Goal: Information Seeking & Learning: Learn about a topic

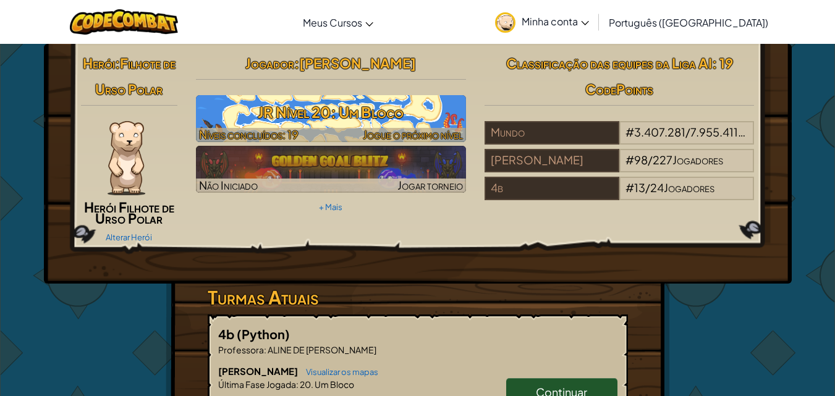
click at [344, 108] on font "JR Nível 20: Um Bloco" at bounding box center [331, 112] width 146 height 19
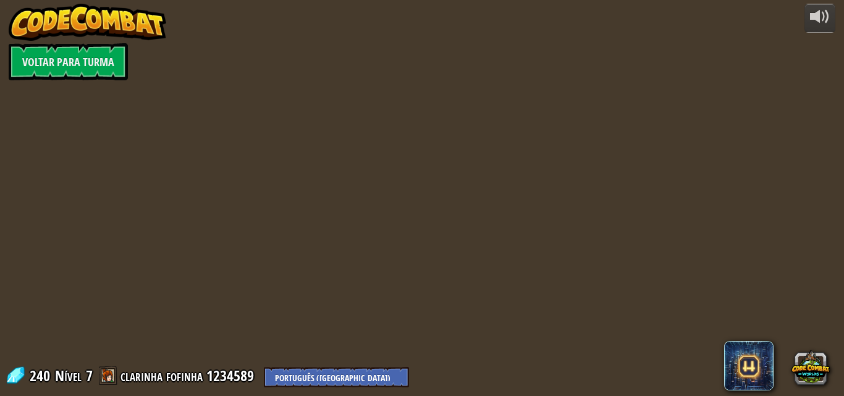
select select "pt-BR"
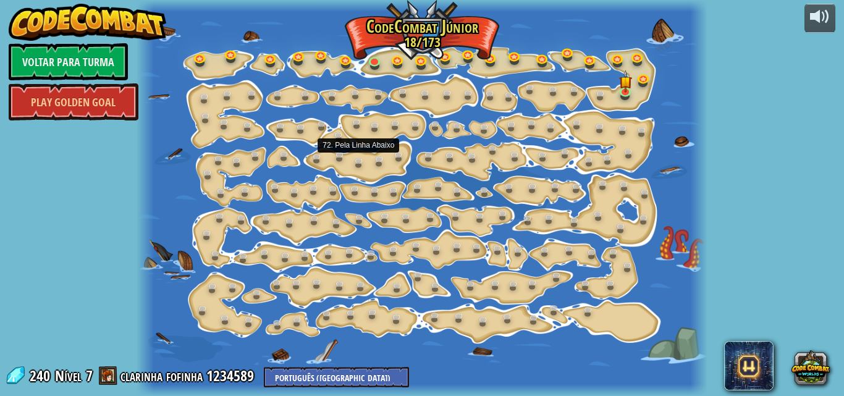
select select "pt-BR"
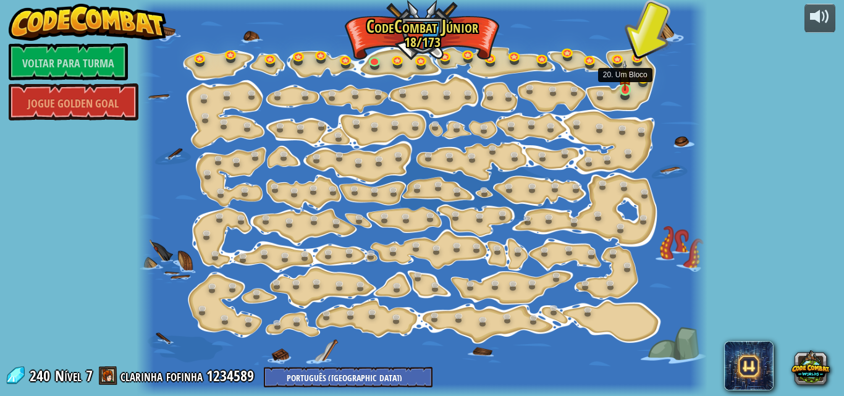
click at [629, 88] on img at bounding box center [625, 76] width 13 height 30
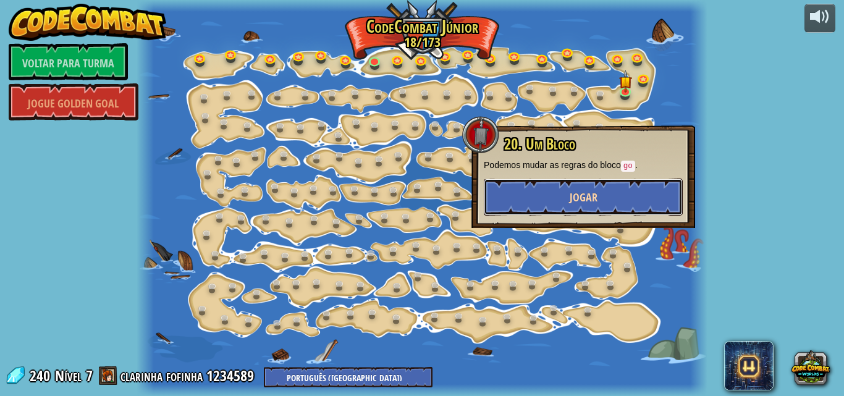
click at [583, 193] on font "Jogar" at bounding box center [584, 197] width 28 height 15
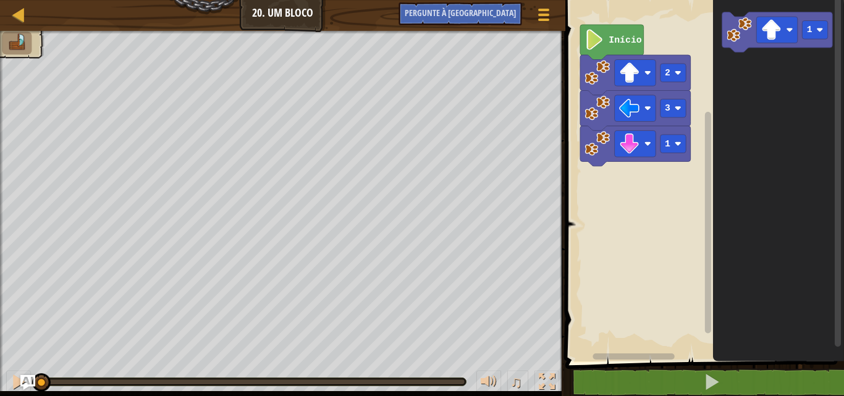
click at [593, 40] on image "Espaço de trabalho do Blockly" at bounding box center [594, 39] width 19 height 20
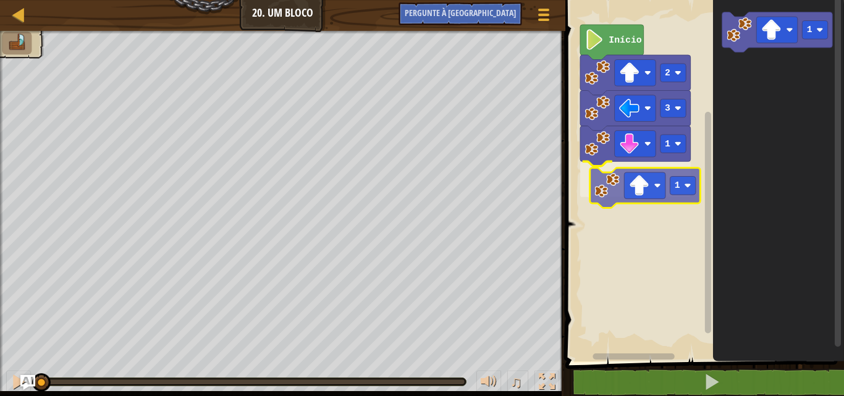
click at [613, 177] on div "1 1 3 2 Início 1 1" at bounding box center [703, 178] width 282 height 368
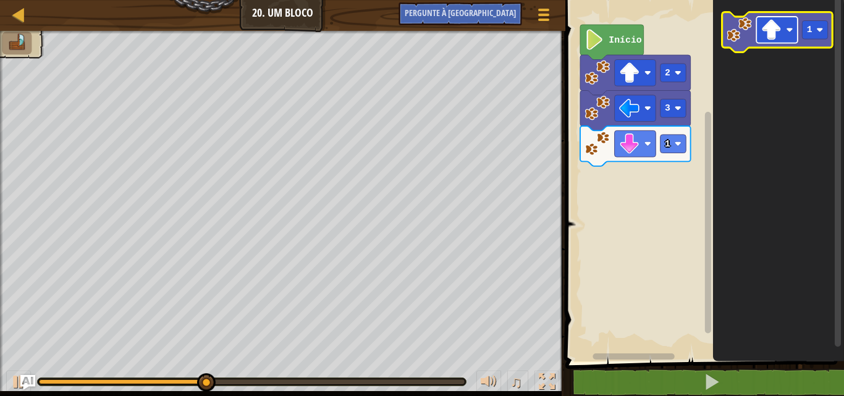
click at [787, 25] on rect "Espaço de trabalho do Blockly" at bounding box center [777, 30] width 41 height 27
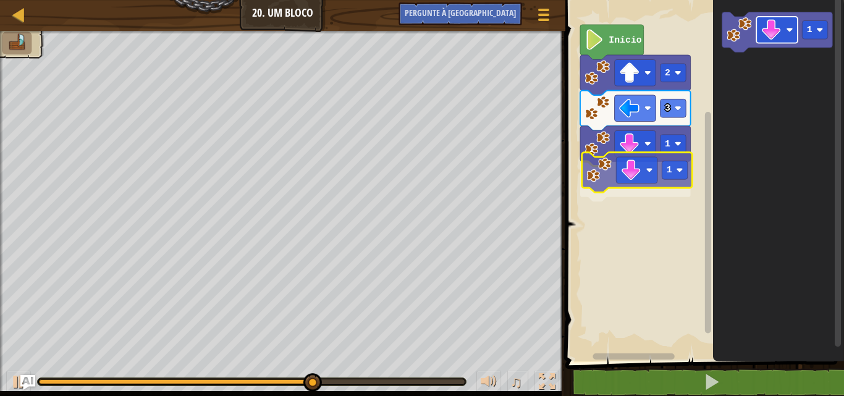
click at [619, 161] on div "1 1 3 2 Início 1 1" at bounding box center [703, 178] width 282 height 368
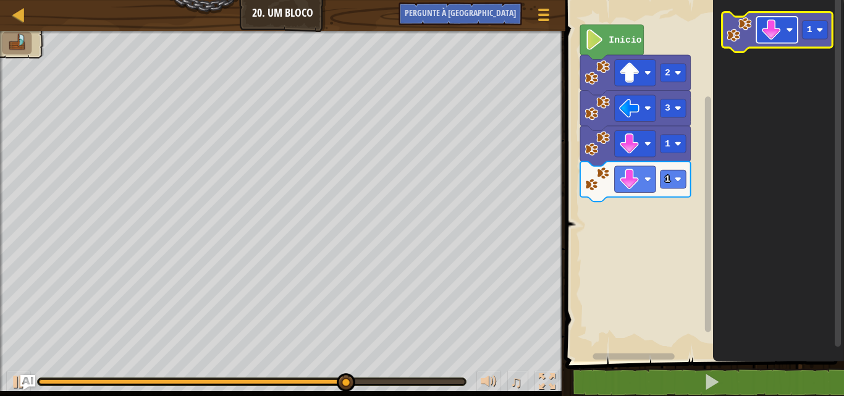
click at [783, 20] on rect "Espaço de trabalho do Blockly" at bounding box center [777, 30] width 41 height 27
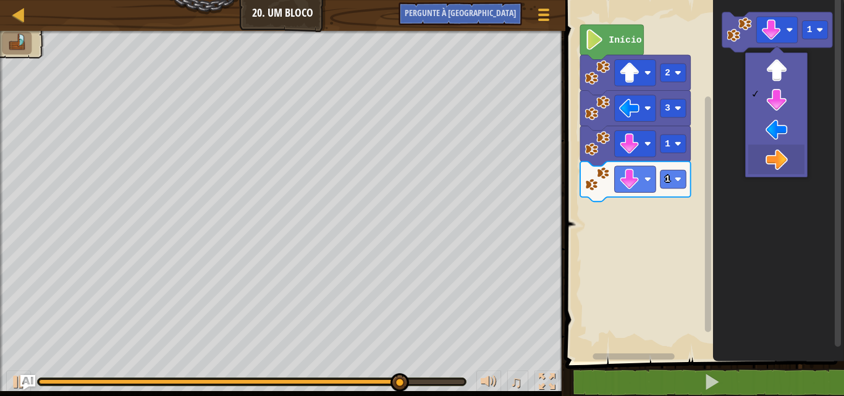
drag, startPoint x: 779, startPoint y: 162, endPoint x: 779, endPoint y: 138, distance: 23.5
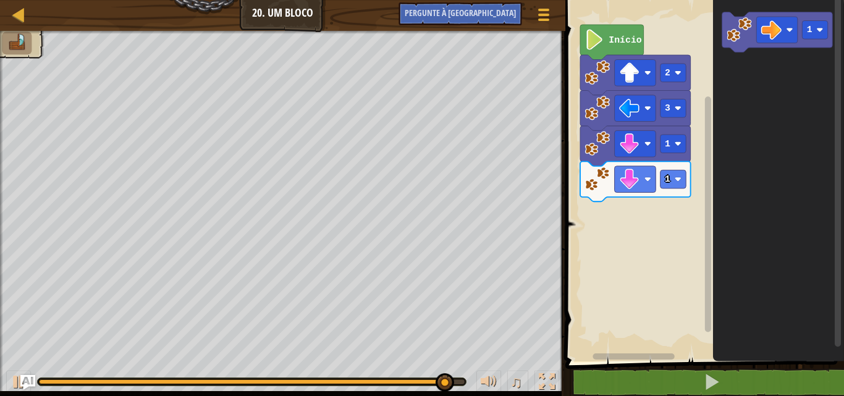
click at [753, 78] on icon "1" at bounding box center [778, 178] width 131 height 368
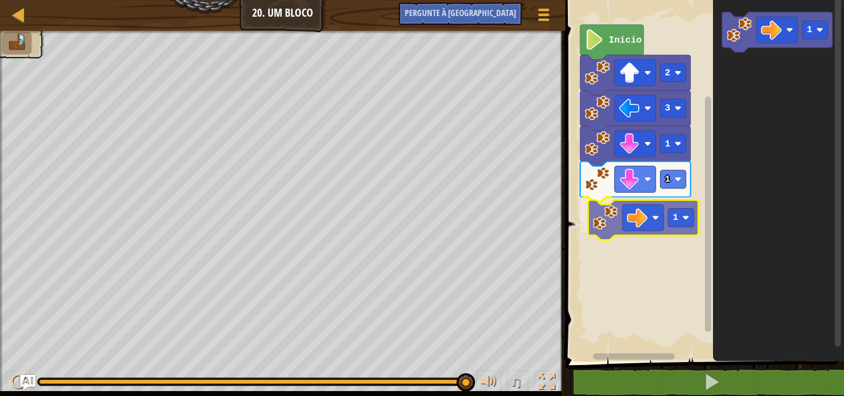
click at [611, 232] on div "1 1 1 3 2 Início 1 1" at bounding box center [703, 178] width 282 height 368
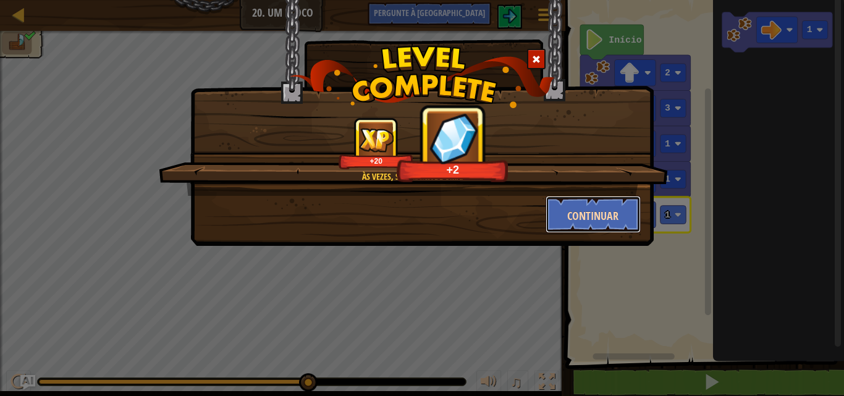
click at [577, 224] on button "Continuar" at bounding box center [594, 214] width 96 height 37
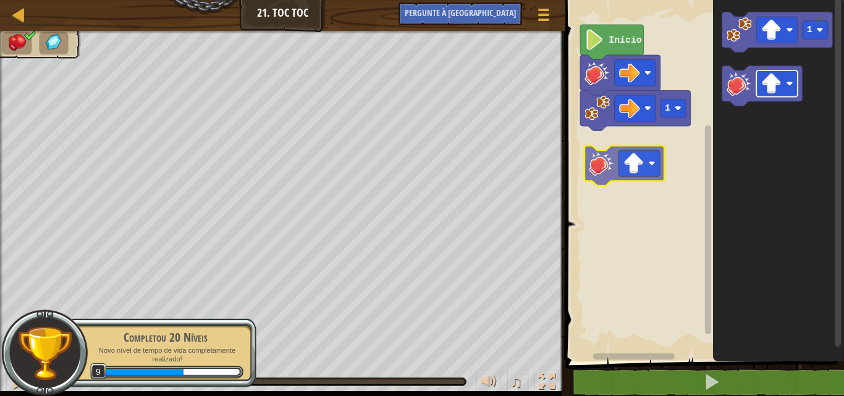
click at [630, 140] on div "1 Início 1" at bounding box center [703, 178] width 282 height 368
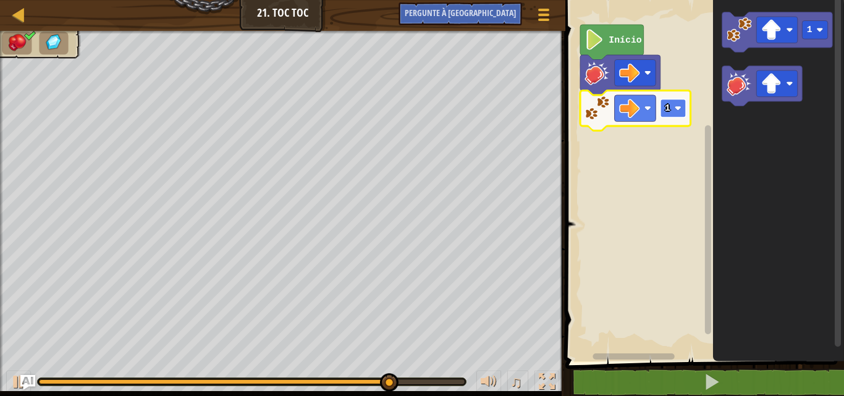
click at [669, 114] on rect "Espaço de trabalho do Blockly" at bounding box center [673, 108] width 26 height 19
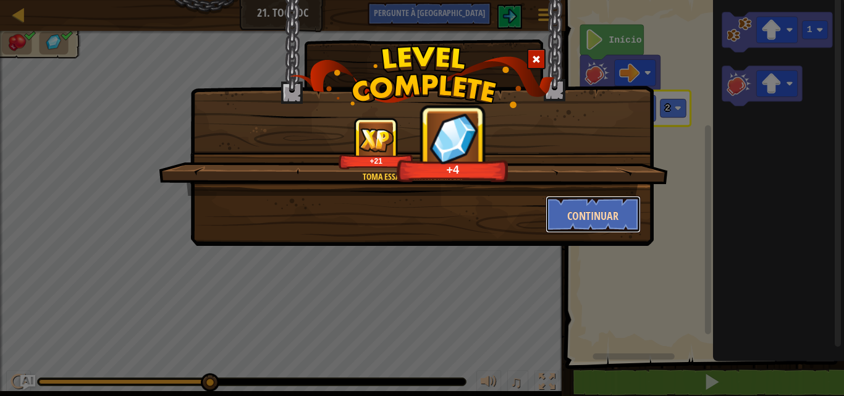
click at [567, 221] on font "Continuar" at bounding box center [592, 215] width 51 height 15
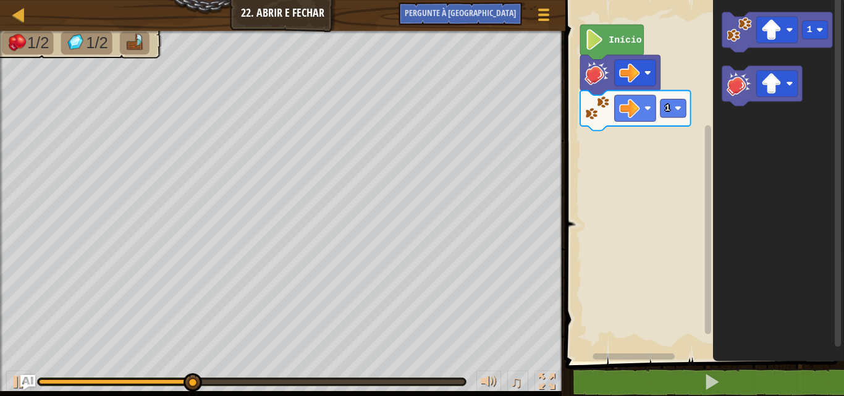
click at [706, 143] on div "Início 1 1" at bounding box center [703, 178] width 282 height 368
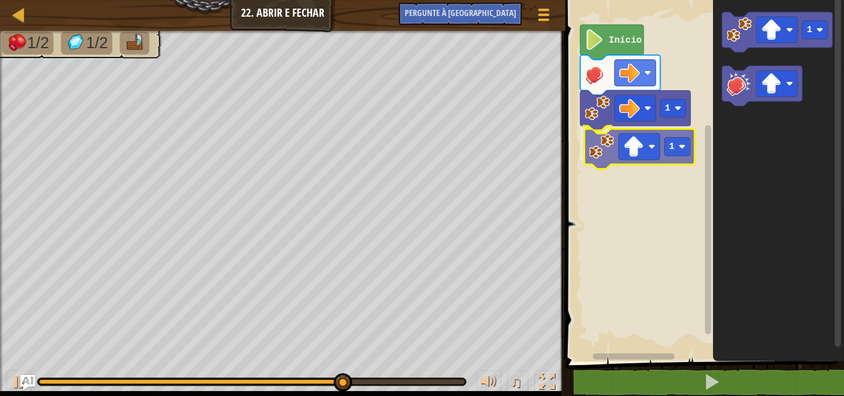
click at [596, 148] on div "Início 1 1 1 1" at bounding box center [703, 178] width 282 height 368
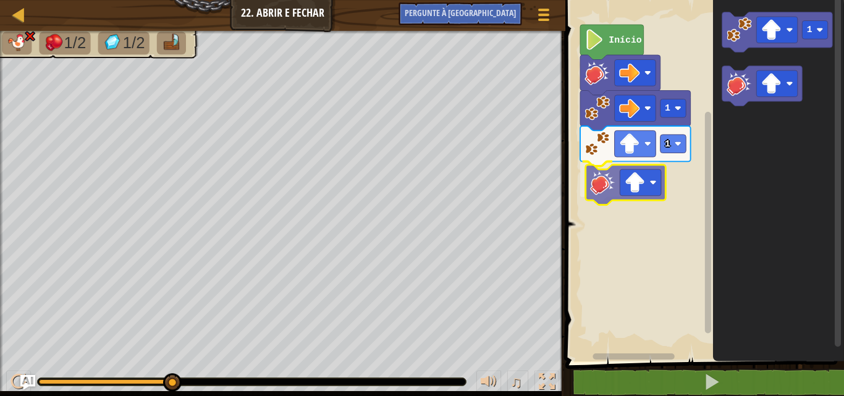
click at [601, 202] on div "Início 1 1 1" at bounding box center [703, 178] width 282 height 368
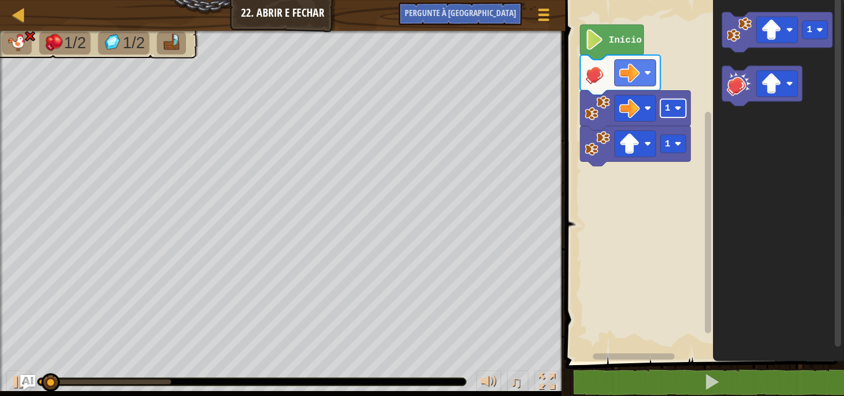
click at [665, 103] on text "1" at bounding box center [668, 108] width 6 height 10
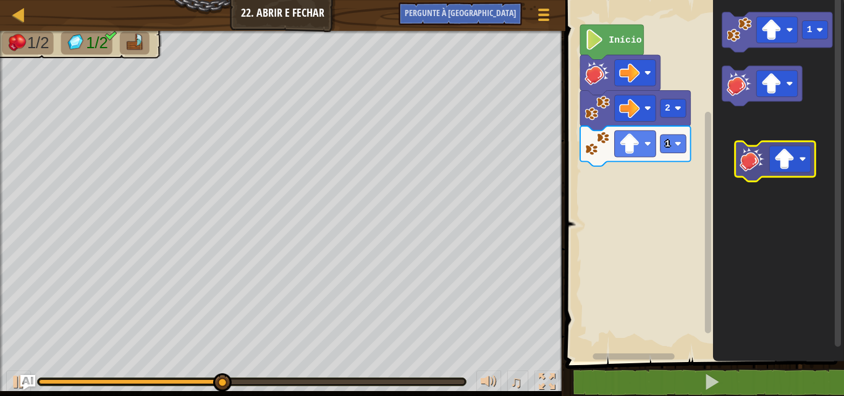
click at [752, 177] on icon "1" at bounding box center [778, 178] width 131 height 368
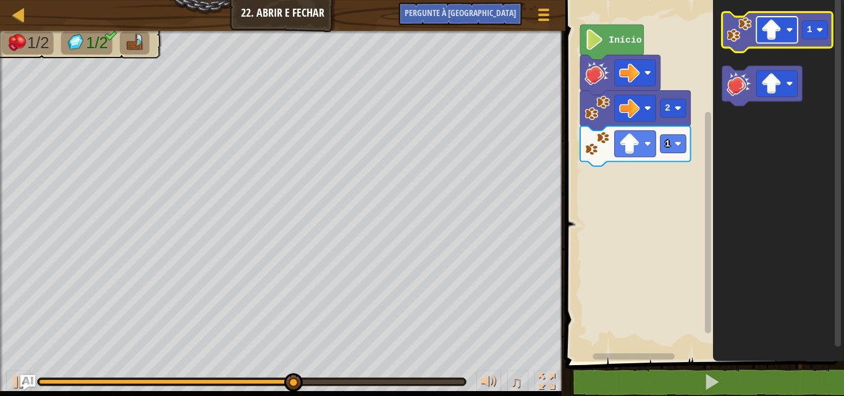
click at [769, 32] on image "Espaço de trabalho do Blockly" at bounding box center [771, 30] width 20 height 20
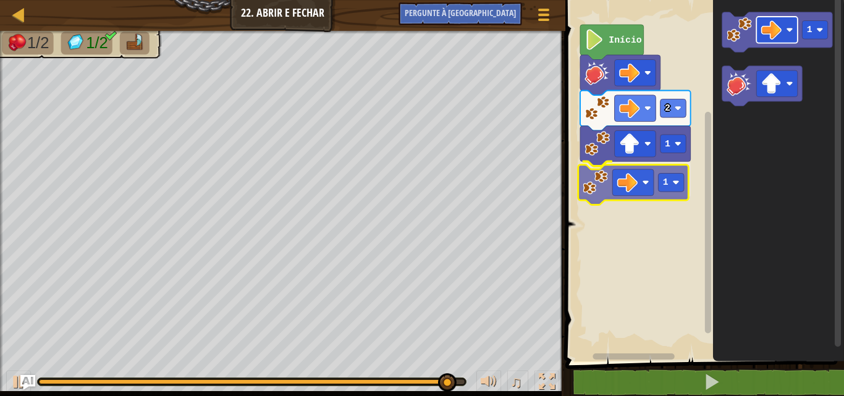
click at [619, 176] on div "Início 2 1 1 1 1" at bounding box center [703, 178] width 282 height 368
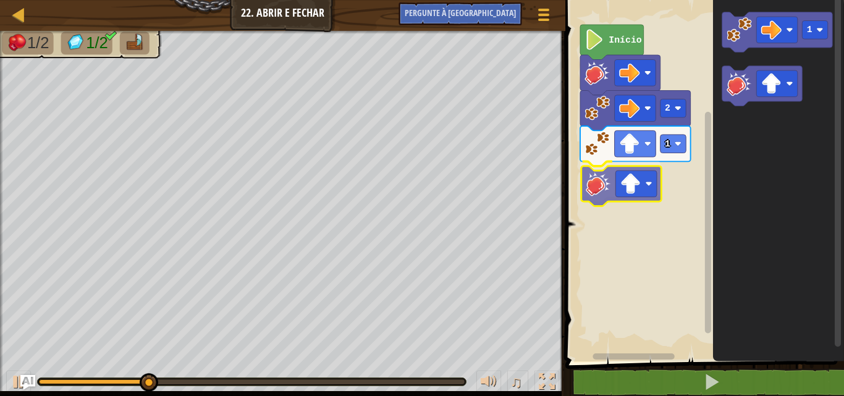
click at [593, 185] on div "Início 2 1 1" at bounding box center [703, 178] width 282 height 368
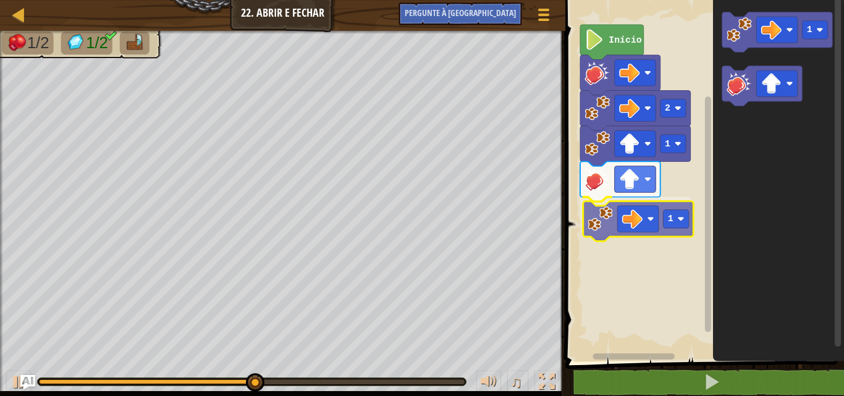
click at [603, 220] on div "Início 2 1 1 1 1" at bounding box center [703, 178] width 282 height 368
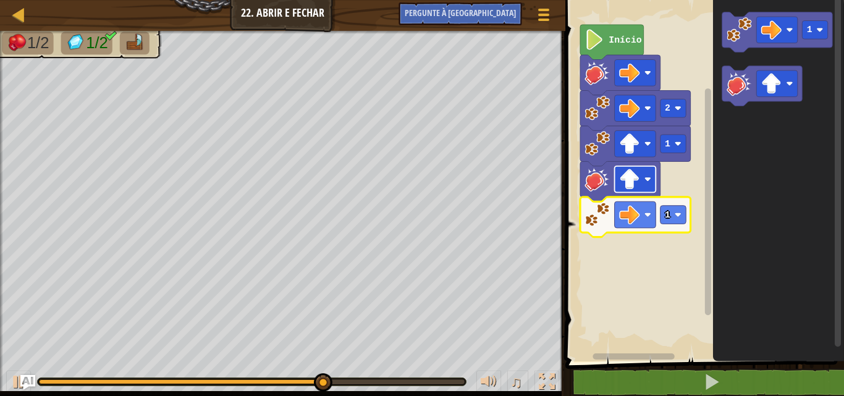
click at [638, 177] on image "Espaço de trabalho do Blockly" at bounding box center [629, 179] width 20 height 20
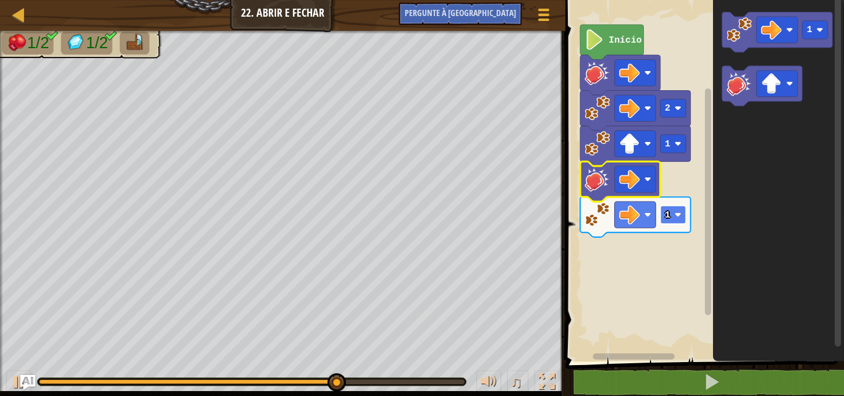
click at [667, 211] on text "1" at bounding box center [668, 215] width 6 height 10
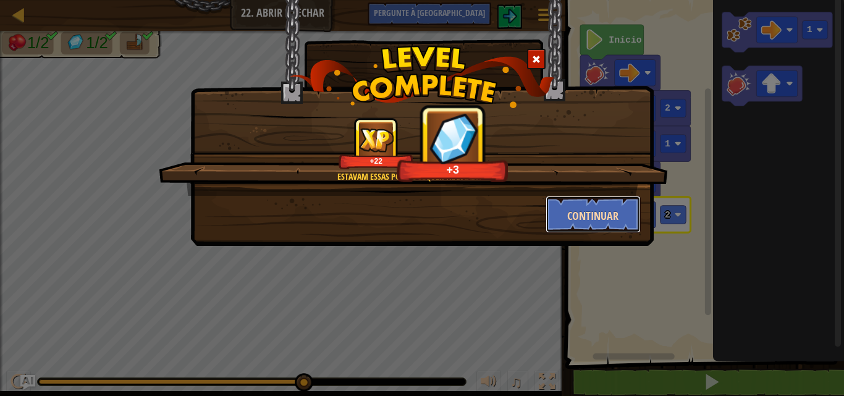
drag, startPoint x: 606, startPoint y: 216, endPoint x: 603, endPoint y: 197, distance: 20.0
click at [603, 197] on button "Continuar" at bounding box center [594, 214] width 96 height 37
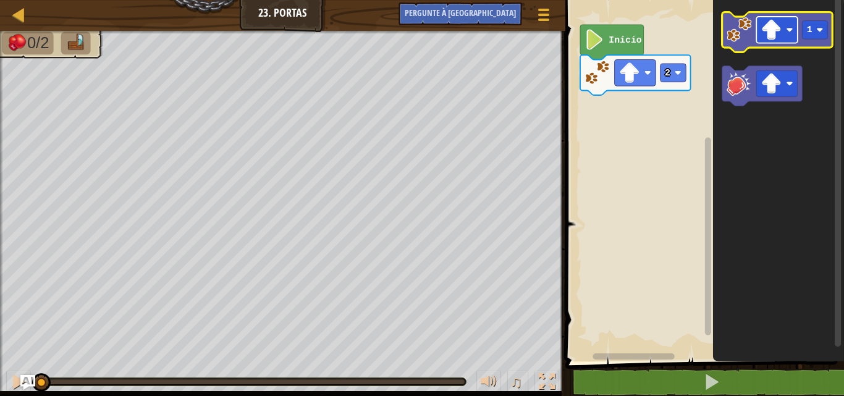
click at [776, 30] on image "Espaço de trabalho do Blockly" at bounding box center [771, 30] width 20 height 20
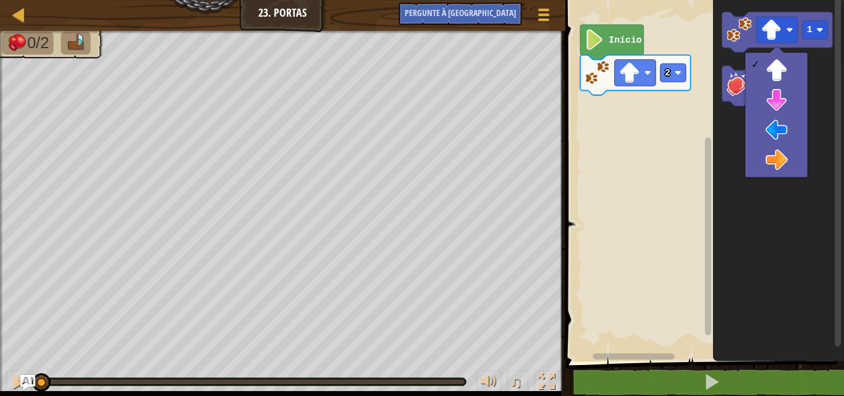
click at [713, 208] on icon "1" at bounding box center [778, 178] width 131 height 368
click at [769, 227] on icon "Espaço de trabalho do Blockly" at bounding box center [778, 178] width 131 height 368
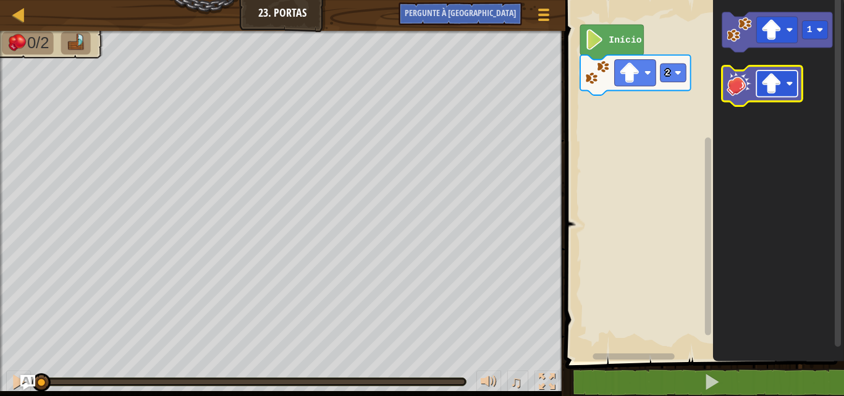
click at [767, 84] on image "Espaço de trabalho do Blockly" at bounding box center [771, 84] width 20 height 20
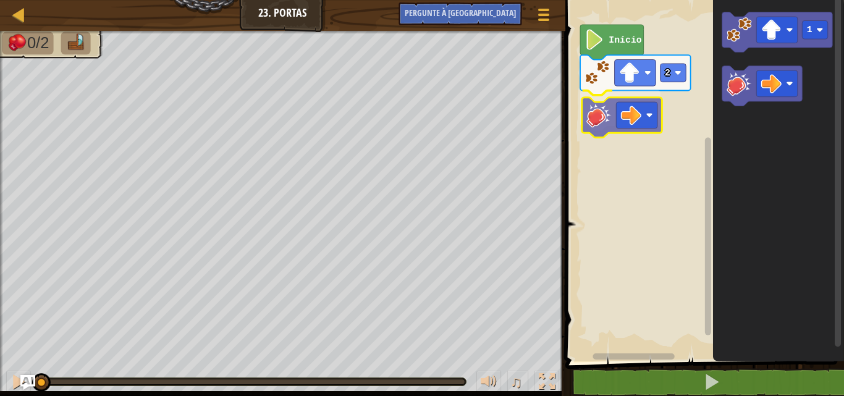
click at [591, 120] on div "2 Início 1" at bounding box center [703, 178] width 282 height 368
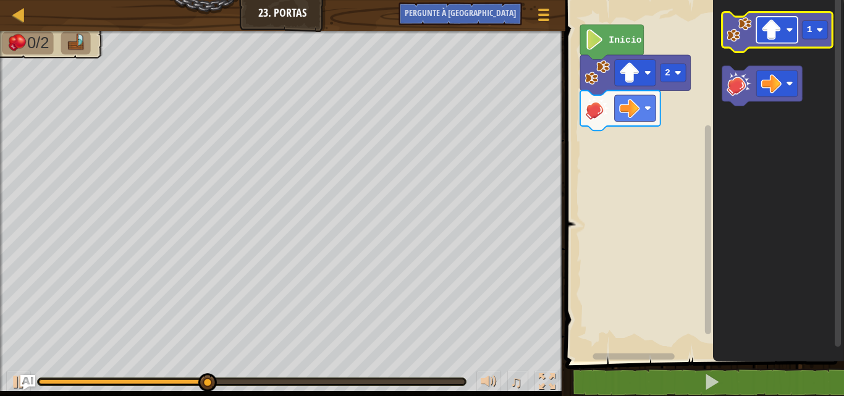
click at [779, 32] on image "Espaço de trabalho do Blockly" at bounding box center [771, 30] width 20 height 20
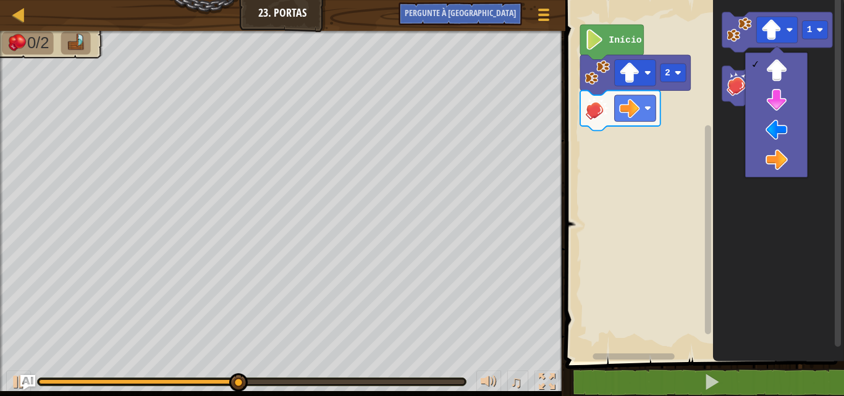
click at [807, 160] on div at bounding box center [776, 115] width 62 height 125
drag, startPoint x: 791, startPoint y: 155, endPoint x: 783, endPoint y: 142, distance: 14.7
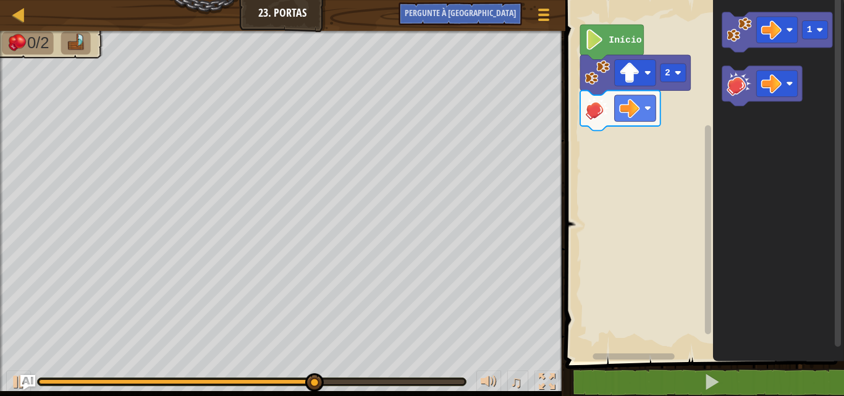
click at [736, 23] on g "1" at bounding box center [777, 32] width 111 height 40
click at [687, 148] on div "2 Início 1" at bounding box center [703, 178] width 282 height 368
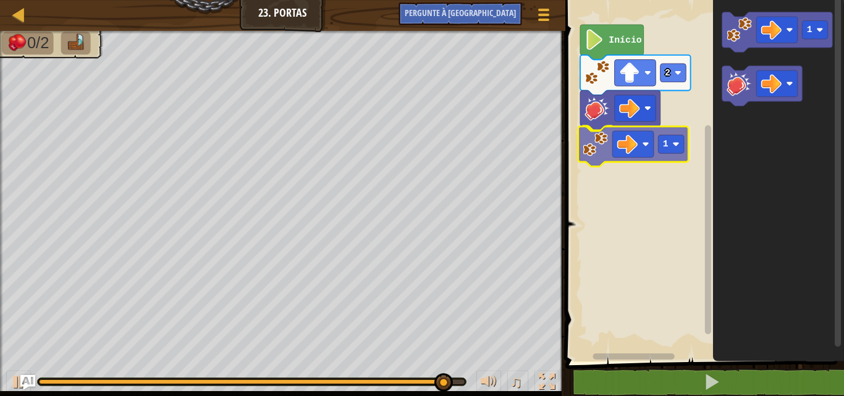
click at [596, 138] on div "2 1 Início 1 1" at bounding box center [703, 178] width 282 height 368
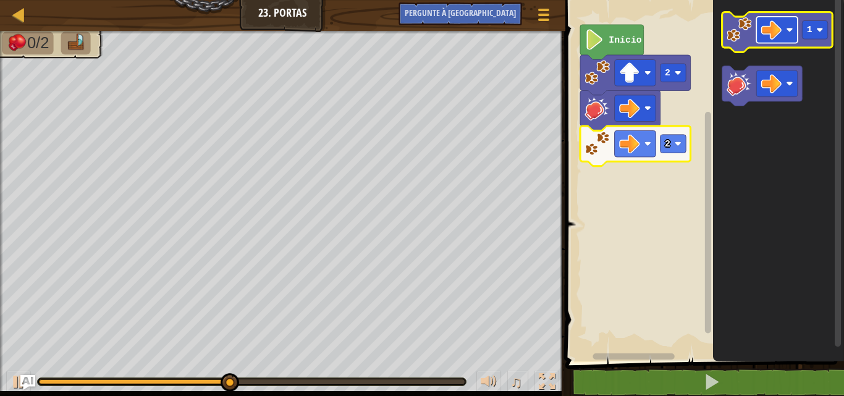
click at [782, 40] on rect "Espaço de trabalho do Blockly" at bounding box center [777, 30] width 41 height 27
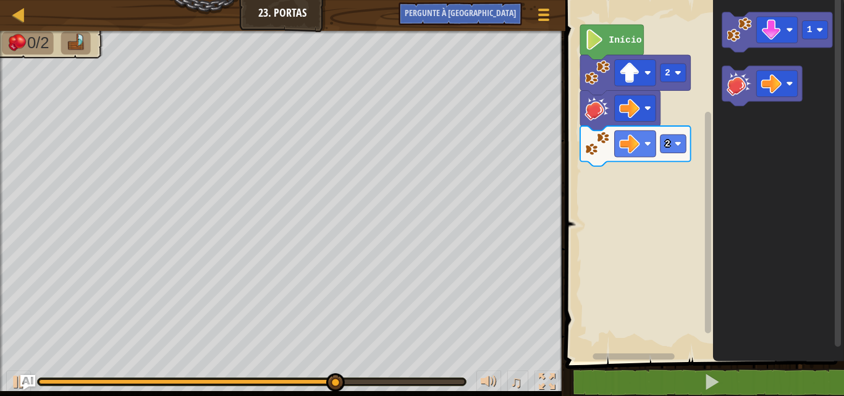
click at [742, 37] on image "Espaço de trabalho do Blockly" at bounding box center [739, 29] width 25 height 25
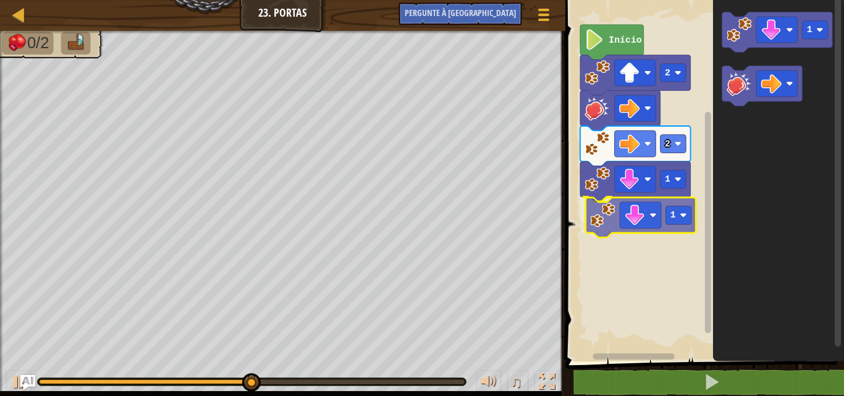
click at [605, 216] on div "Início 2 2 1 1 1 1" at bounding box center [703, 178] width 282 height 368
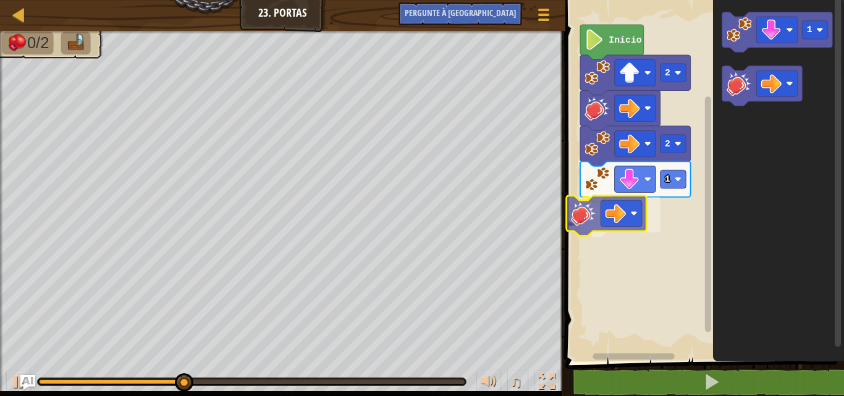
click at [590, 210] on div "Início 2 2 1 1" at bounding box center [703, 178] width 282 height 368
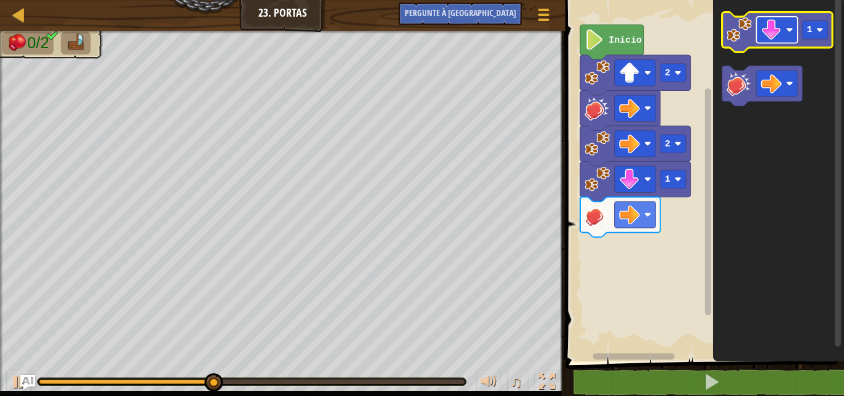
click at [775, 36] on image "Espaço de trabalho do Blockly" at bounding box center [771, 30] width 20 height 20
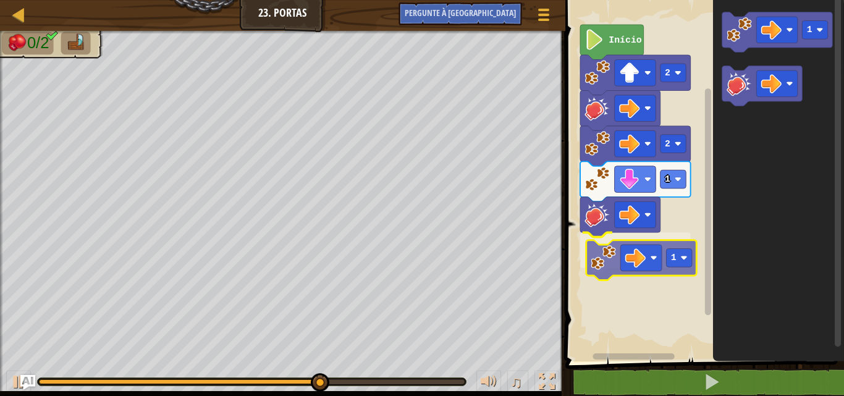
click at [600, 267] on div "Início 2 2 1 1 1 1" at bounding box center [703, 178] width 282 height 368
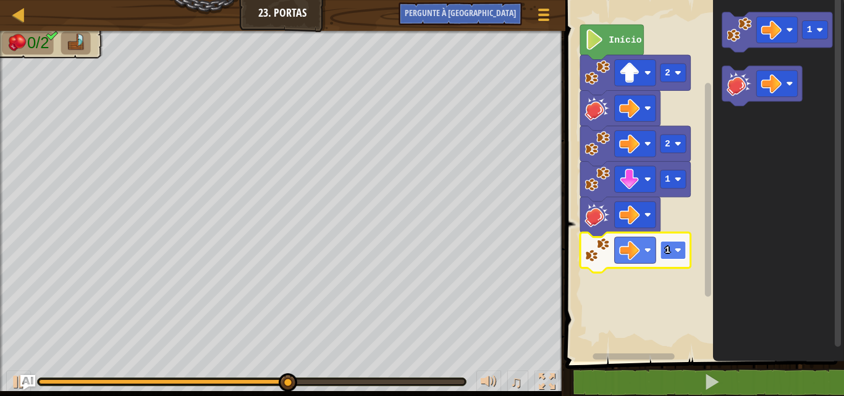
click at [678, 253] on image "Espaço de trabalho do Blockly" at bounding box center [677, 250] width 7 height 7
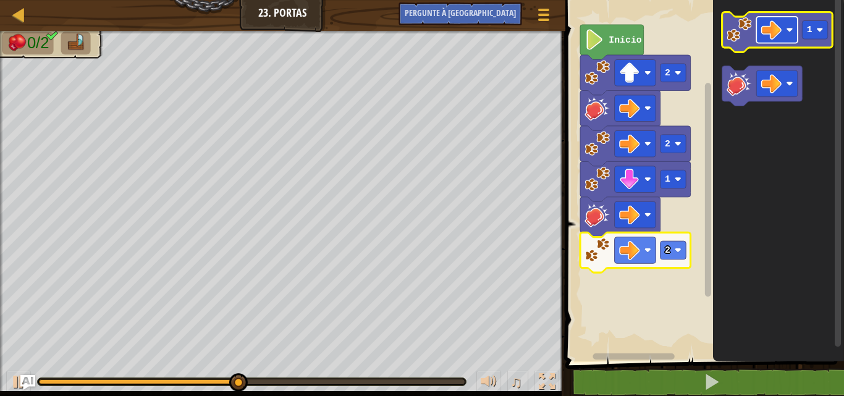
click at [774, 43] on rect "Espaço de trabalho do Blockly" at bounding box center [777, 30] width 41 height 27
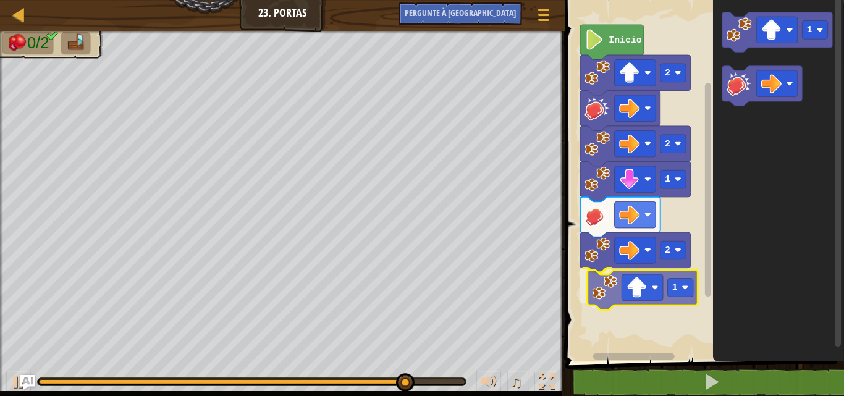
click at [609, 303] on div "Início 2 2 1 2 1 1 1" at bounding box center [703, 178] width 282 height 368
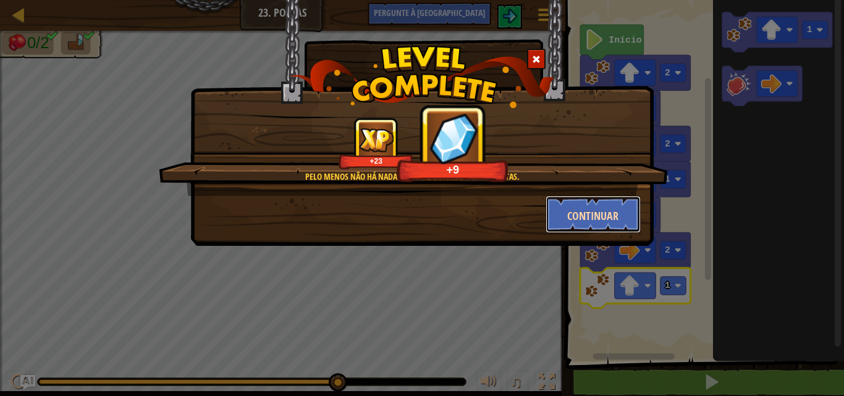
click at [592, 210] on font "Continuar" at bounding box center [592, 215] width 51 height 15
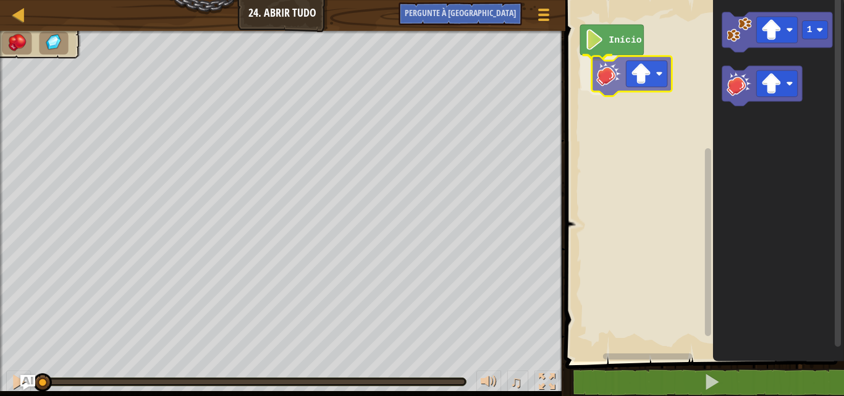
click at [621, 82] on div "Início 1" at bounding box center [703, 178] width 282 height 368
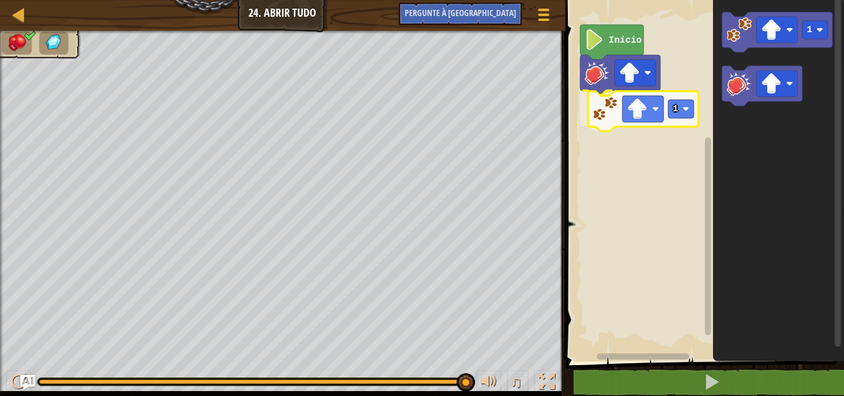
click at [605, 116] on div "Início 1 1 1" at bounding box center [703, 178] width 282 height 368
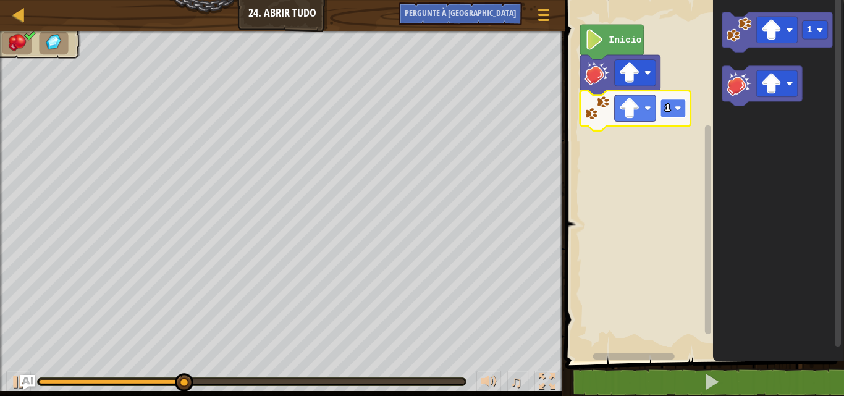
click at [674, 102] on rect "Espaço de trabalho do Blockly" at bounding box center [673, 108] width 26 height 19
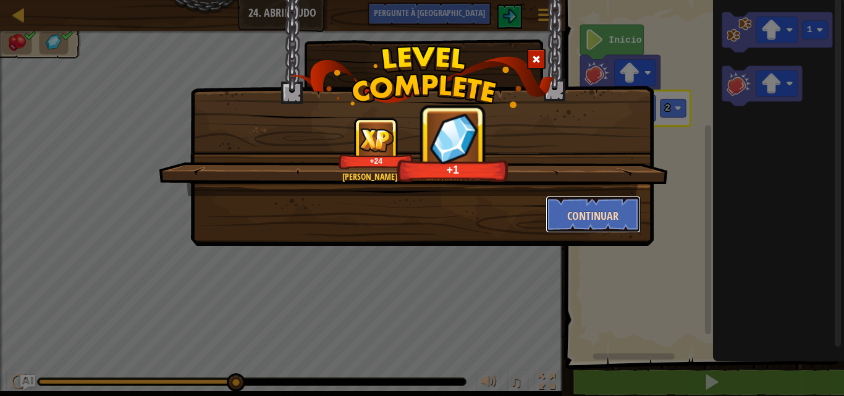
click at [610, 206] on button "Continuar" at bounding box center [594, 214] width 96 height 37
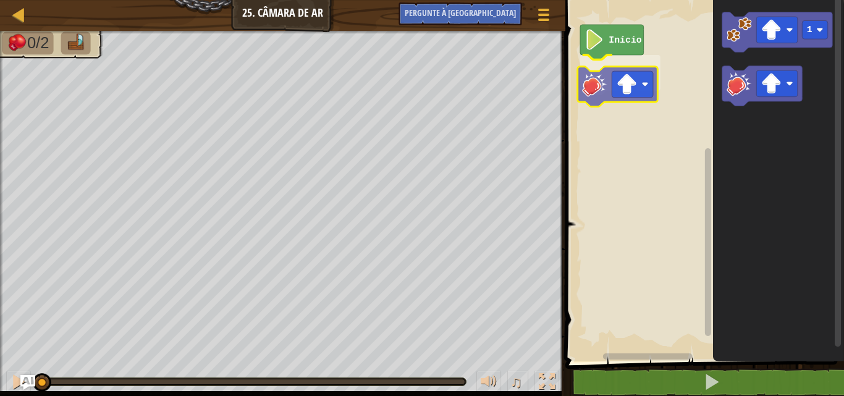
click at [593, 82] on div "Início 1" at bounding box center [703, 178] width 282 height 368
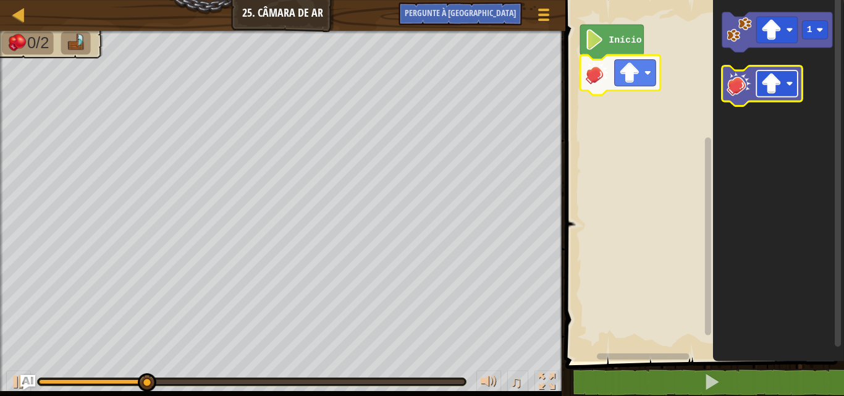
click at [784, 91] on rect "Espaço de trabalho do Blockly" at bounding box center [777, 83] width 41 height 27
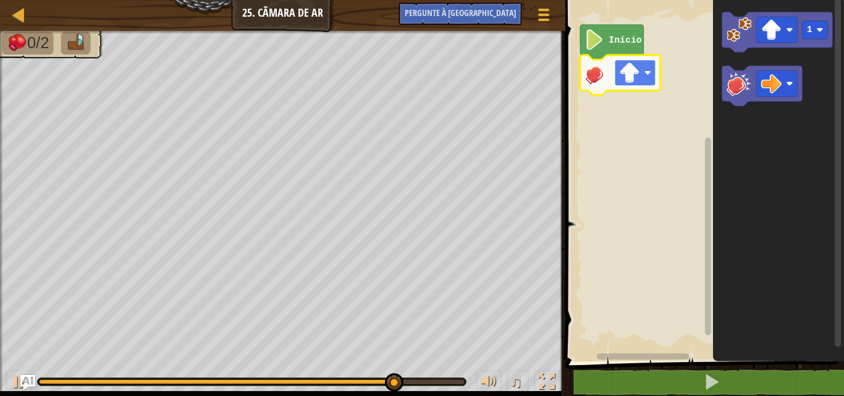
click at [632, 67] on image "Espaço de trabalho do Blockly" at bounding box center [629, 72] width 20 height 20
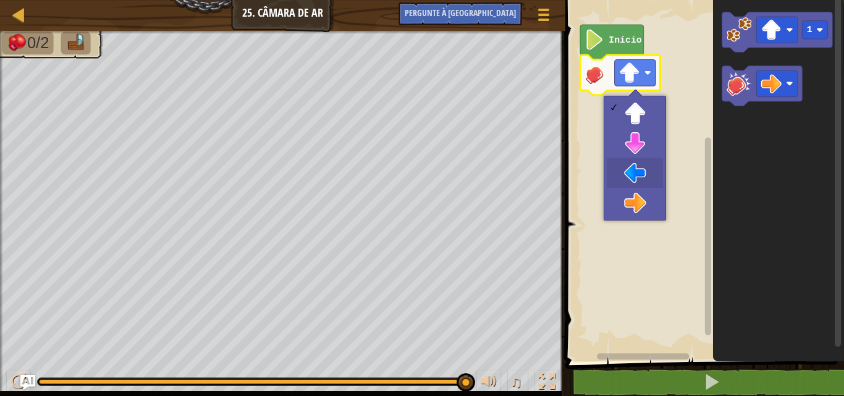
drag, startPoint x: 629, startPoint y: 184, endPoint x: 630, endPoint y: 176, distance: 8.7
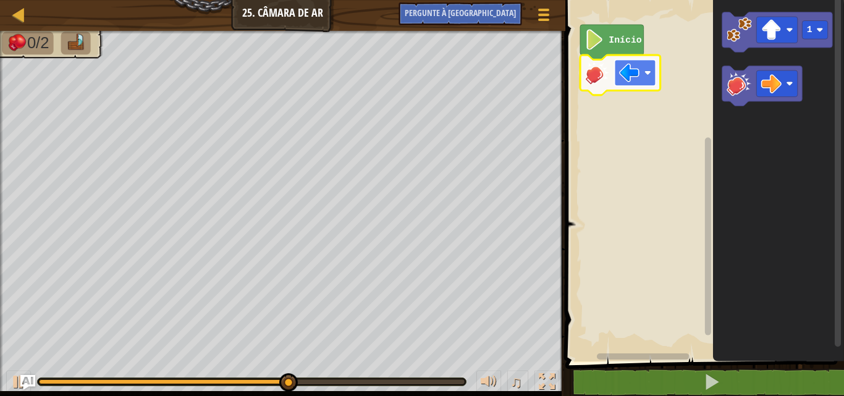
click at [636, 74] on image "Espaço de trabalho do Blockly" at bounding box center [629, 72] width 20 height 20
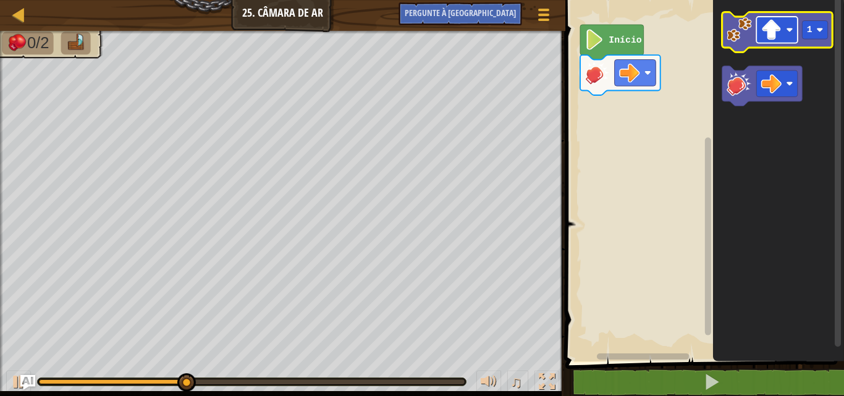
click at [758, 40] on rect "Espaço de trabalho do Blockly" at bounding box center [777, 30] width 41 height 27
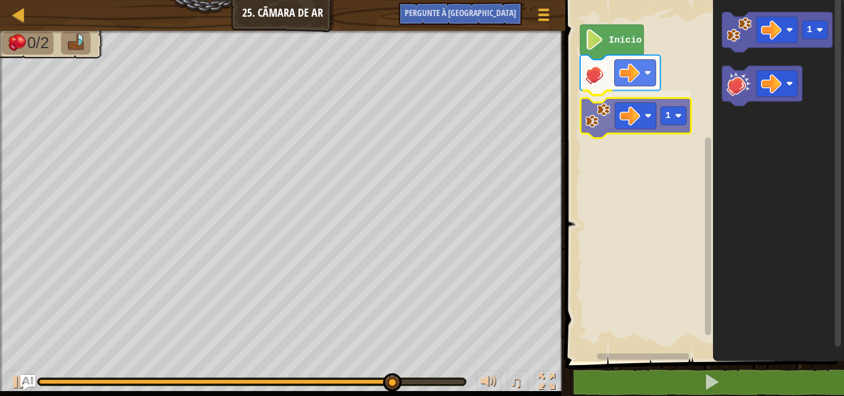
click at [609, 124] on div "Início 1 1 1" at bounding box center [703, 178] width 282 height 368
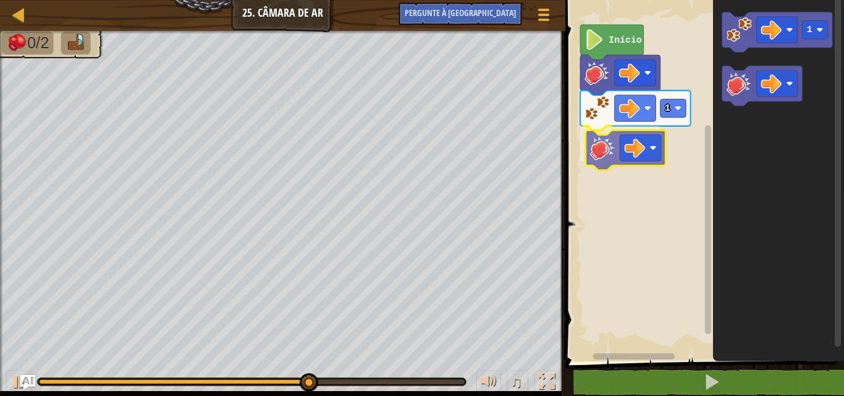
click at [593, 148] on div "Início 1 1" at bounding box center [703, 178] width 282 height 368
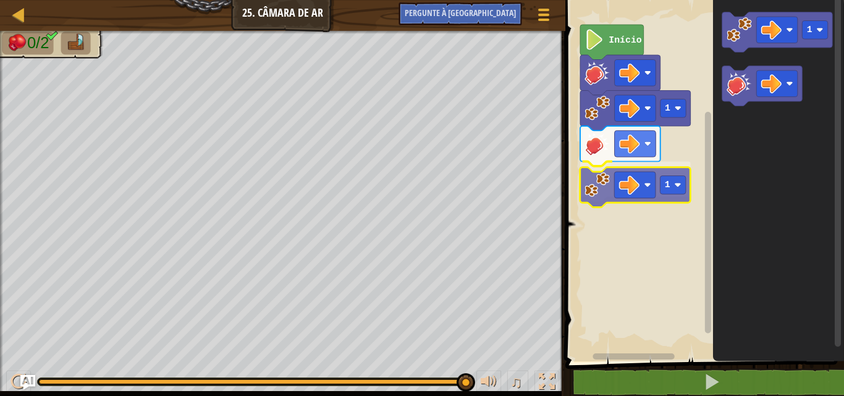
click at [596, 187] on div "Início 1 1 1 1" at bounding box center [703, 178] width 282 height 368
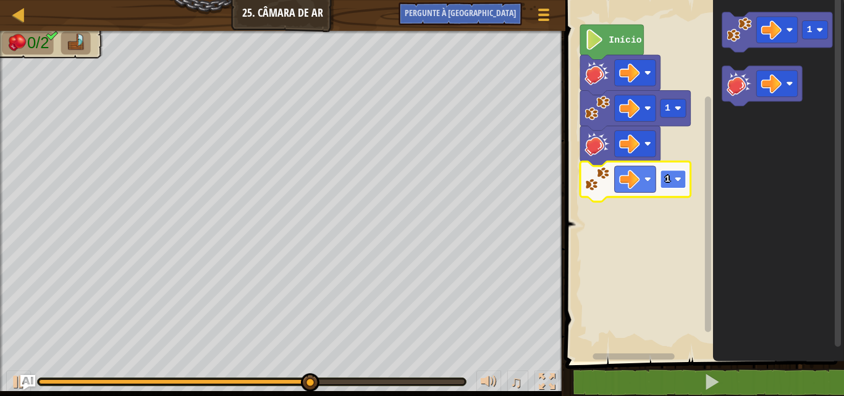
click at [672, 179] on rect "Espaço de trabalho do Blockly" at bounding box center [673, 179] width 26 height 19
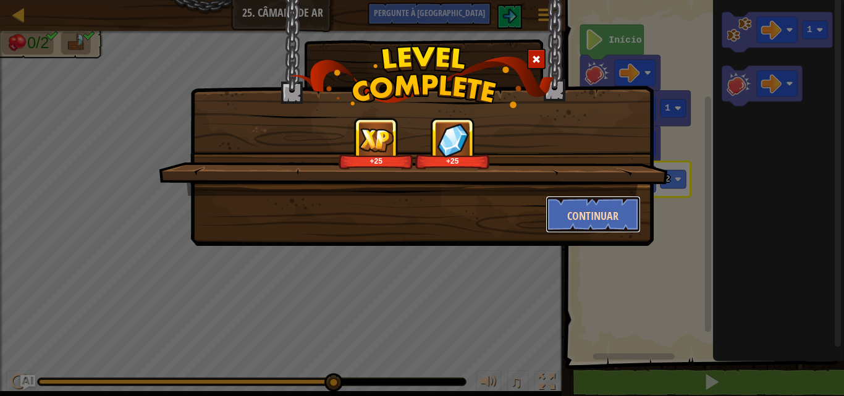
click at [591, 223] on font "Continuar" at bounding box center [592, 215] width 51 height 15
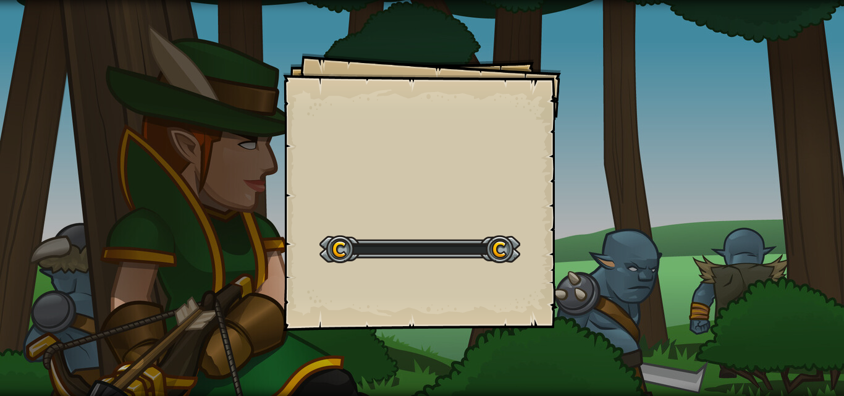
click at [591, 223] on div "Goals Start Level Erro ao carregar do servidor Você precisa de uma assinatura p…" at bounding box center [422, 198] width 844 height 396
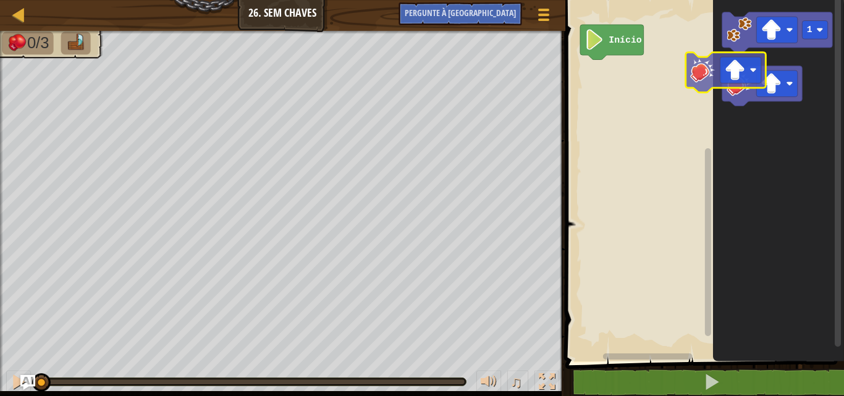
click at [615, 82] on div "Início 1" at bounding box center [703, 178] width 282 height 368
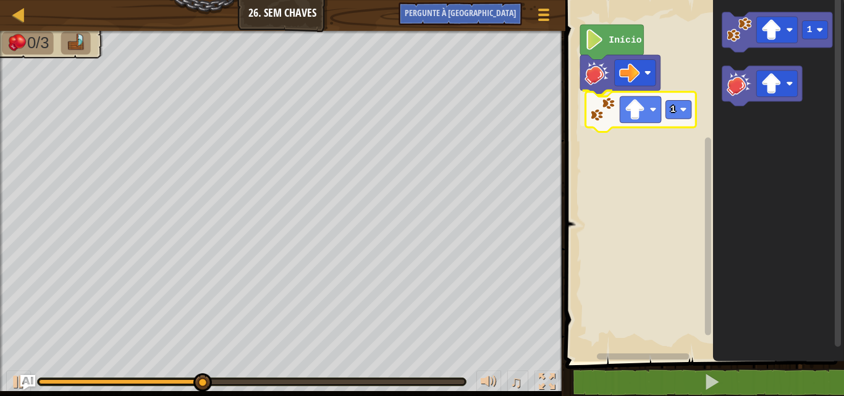
click at [590, 124] on div "Início 1 1 1" at bounding box center [703, 178] width 282 height 368
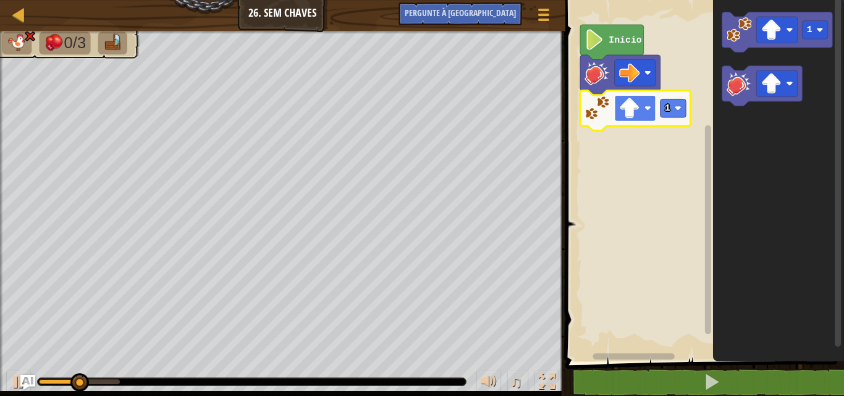
click at [629, 101] on image "Espaço de trabalho do Blockly" at bounding box center [629, 108] width 20 height 20
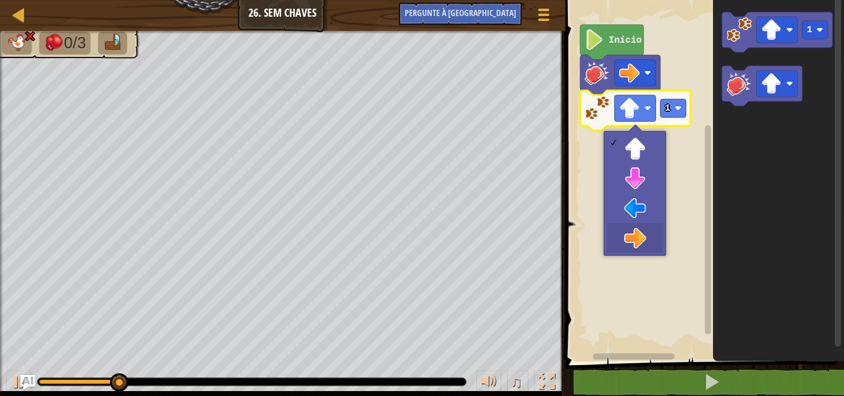
drag, startPoint x: 639, startPoint y: 240, endPoint x: 637, endPoint y: 234, distance: 6.5
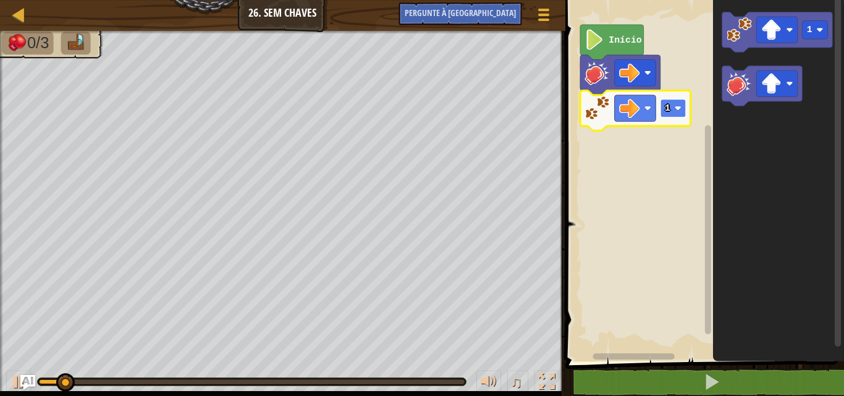
click at [674, 111] on rect "Espaço de trabalho do Blockly" at bounding box center [673, 108] width 26 height 19
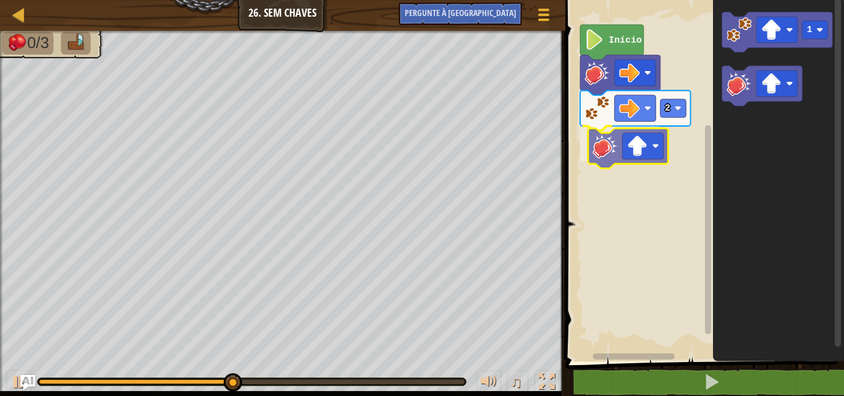
click at [611, 150] on div "Início 2 1" at bounding box center [703, 178] width 282 height 368
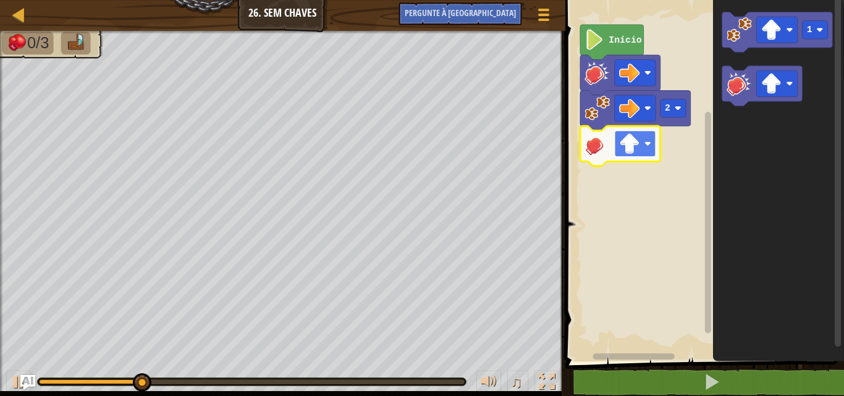
click at [627, 143] on image "Espaço de trabalho do Blockly" at bounding box center [629, 144] width 20 height 20
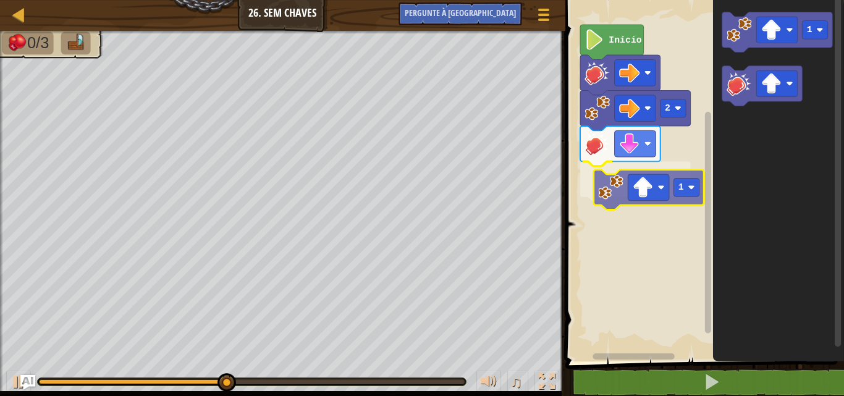
click at [609, 193] on div "Início 2 1 1 1" at bounding box center [703, 178] width 282 height 368
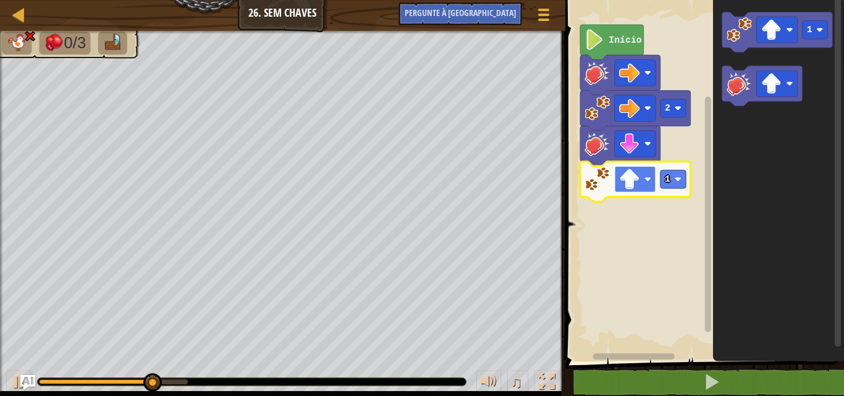
click at [622, 180] on image "Espaço de trabalho do Blockly" at bounding box center [629, 179] width 20 height 20
click at [617, 174] on rect "Espaço de trabalho do Blockly" at bounding box center [634, 179] width 41 height 27
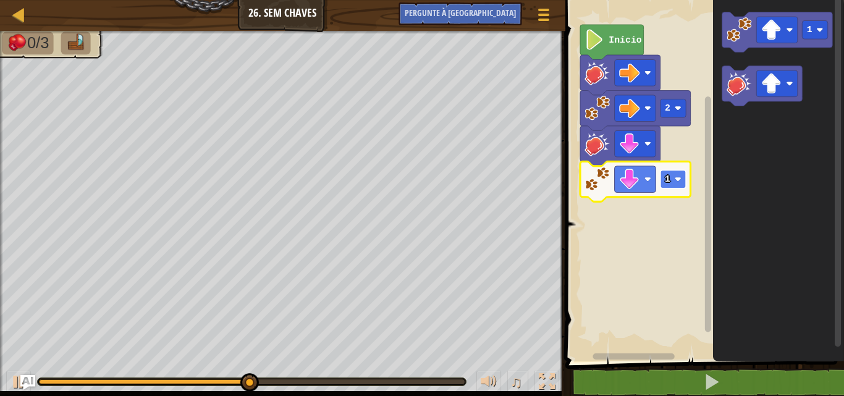
click at [666, 173] on rect "Espaço de trabalho do Blockly" at bounding box center [673, 179] width 26 height 19
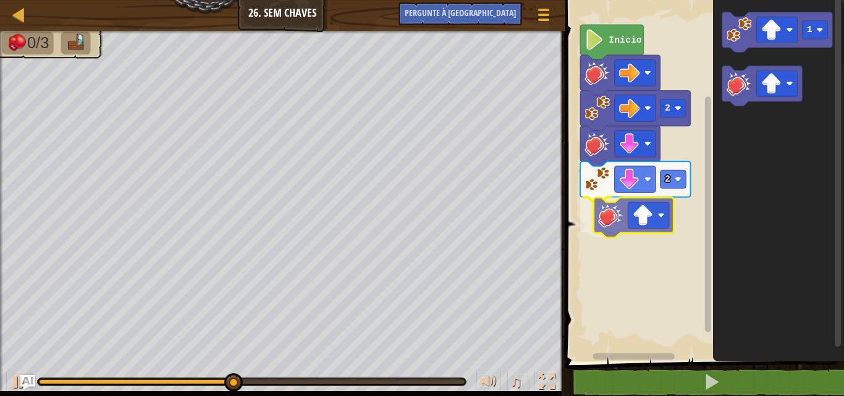
click at [611, 214] on div "Início 2 2 1" at bounding box center [703, 178] width 282 height 368
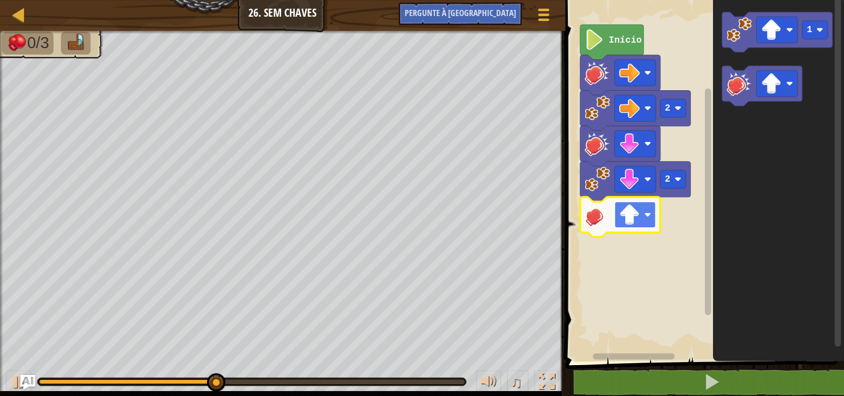
click at [638, 206] on image "Espaço de trabalho do Blockly" at bounding box center [629, 215] width 20 height 20
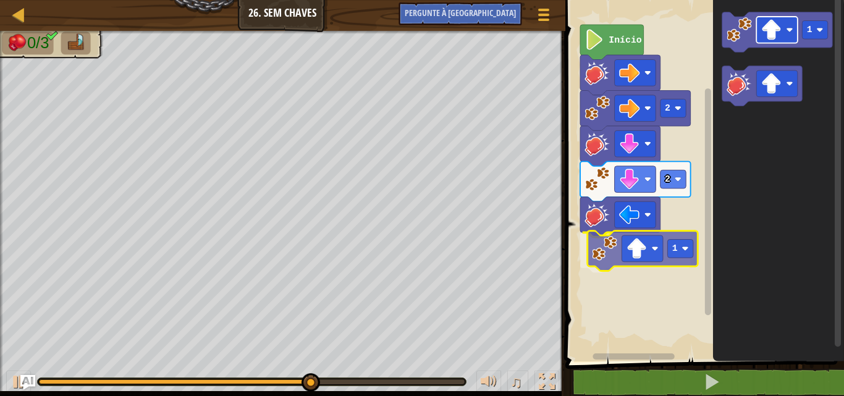
click at [616, 234] on div "Início 2 2 1 1 1" at bounding box center [703, 178] width 282 height 368
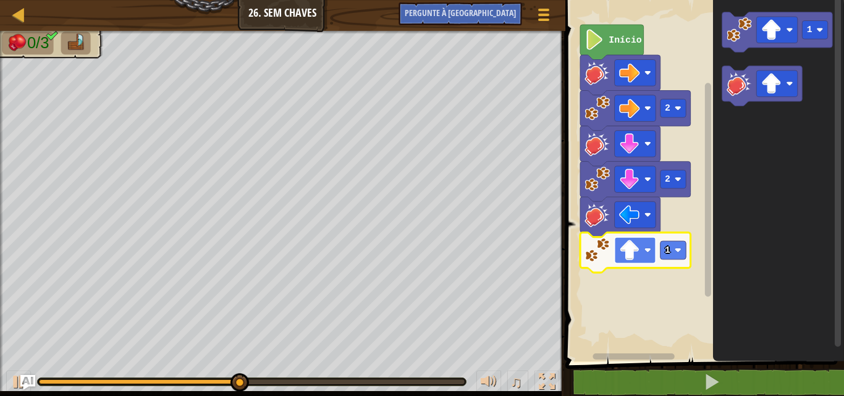
click at [636, 251] on image "Espaço de trabalho do Blockly" at bounding box center [629, 250] width 20 height 20
click at [661, 249] on rect "Espaço de trabalho do Blockly" at bounding box center [673, 250] width 26 height 19
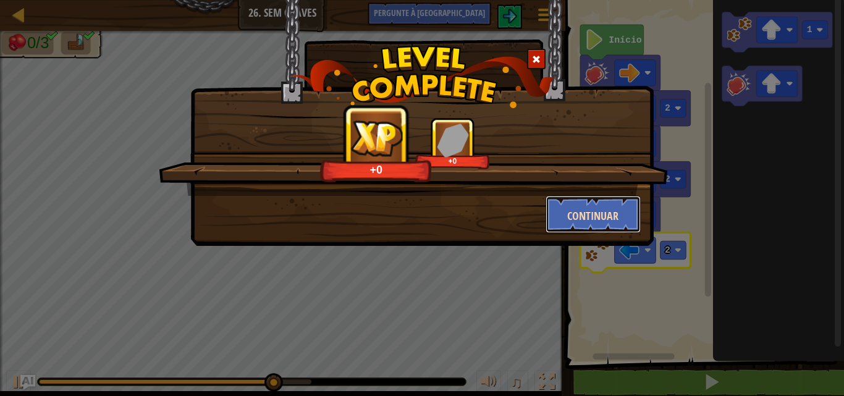
click at [620, 201] on button "Continuar" at bounding box center [594, 214] width 96 height 37
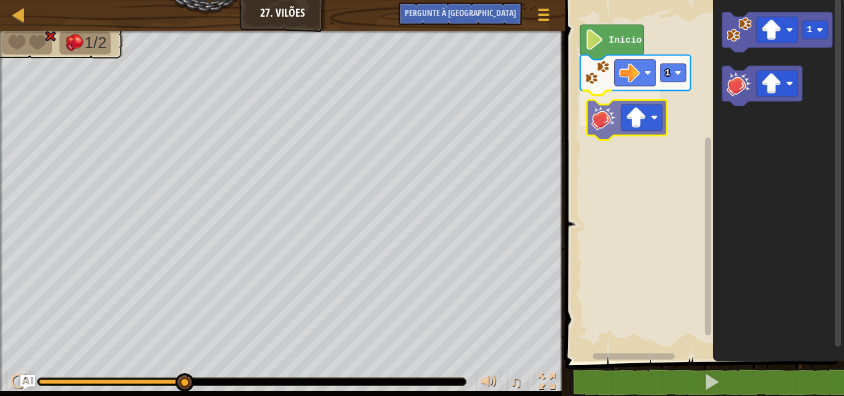
click at [614, 119] on div "1 Início 1" at bounding box center [703, 178] width 282 height 368
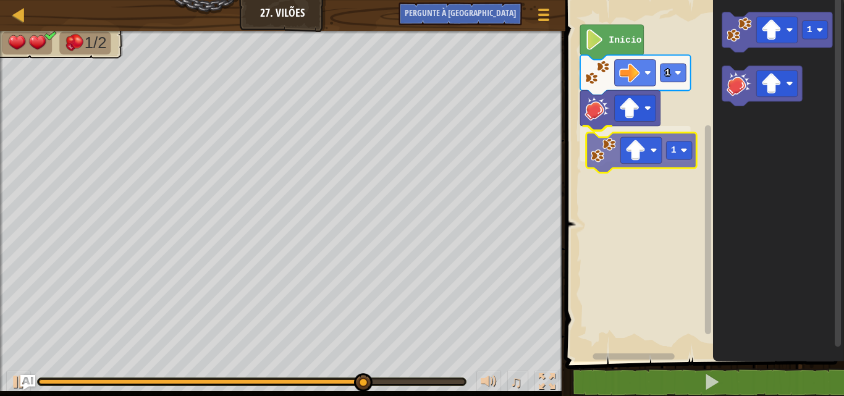
click at [600, 153] on div "1 1 Início 1 1" at bounding box center [703, 178] width 282 height 368
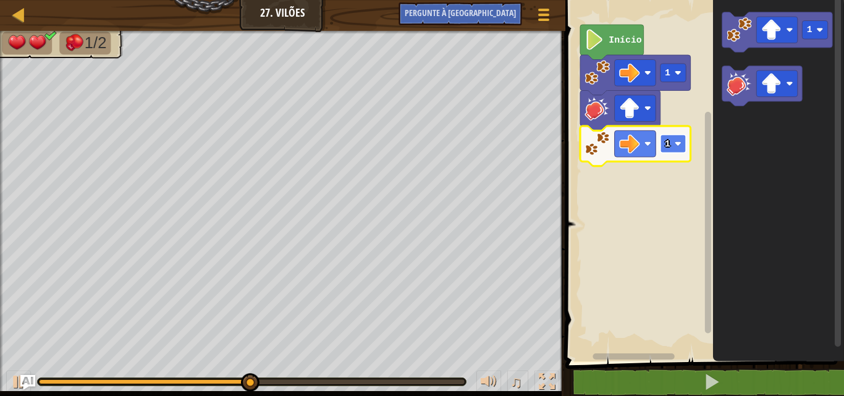
click at [671, 135] on rect "Espaço de trabalho do Blockly" at bounding box center [673, 144] width 26 height 19
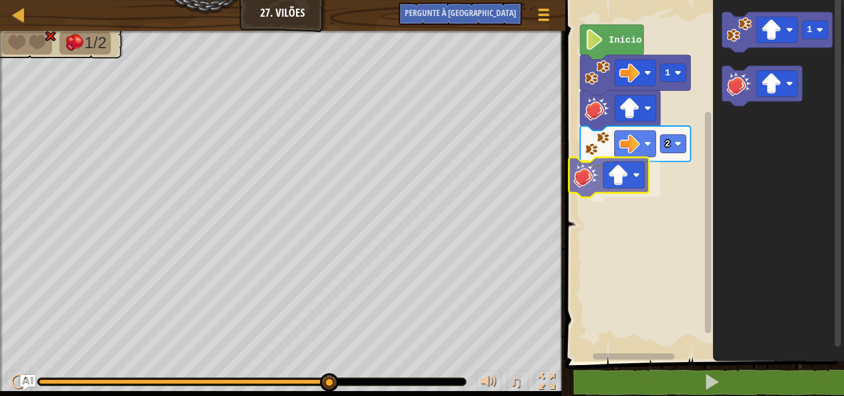
click at [596, 178] on div "Início 1 2 1" at bounding box center [703, 178] width 282 height 368
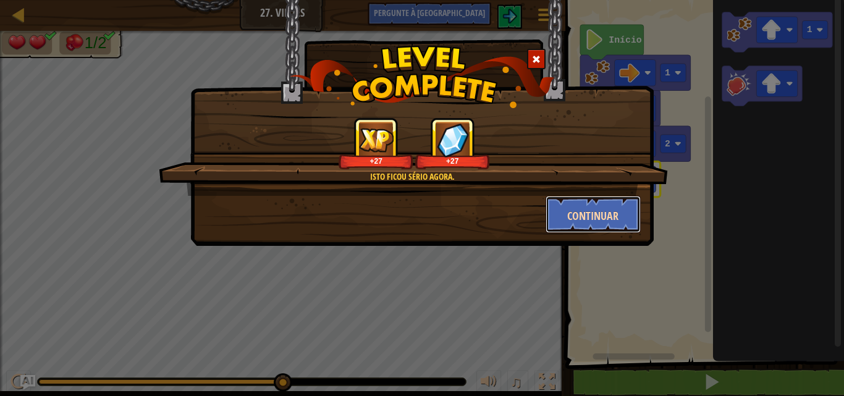
click at [594, 210] on font "Continuar" at bounding box center [592, 215] width 51 height 15
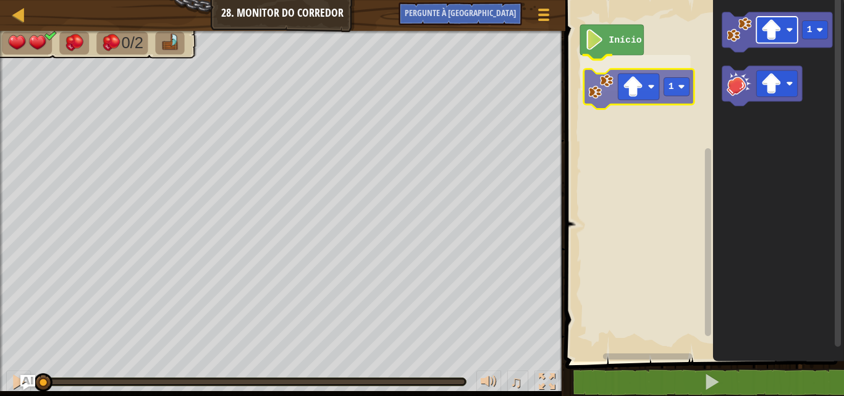
click at [620, 92] on div "Início 1 1 1" at bounding box center [703, 178] width 282 height 368
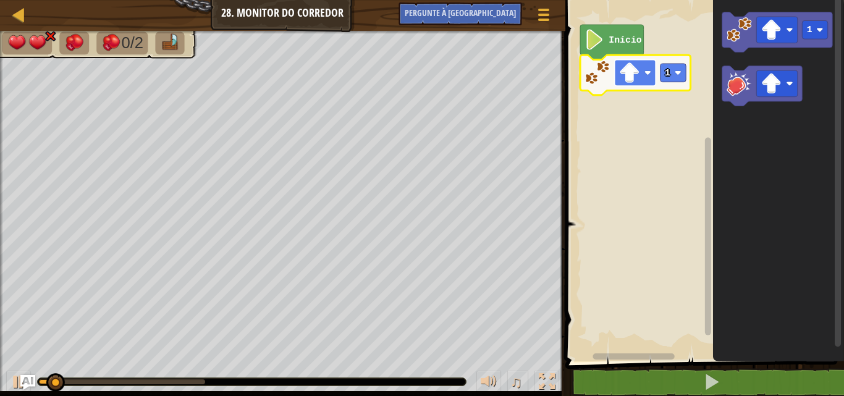
click at [630, 72] on image "Espaço de trabalho do Blockly" at bounding box center [629, 72] width 20 height 20
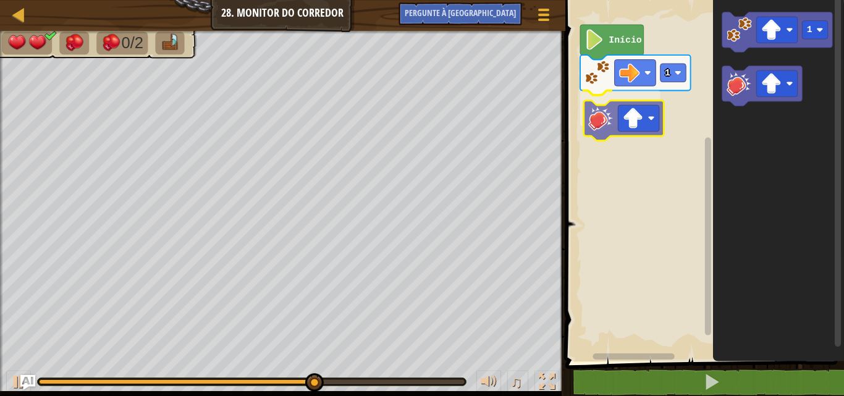
click at [596, 123] on div "Início 1 1" at bounding box center [703, 178] width 282 height 368
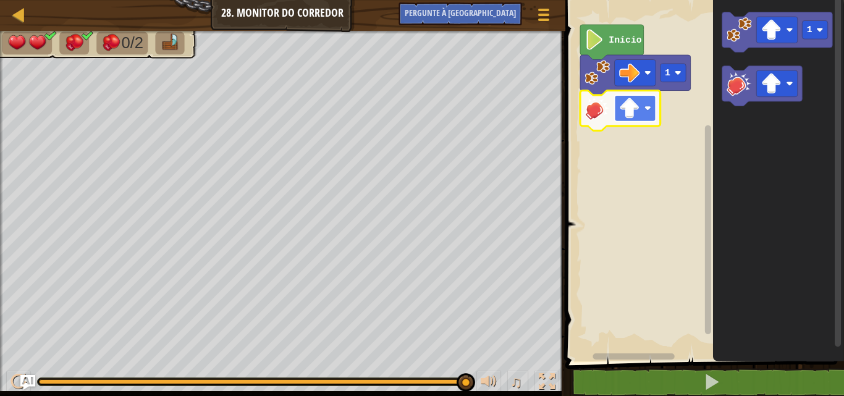
click at [636, 117] on image "Espaço de trabalho do Blockly" at bounding box center [629, 108] width 20 height 20
click at [637, 105] on image "Espaço de trabalho do Blockly" at bounding box center [629, 108] width 20 height 20
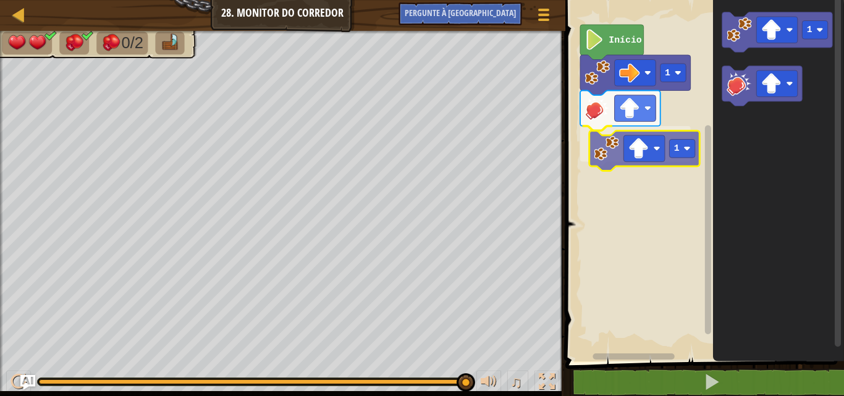
click at [601, 148] on div "Início 1 1 1 1" at bounding box center [703, 178] width 282 height 368
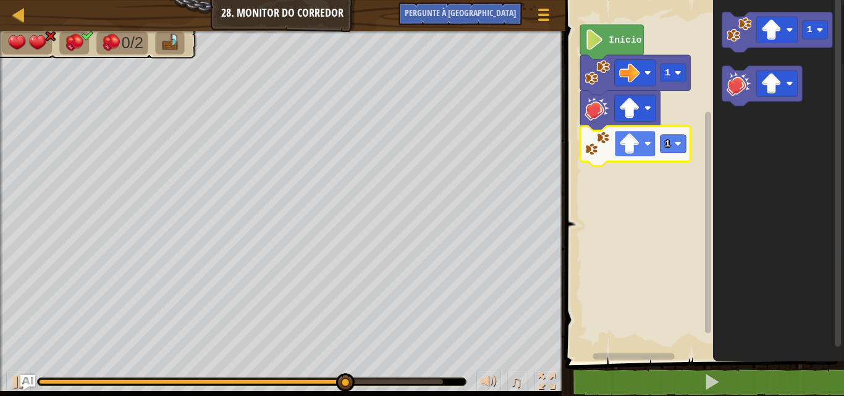
click at [631, 149] on image "Espaço de trabalho do Blockly" at bounding box center [629, 144] width 20 height 20
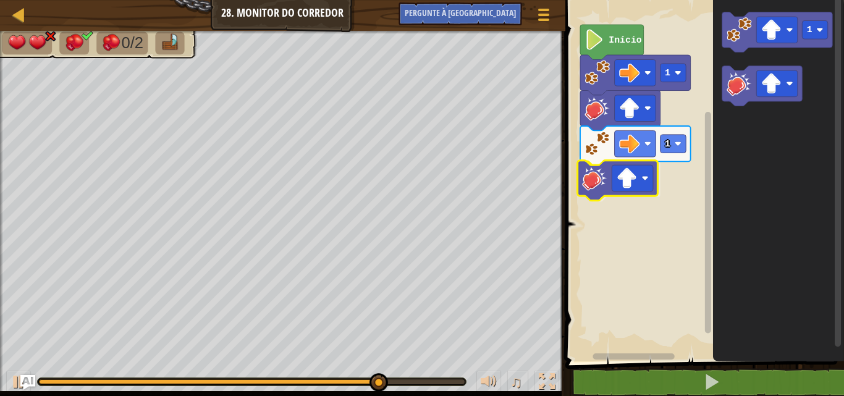
click at [582, 187] on div "Início 1 1 1" at bounding box center [703, 178] width 282 height 368
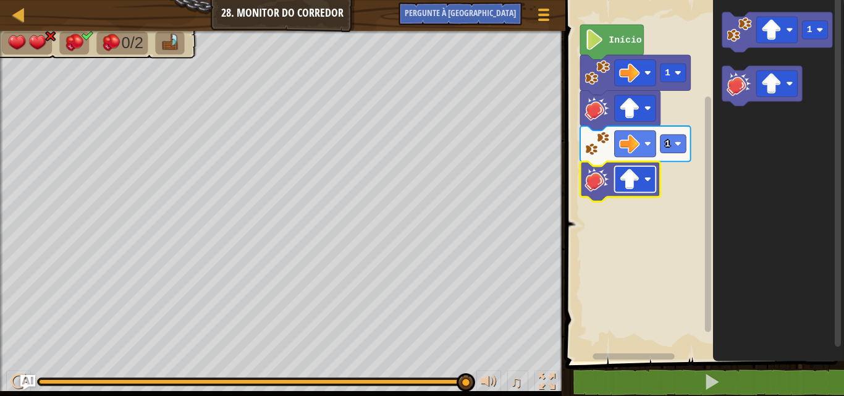
click at [639, 187] on image "Espaço de trabalho do Blockly" at bounding box center [629, 179] width 20 height 20
click at [642, 169] on rect "Espaço de trabalho do Blockly" at bounding box center [634, 179] width 41 height 27
click at [620, 179] on image "Espaço de trabalho do Blockly" at bounding box center [629, 179] width 20 height 20
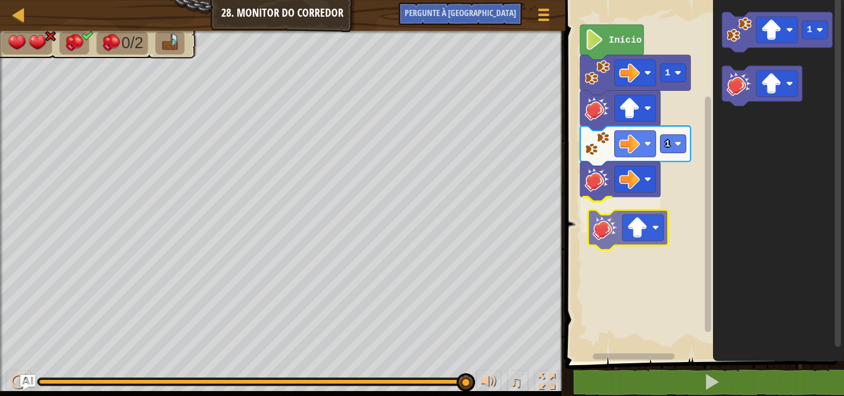
click at [616, 227] on div "Início 1 1 1" at bounding box center [703, 178] width 282 height 368
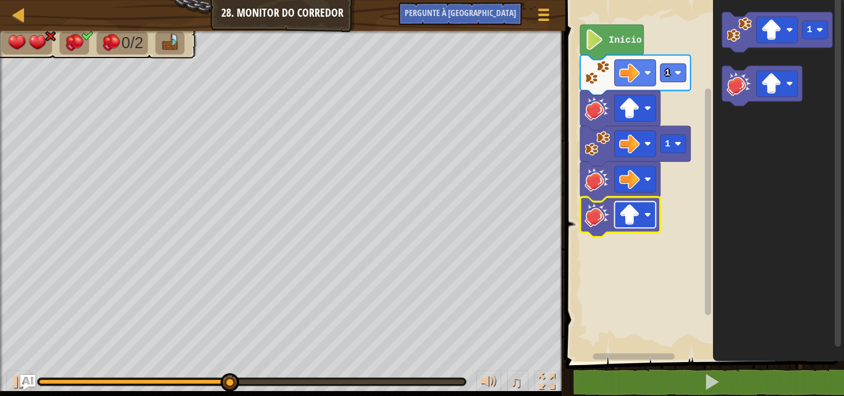
click at [627, 216] on image "Espaço de trabalho do Blockly" at bounding box center [629, 215] width 20 height 20
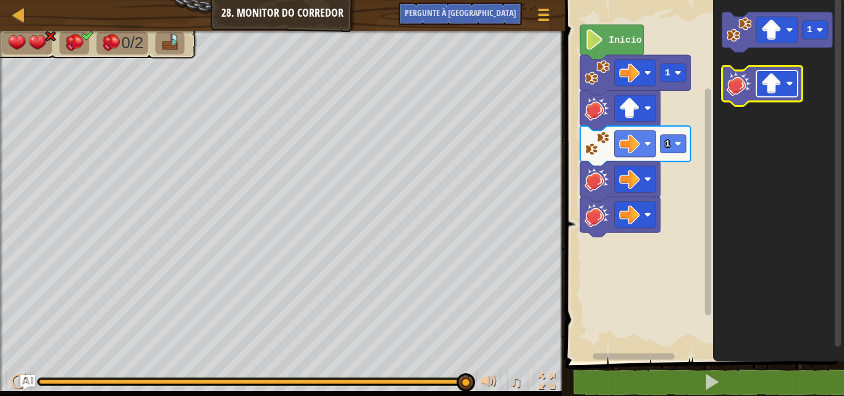
click at [763, 81] on image "Espaço de trabalho do Blockly" at bounding box center [771, 84] width 20 height 20
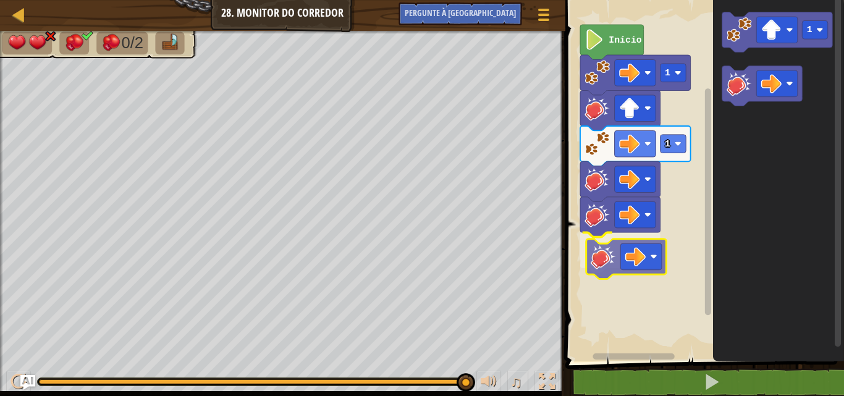
click at [591, 261] on div "Início 1 1 1" at bounding box center [703, 178] width 282 height 368
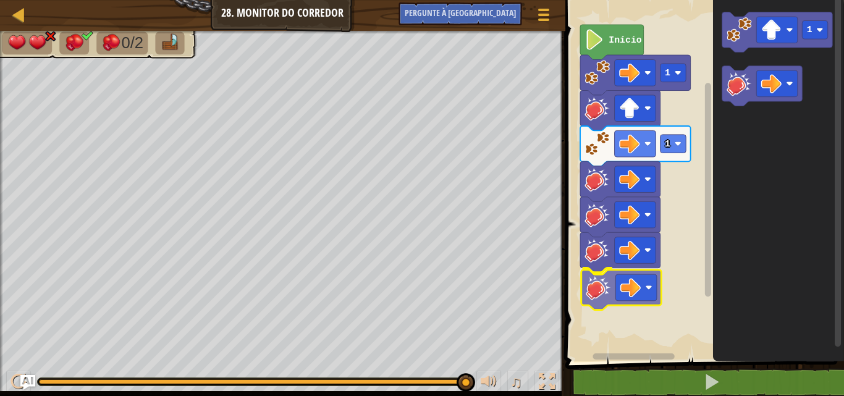
click at [611, 302] on div "Início 1 1 1" at bounding box center [703, 178] width 282 height 368
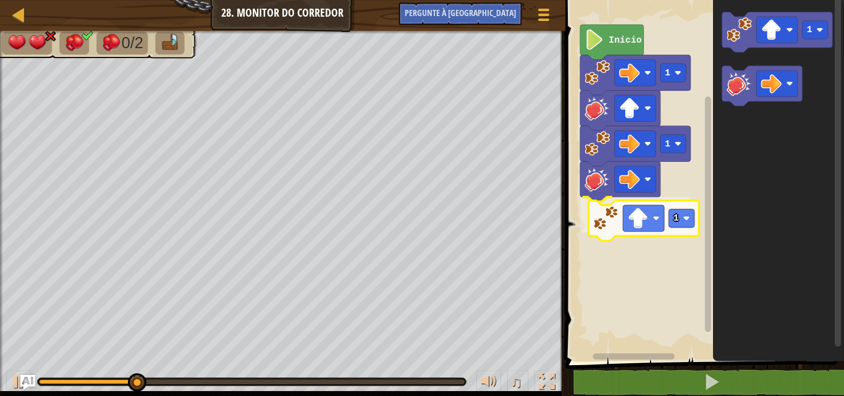
click at [616, 216] on div "1 1 1 Início 1 1" at bounding box center [703, 178] width 282 height 368
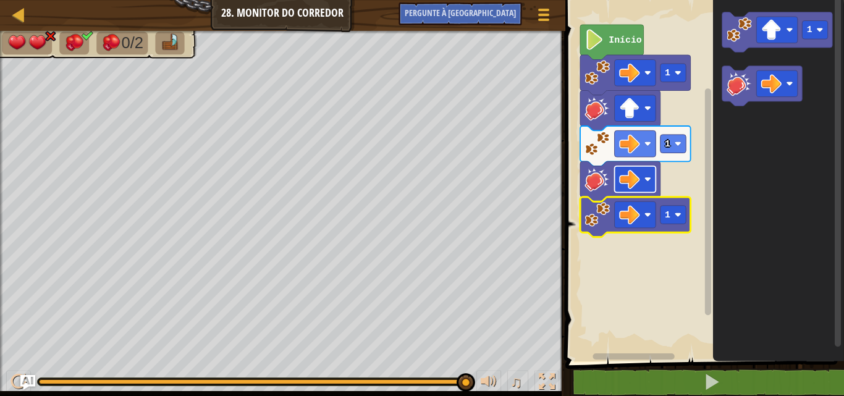
click at [633, 176] on image "Espaço de trabalho do Blockly" at bounding box center [629, 179] width 20 height 20
click at [632, 186] on image "Espaço de trabalho do Blockly" at bounding box center [629, 179] width 20 height 20
click at [622, 181] on image "Espaço de trabalho do Blockly" at bounding box center [629, 179] width 20 height 20
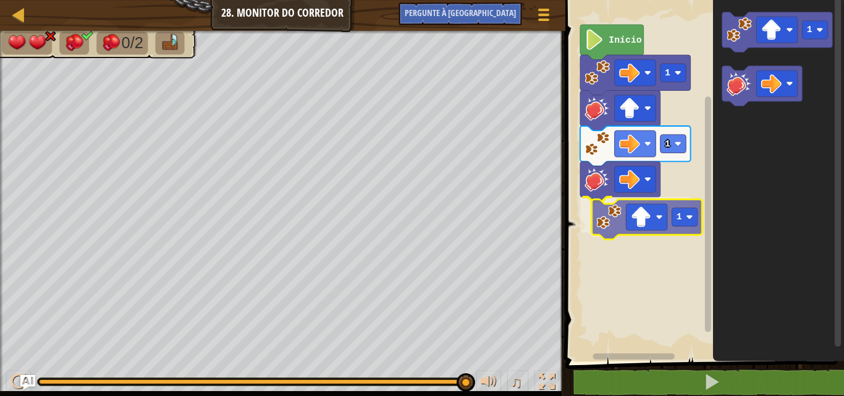
click at [609, 221] on div "Início 1 1 1 1 1" at bounding box center [703, 178] width 282 height 368
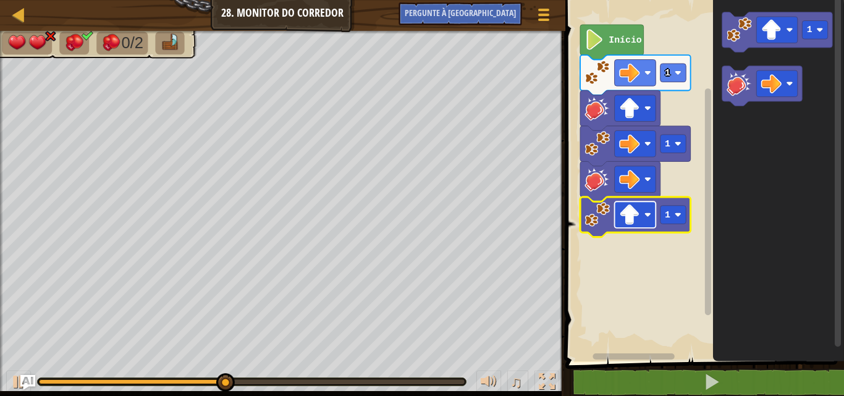
click at [623, 210] on image "Espaço de trabalho do Blockly" at bounding box center [629, 215] width 20 height 20
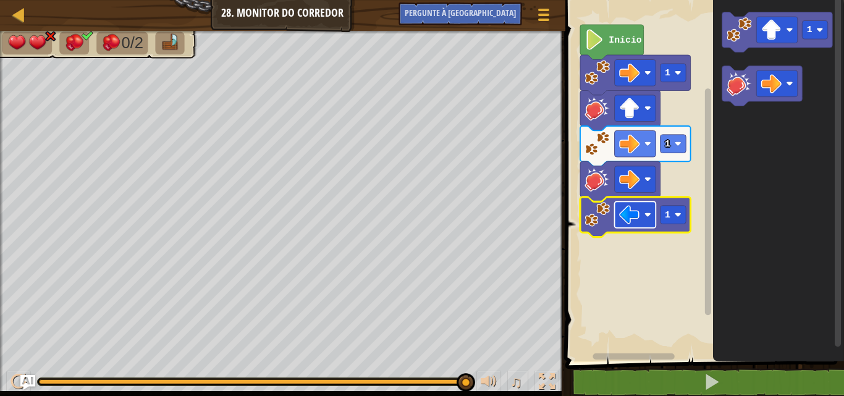
click at [623, 205] on image "Espaço de trabalho do Blockly" at bounding box center [629, 215] width 20 height 20
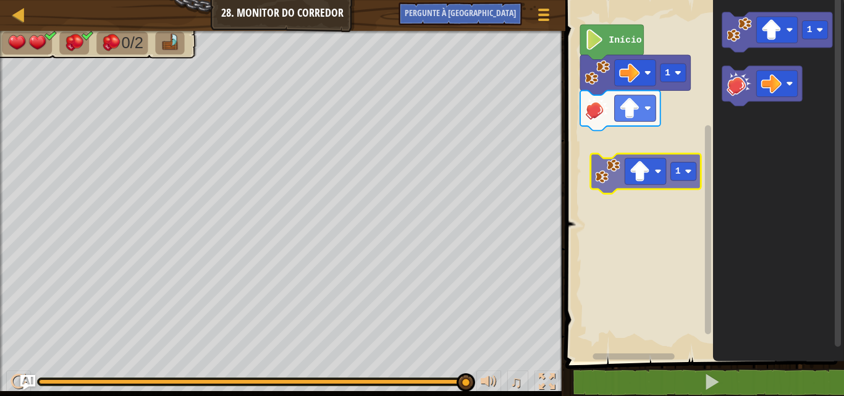
click at [603, 172] on div "Início 1 1 1" at bounding box center [703, 178] width 282 height 368
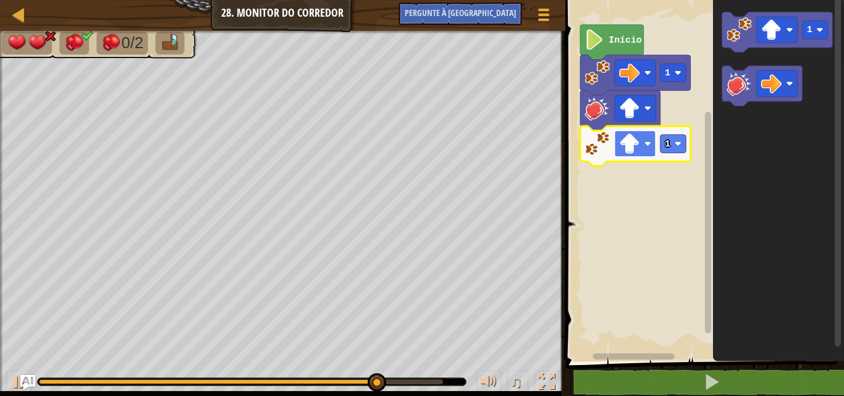
click at [630, 145] on image "Espaço de trabalho do Blockly" at bounding box center [629, 144] width 20 height 20
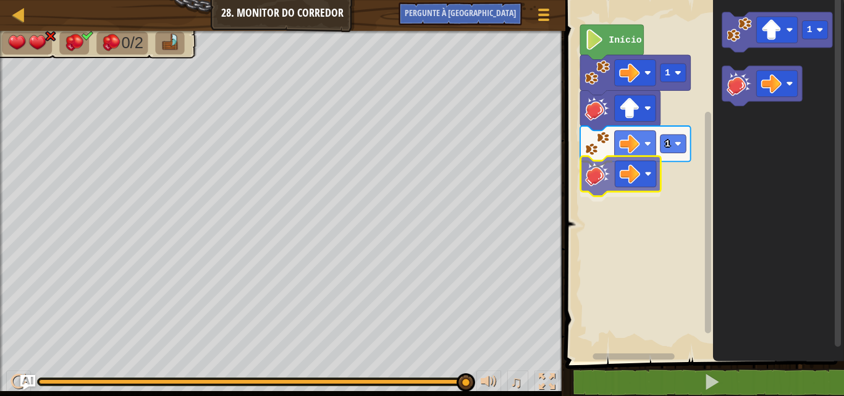
click at [591, 184] on div "Início 1 1 1" at bounding box center [703, 178] width 282 height 368
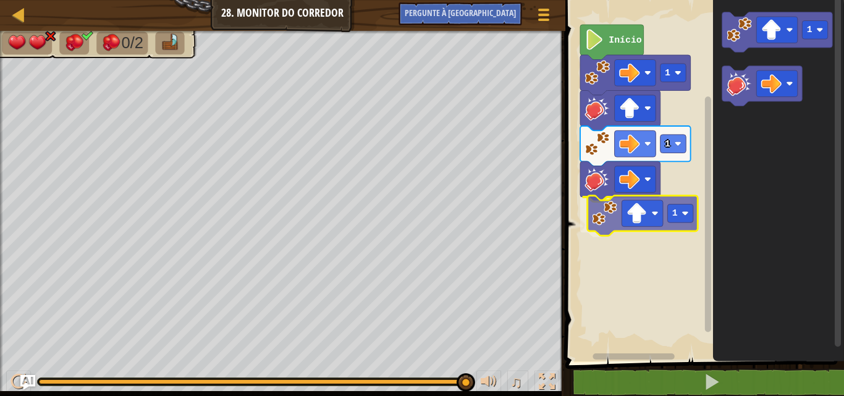
click at [614, 210] on div "Início 1 1 1 1 1" at bounding box center [703, 178] width 282 height 368
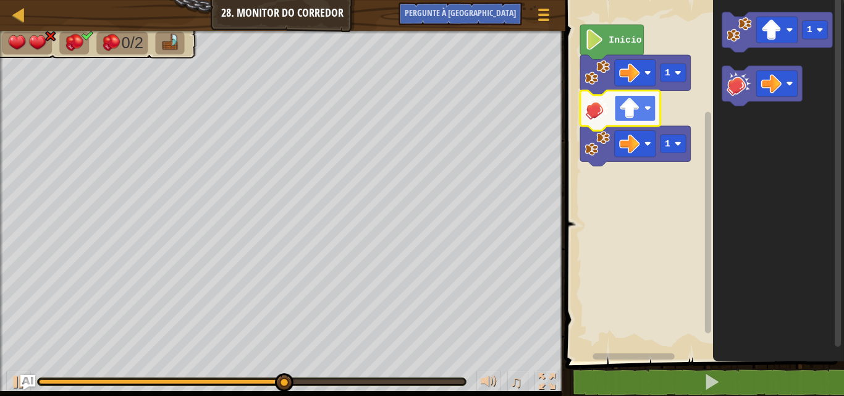
click at [630, 113] on image "Espaço de trabalho do Blockly" at bounding box center [629, 108] width 20 height 20
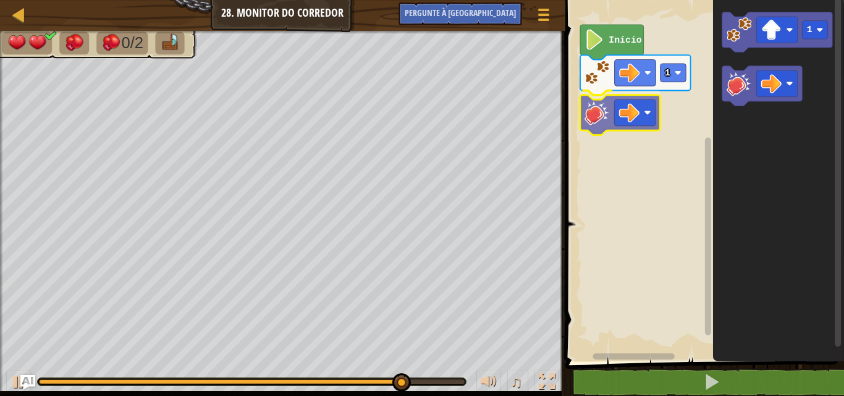
click at [606, 116] on div "Início 1 1" at bounding box center [703, 178] width 282 height 368
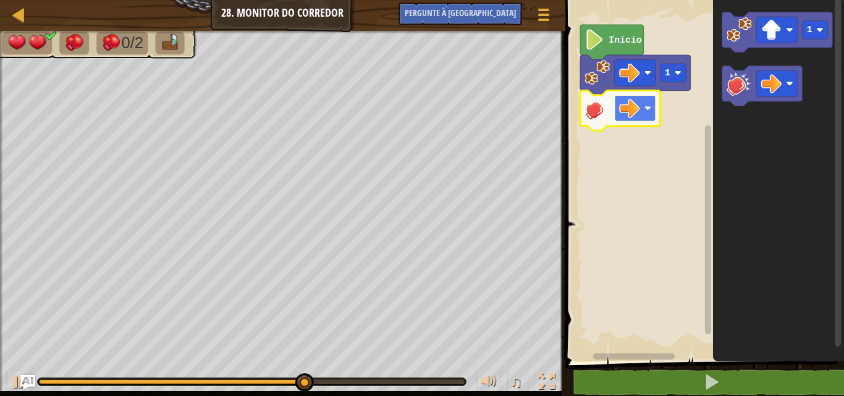
click at [637, 104] on image "Espaço de trabalho do Blockly" at bounding box center [629, 108] width 20 height 20
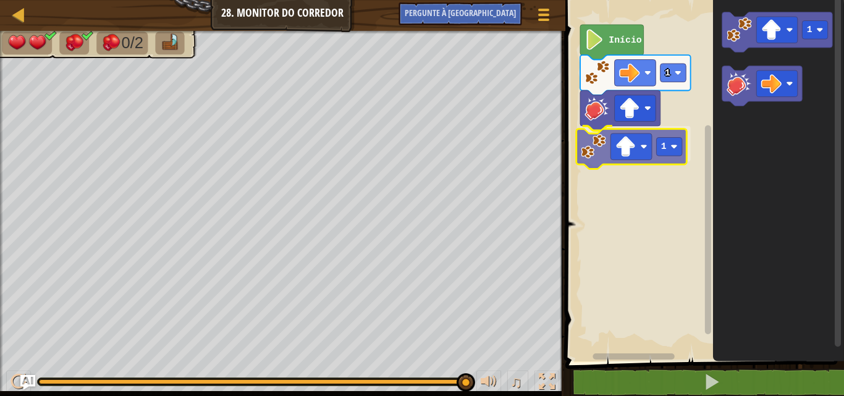
click at [591, 158] on div "Início 1 1 1 1" at bounding box center [703, 178] width 282 height 368
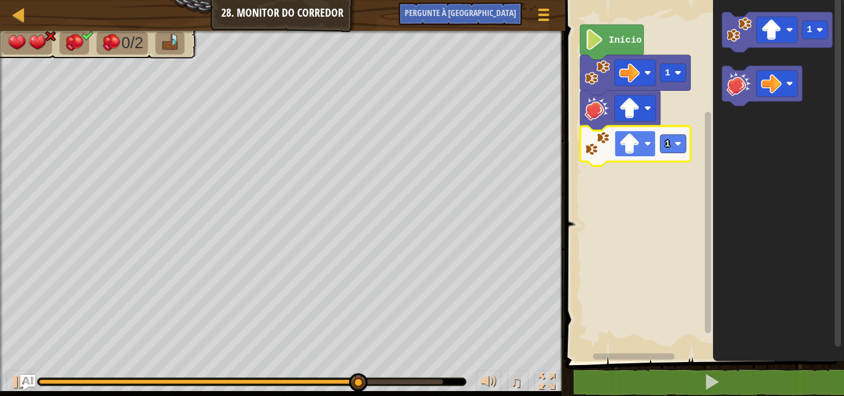
click at [630, 138] on image "Espaço de trabalho do Blockly" at bounding box center [629, 144] width 20 height 20
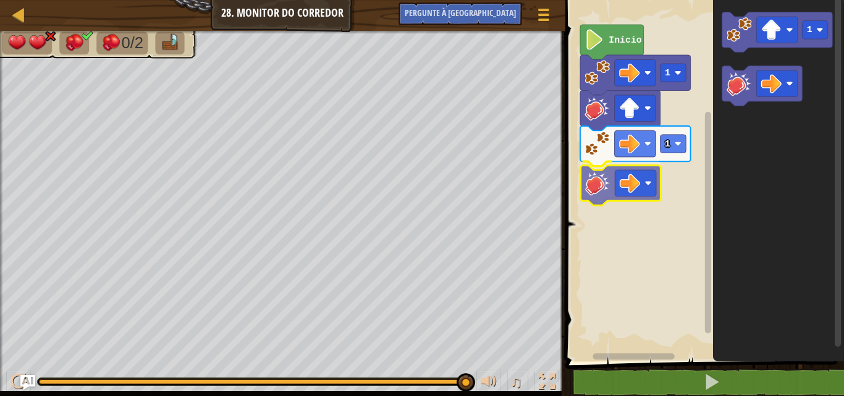
click at [592, 193] on div "Início 1 1 1" at bounding box center [703, 178] width 282 height 368
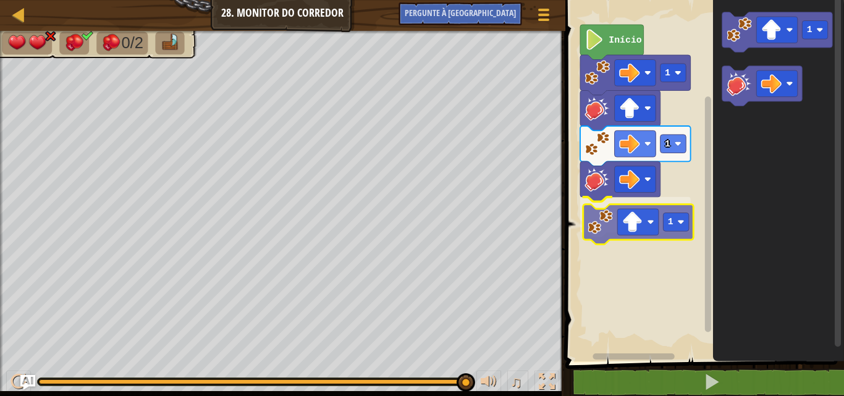
click at [585, 224] on div "Início 1 1 1 1 1" at bounding box center [703, 178] width 282 height 368
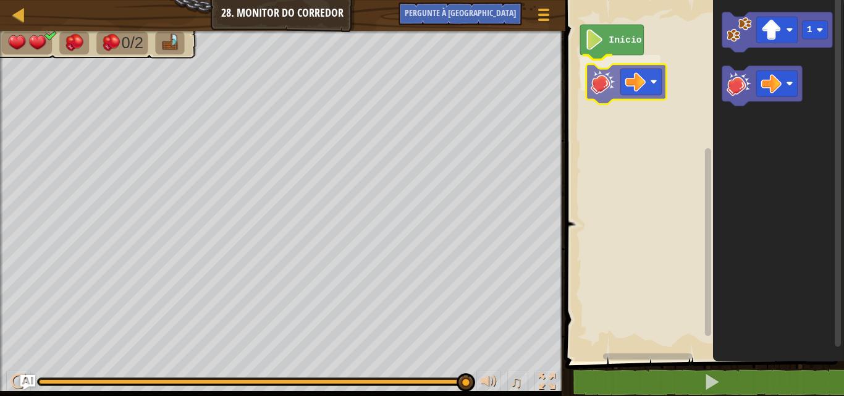
click at [601, 82] on div "Início 1" at bounding box center [703, 178] width 282 height 368
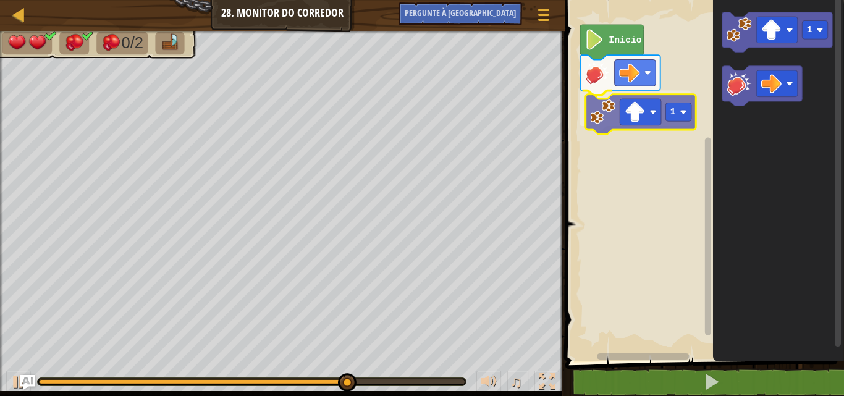
click at [602, 112] on div "Início 1 1 1" at bounding box center [703, 178] width 282 height 368
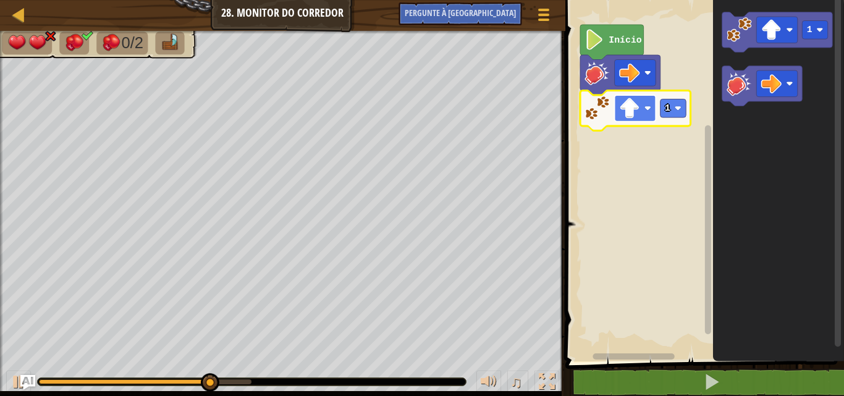
click at [624, 112] on image "Espaço de trabalho do Blockly" at bounding box center [629, 108] width 20 height 20
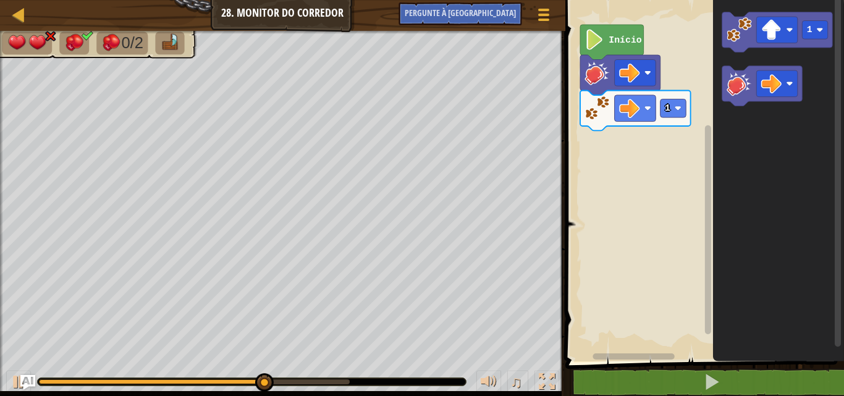
click at [712, 99] on div "Início 1 1" at bounding box center [703, 178] width 282 height 368
click at [719, 90] on icon "1" at bounding box center [778, 178] width 131 height 368
click at [734, 84] on image "Espaço de trabalho do Blockly" at bounding box center [739, 83] width 25 height 25
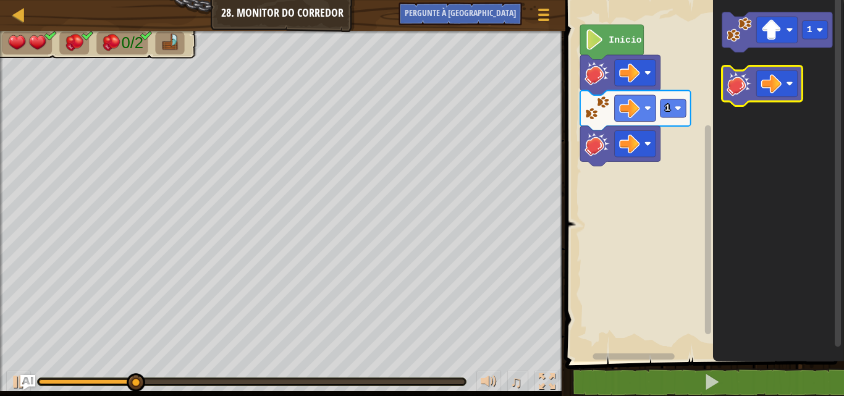
click at [766, 88] on g "Espaço de trabalho do Blockly" at bounding box center [762, 86] width 80 height 40
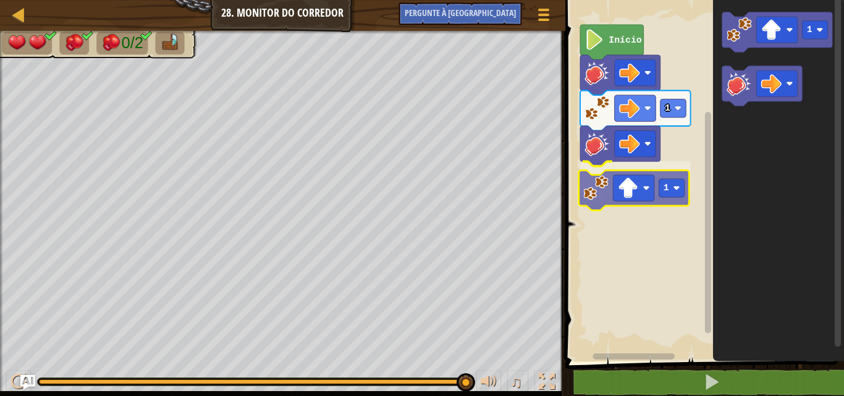
click at [602, 198] on div "Início 1 1 1 1" at bounding box center [703, 178] width 282 height 368
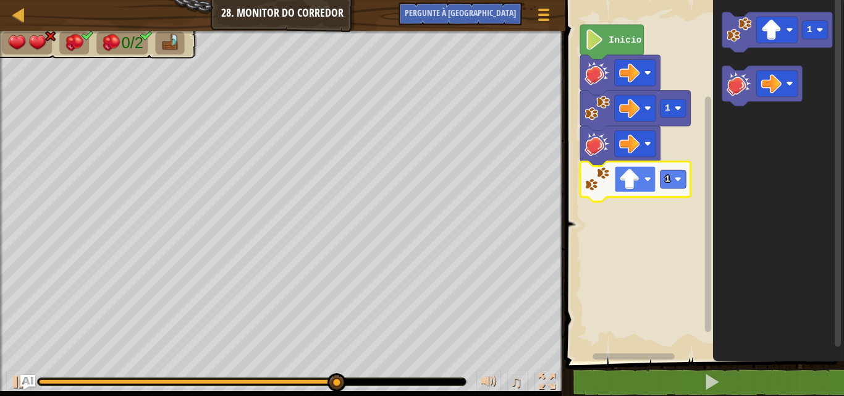
click at [643, 176] on rect "Espaço de trabalho do Blockly" at bounding box center [634, 179] width 41 height 27
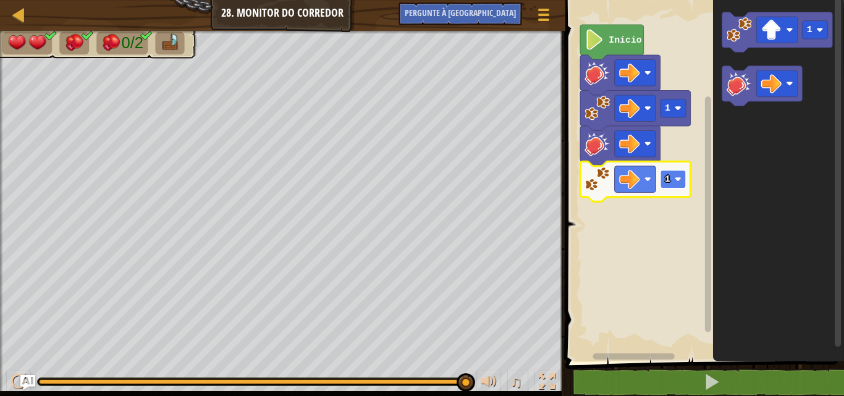
click at [668, 176] on text "1" at bounding box center [668, 179] width 6 height 10
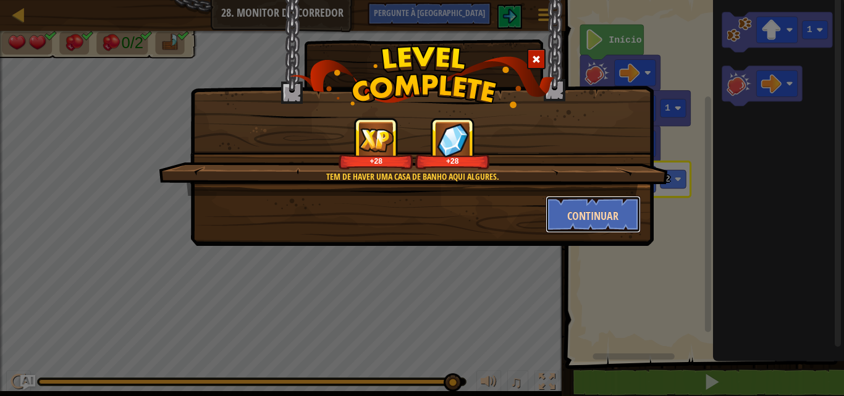
click at [599, 215] on font "Continuar" at bounding box center [592, 215] width 51 height 15
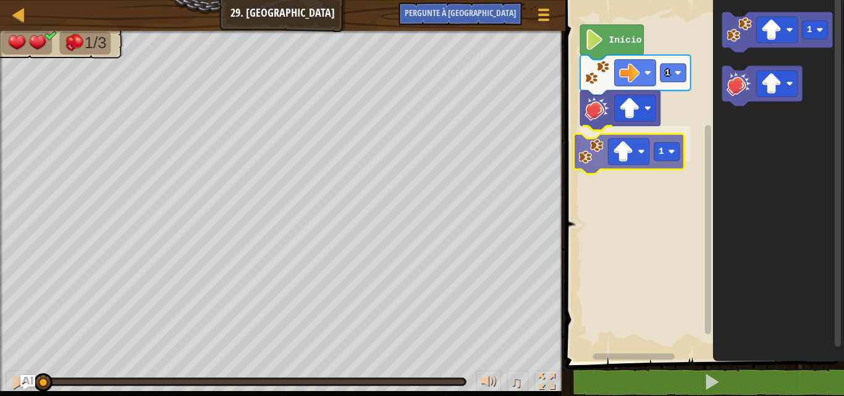
click at [603, 159] on div "1 1 Início 1 1" at bounding box center [703, 178] width 282 height 368
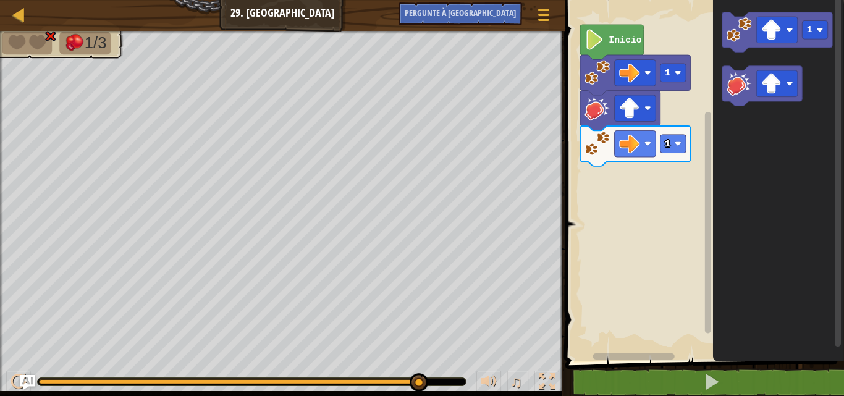
click at [742, 95] on image "Espaço de trabalho do Blockly" at bounding box center [739, 83] width 25 height 25
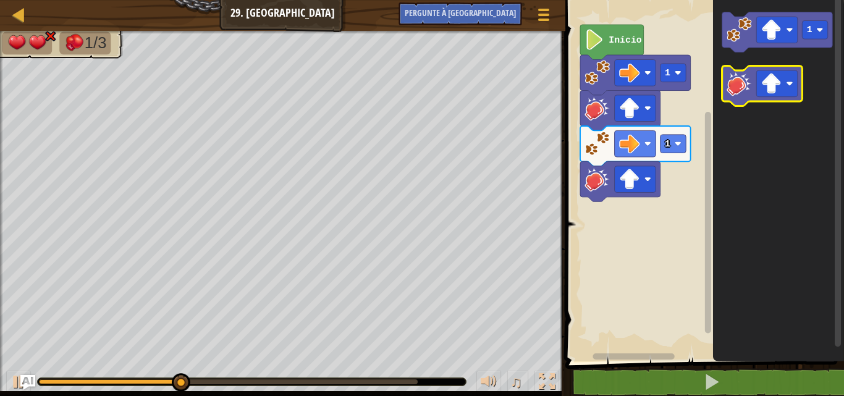
click at [745, 96] on image "Espaço de trabalho do Blockly" at bounding box center [739, 83] width 25 height 25
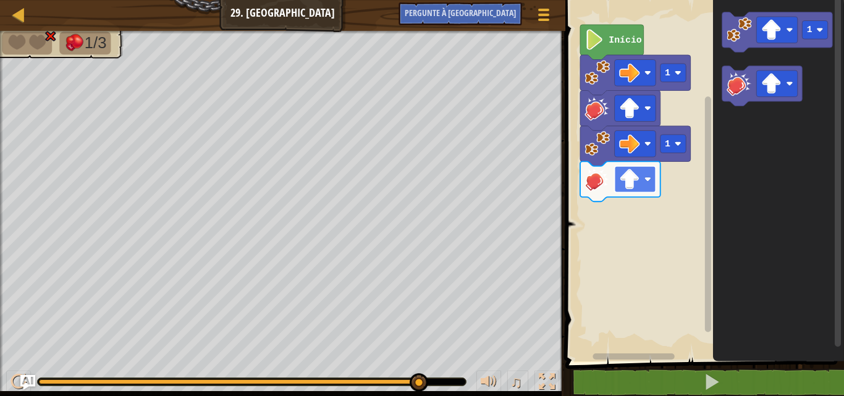
click at [635, 172] on image "Espaço de trabalho do Blockly" at bounding box center [629, 179] width 20 height 20
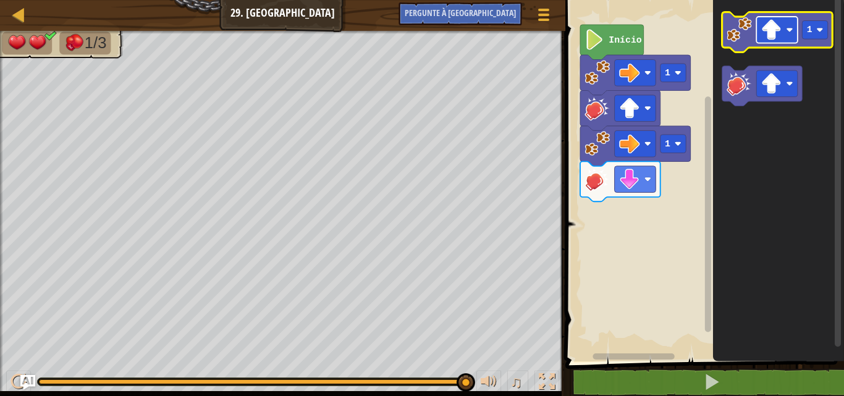
click at [762, 33] on image "Espaço de trabalho do Blockly" at bounding box center [771, 30] width 20 height 20
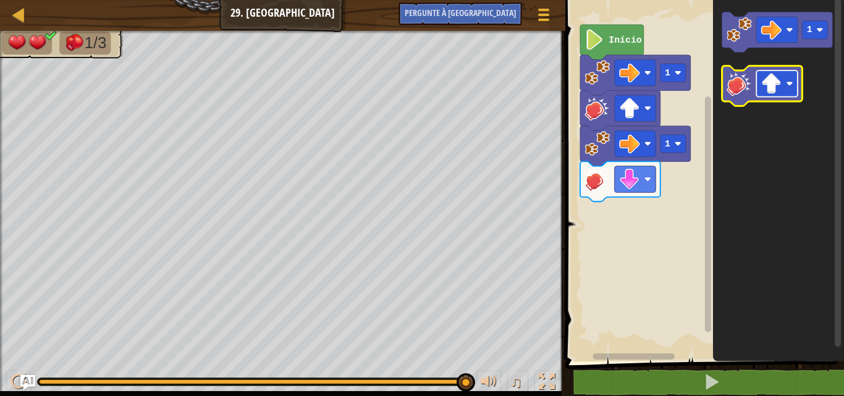
click at [761, 85] on rect "Espaço de trabalho do Blockly" at bounding box center [777, 83] width 41 height 27
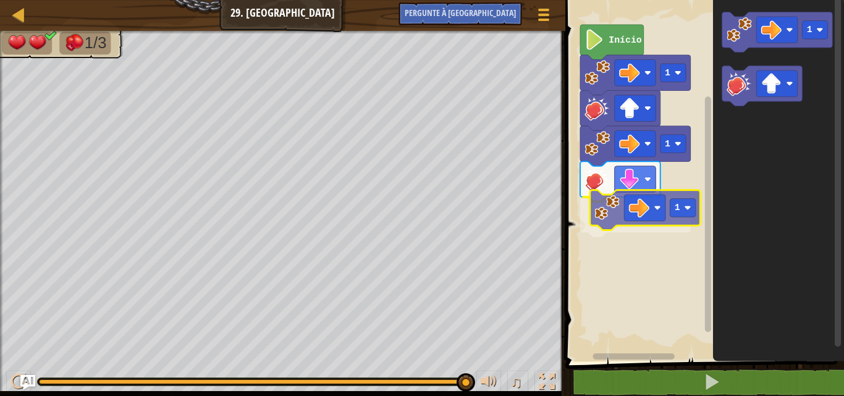
click at [592, 193] on div "Início 1 1 1 1 1" at bounding box center [703, 178] width 282 height 368
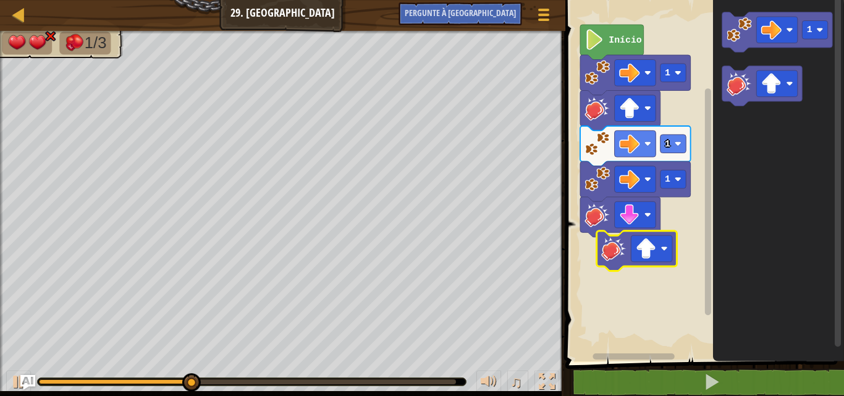
click at [620, 249] on div "Início 1 1 1 1" at bounding box center [703, 178] width 282 height 368
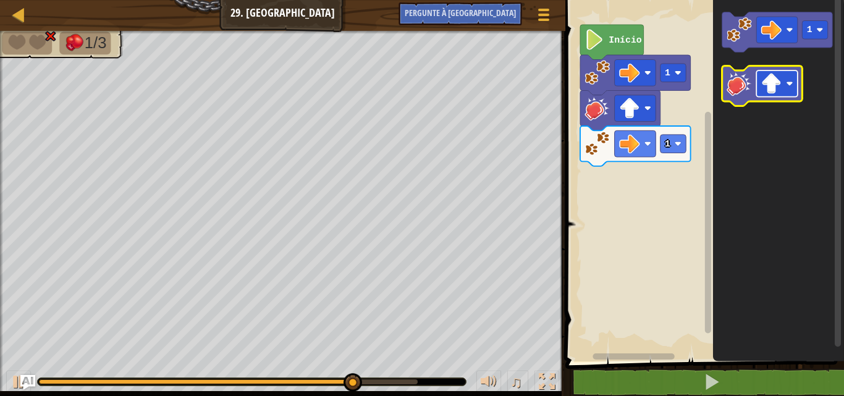
click at [780, 85] on image "Espaço de trabalho do Blockly" at bounding box center [771, 84] width 20 height 20
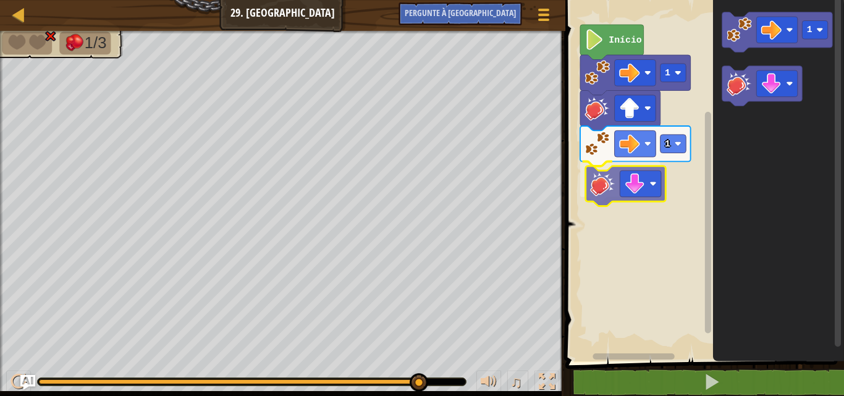
click at [592, 182] on div "1 1 Início 1" at bounding box center [703, 178] width 282 height 368
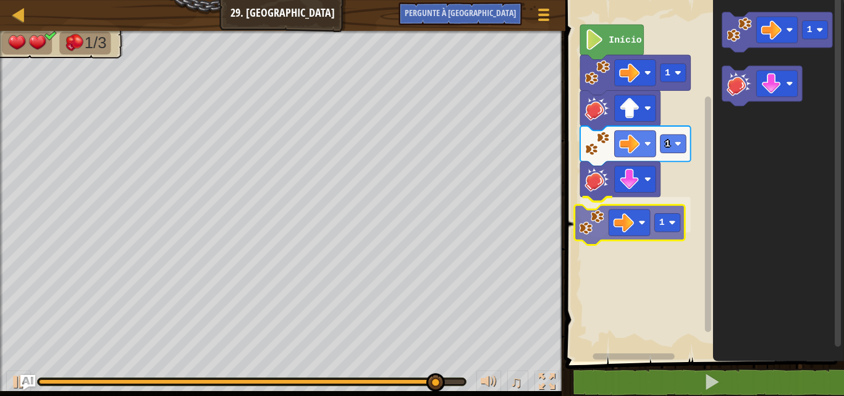
click at [594, 231] on div "1 1 1 Início 1 1" at bounding box center [703, 178] width 282 height 368
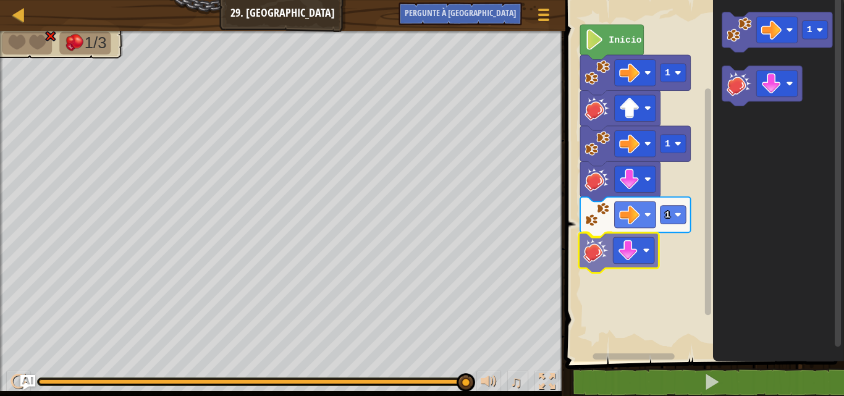
click at [592, 255] on div "1 1 1 Início 1" at bounding box center [703, 178] width 282 height 368
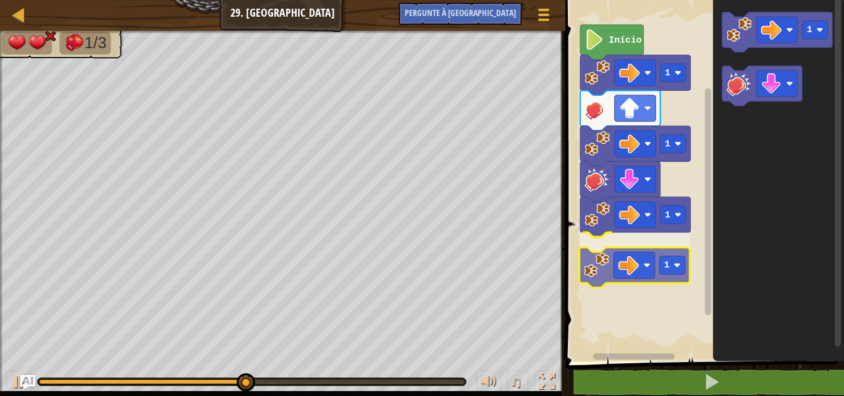
click at [603, 267] on div "Início 1 1 1 1 1 1" at bounding box center [703, 178] width 282 height 368
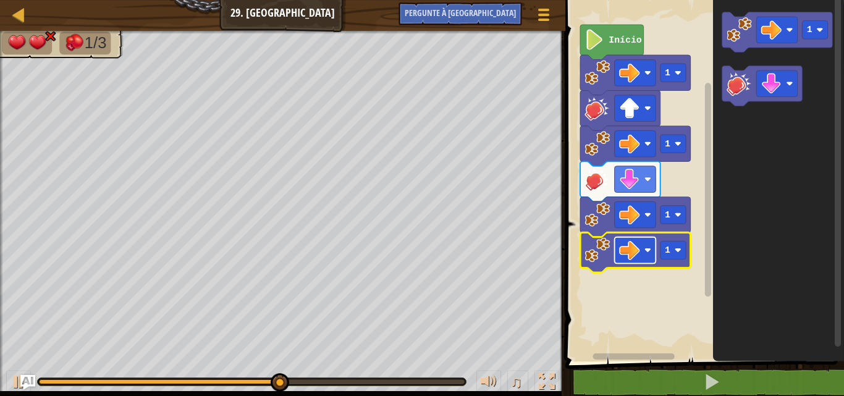
click at [624, 253] on image "Espaço de trabalho do Blockly" at bounding box center [629, 250] width 20 height 20
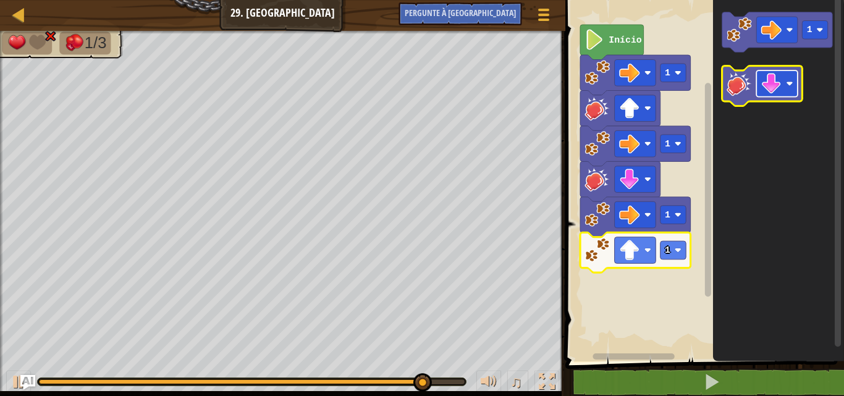
click at [767, 80] on image "Espaço de trabalho do Blockly" at bounding box center [771, 84] width 20 height 20
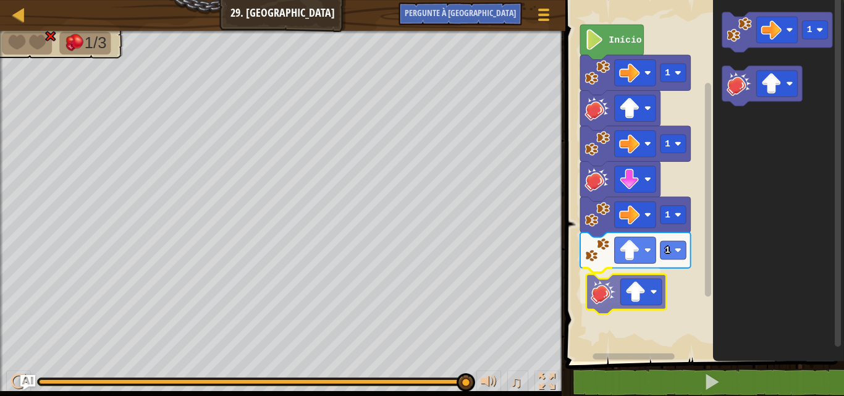
click at [602, 305] on div "Início 1 1 1 1 1" at bounding box center [703, 178] width 282 height 368
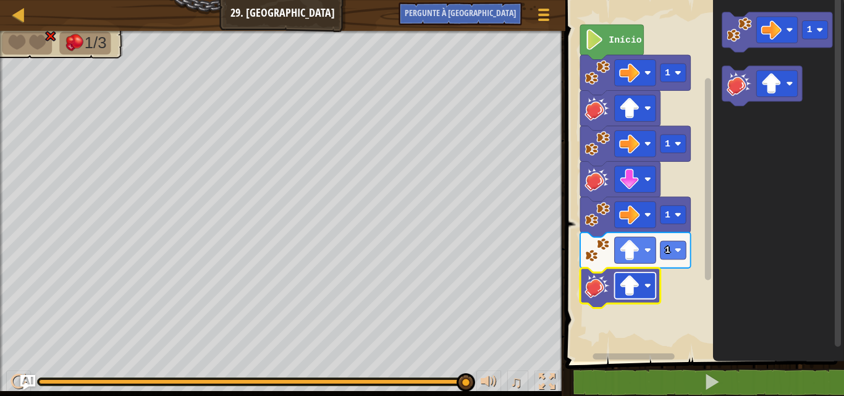
click at [632, 288] on image "Espaço de trabalho do Blockly" at bounding box center [629, 286] width 20 height 20
click at [642, 285] on rect "Espaço de trabalho do Blockly" at bounding box center [634, 286] width 41 height 27
click at [629, 284] on image "Espaço de trabalho do Blockly" at bounding box center [629, 286] width 20 height 20
click at [645, 284] on image "Espaço de trabalho do Blockly" at bounding box center [648, 285] width 7 height 7
click at [639, 255] on image "Espaço de trabalho do Blockly" at bounding box center [629, 250] width 20 height 20
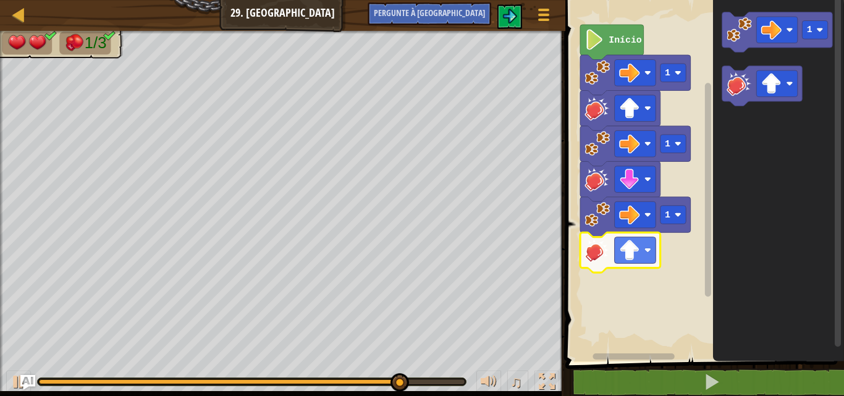
click at [663, 305] on rect "Espaço de trabalho do Blockly" at bounding box center [703, 178] width 282 height 368
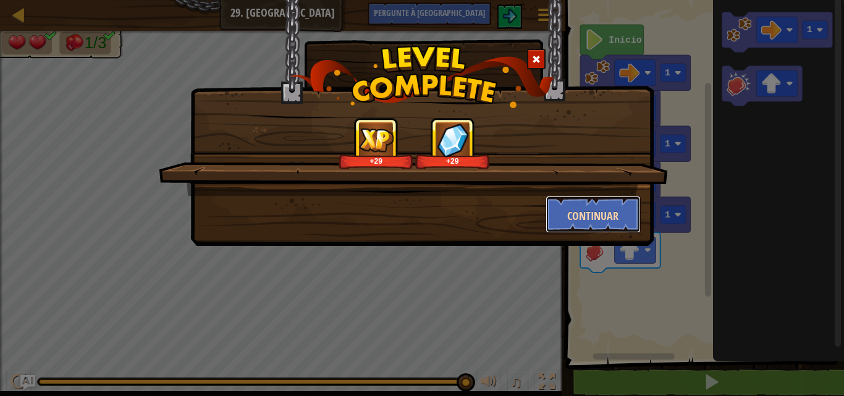
click at [577, 201] on button "Continuar" at bounding box center [594, 214] width 96 height 37
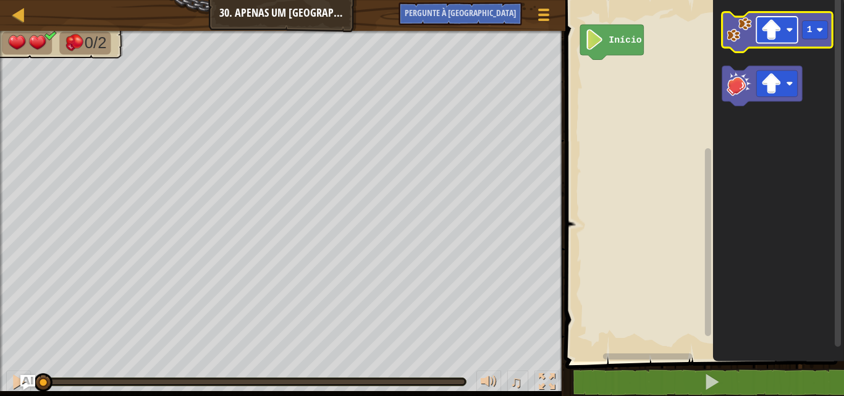
click at [766, 28] on image "Espaço de trabalho do Blockly" at bounding box center [771, 30] width 20 height 20
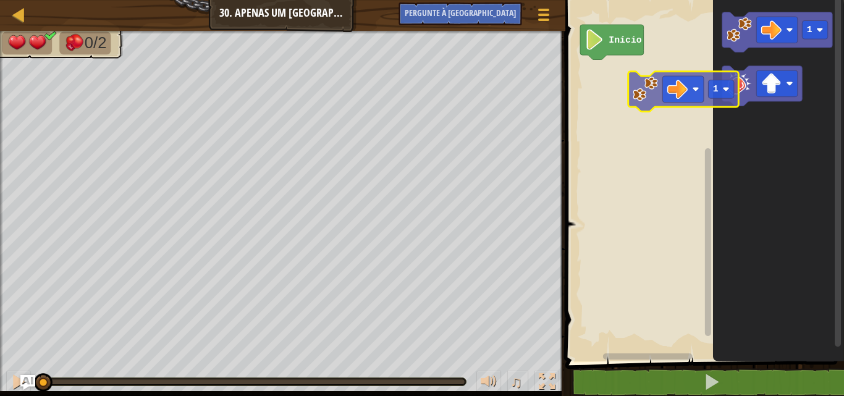
click at [596, 91] on div "Início 1 1" at bounding box center [703, 178] width 282 height 368
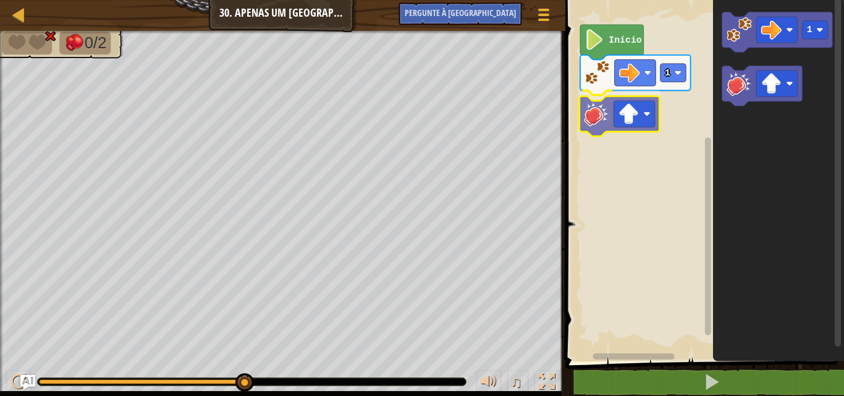
click at [596, 124] on div "1 Início 1" at bounding box center [703, 178] width 282 height 368
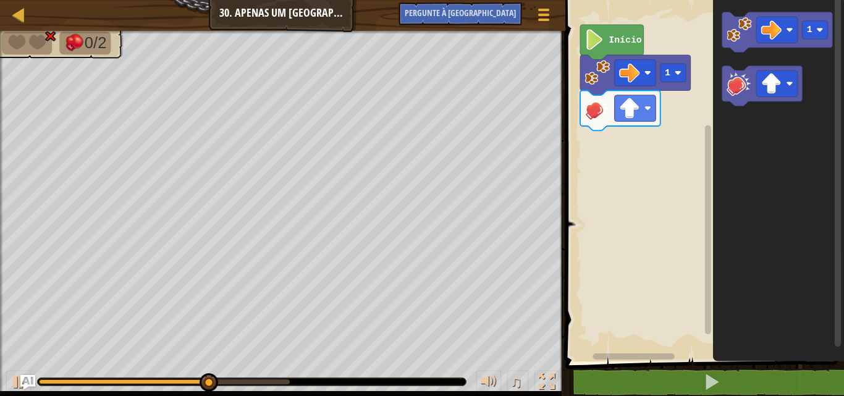
click at [662, 165] on div "1 Início 1" at bounding box center [703, 178] width 282 height 368
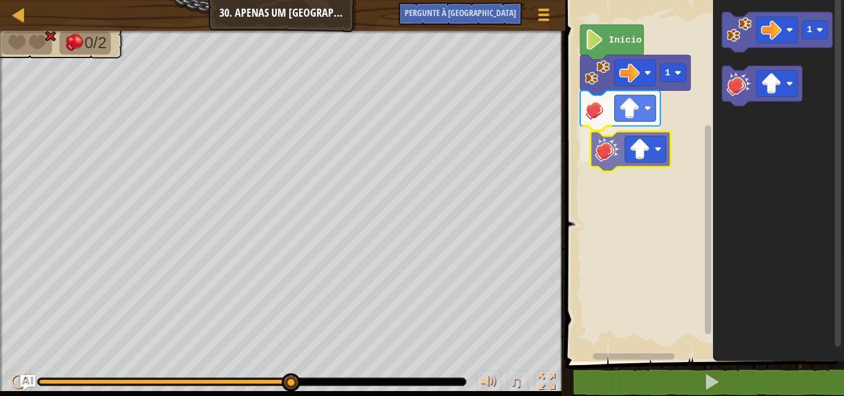
click at [598, 155] on div "1 Início 1" at bounding box center [703, 178] width 282 height 368
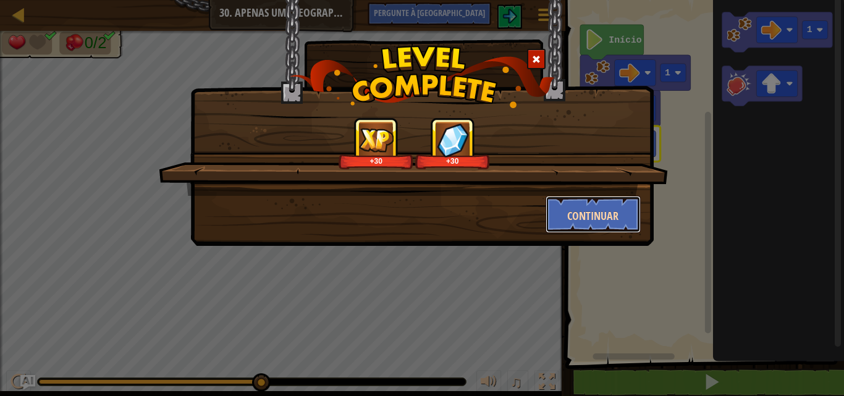
click at [564, 214] on button "Continuar" at bounding box center [594, 214] width 96 height 37
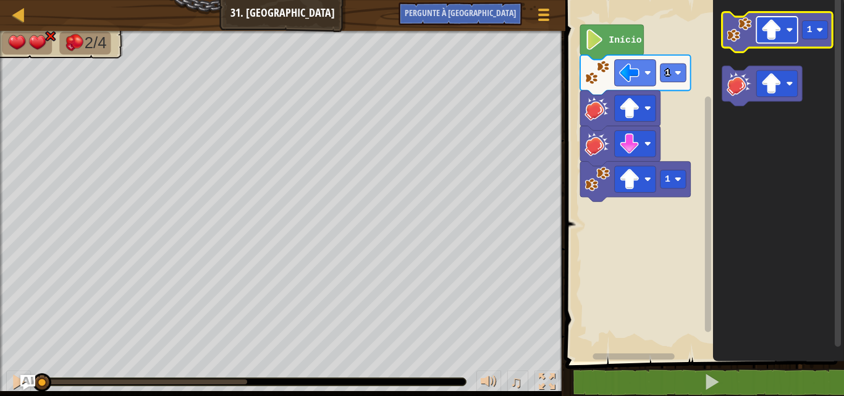
click at [787, 22] on rect "Espaço de trabalho do Blockly" at bounding box center [777, 30] width 41 height 27
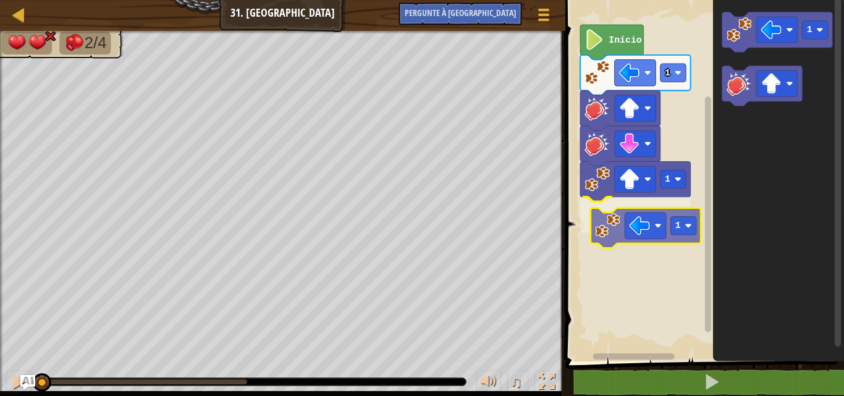
click at [613, 240] on div "1 1 1 Início 1 1" at bounding box center [703, 178] width 282 height 368
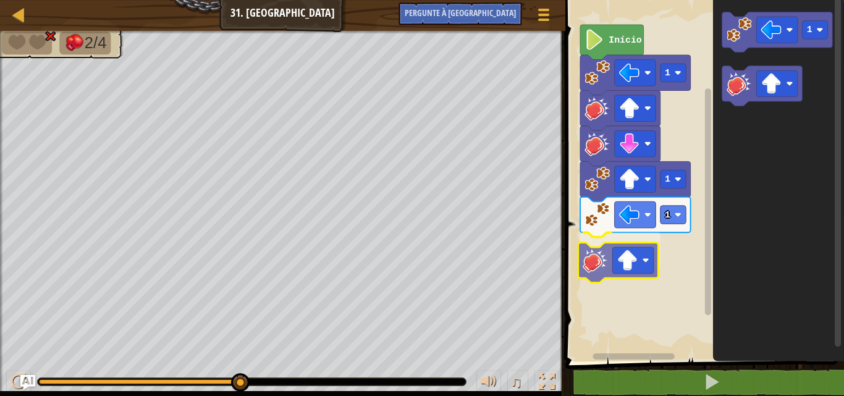
click at [603, 264] on div "1 1 1 Início 1" at bounding box center [703, 178] width 282 height 368
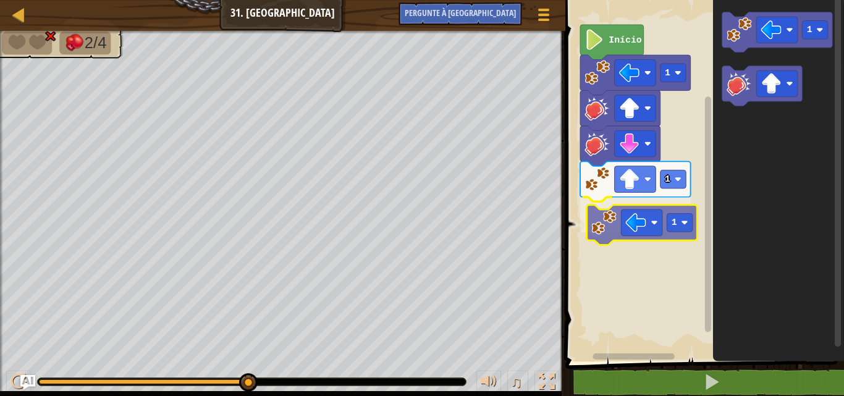
click at [610, 229] on div "Início 1 1 1 1 1" at bounding box center [703, 178] width 282 height 368
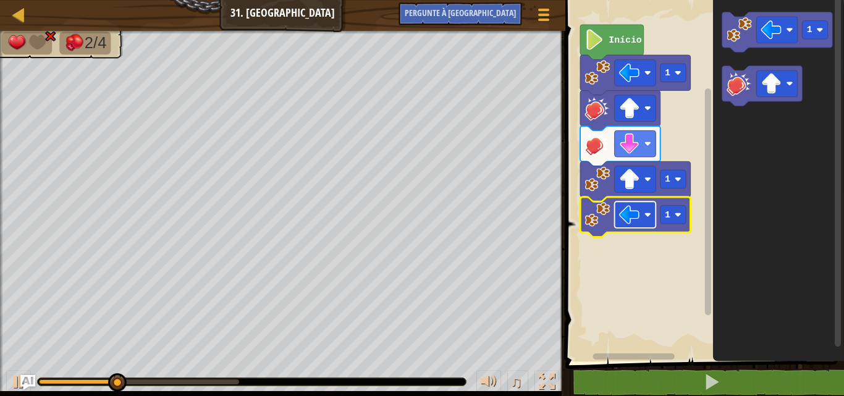
click at [625, 221] on image "Espaço de trabalho do Blockly" at bounding box center [629, 215] width 20 height 20
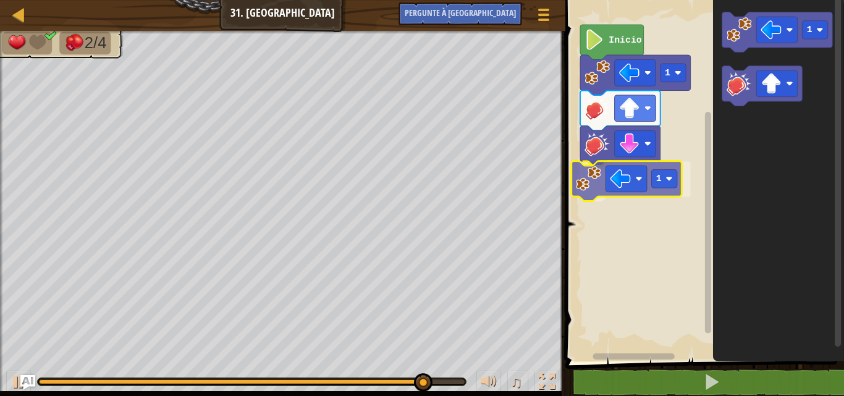
click at [583, 182] on div "Início 1 1 1 1" at bounding box center [703, 178] width 282 height 368
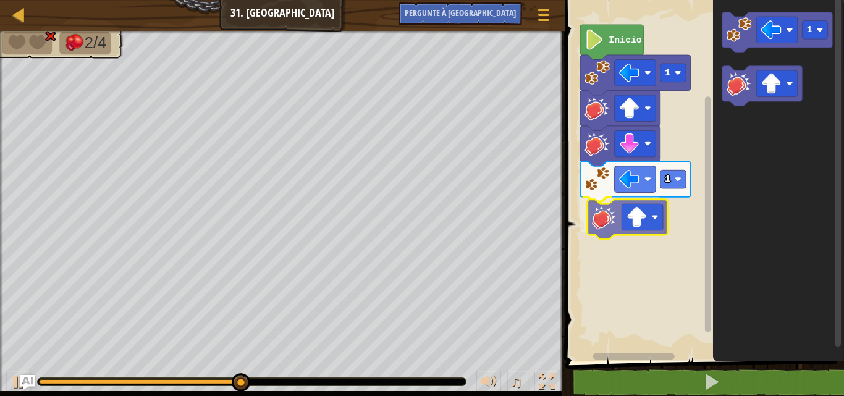
click at [590, 193] on div "Início 1 1 1" at bounding box center [703, 178] width 282 height 368
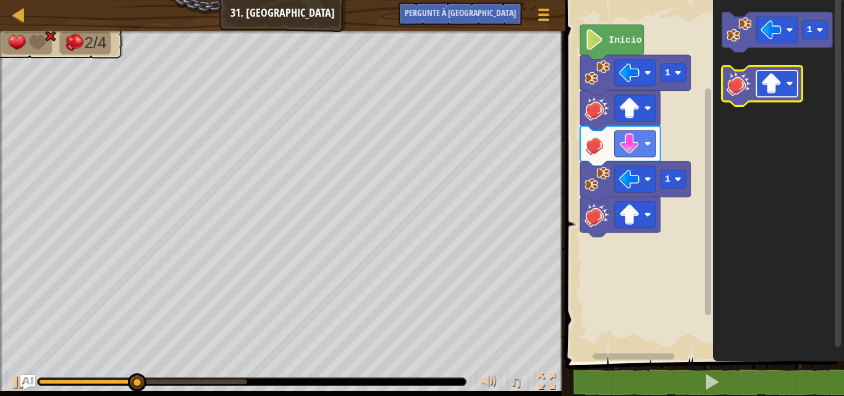
click at [766, 78] on image "Espaço de trabalho do Blockly" at bounding box center [771, 84] width 20 height 20
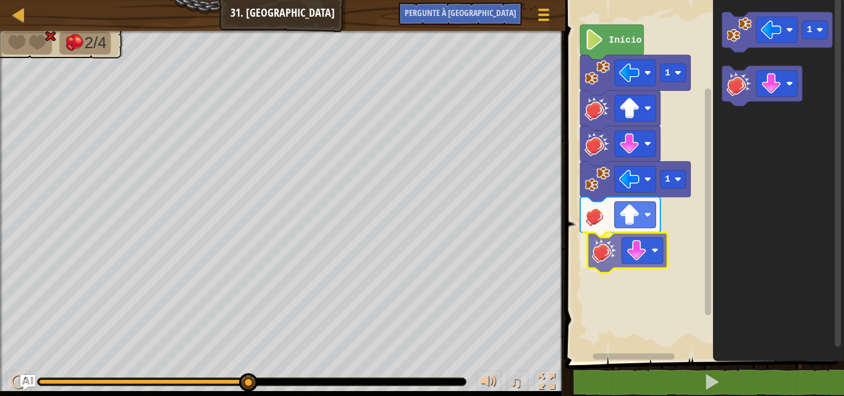
click at [620, 274] on div "1 1 Início 1" at bounding box center [703, 178] width 282 height 368
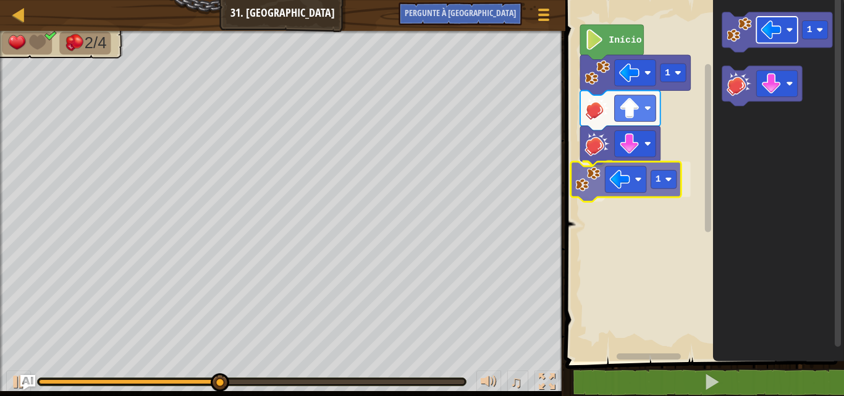
click at [637, 174] on div "1 1 Início 1 1" at bounding box center [703, 178] width 282 height 368
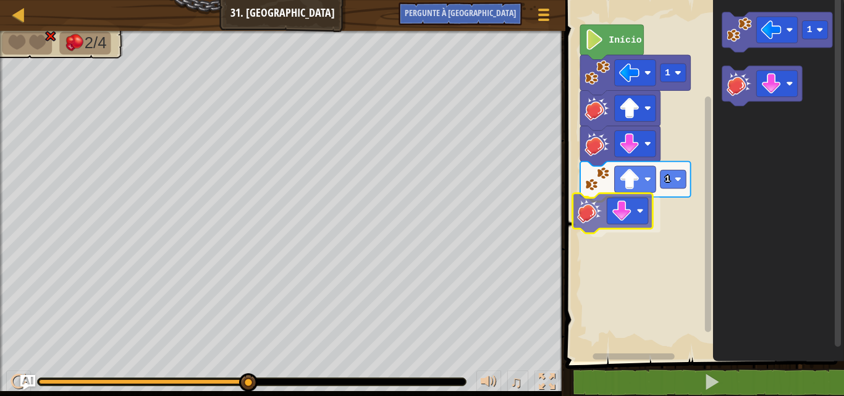
click at [603, 207] on div "Início 1 1 1" at bounding box center [703, 178] width 282 height 368
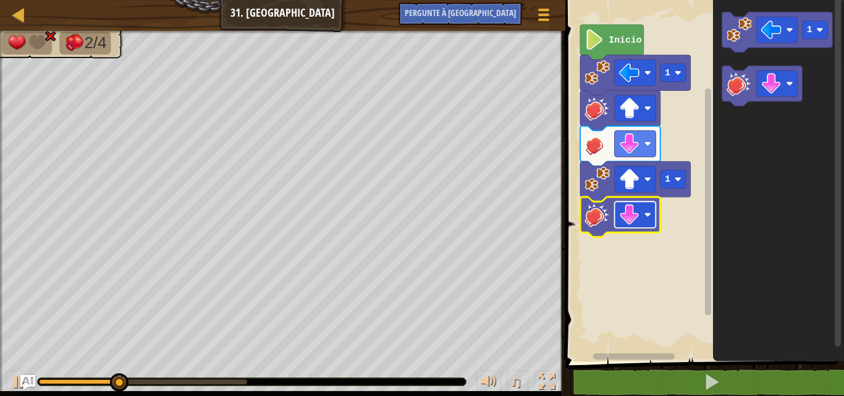
click at [624, 213] on image "Espaço de trabalho do Blockly" at bounding box center [629, 215] width 20 height 20
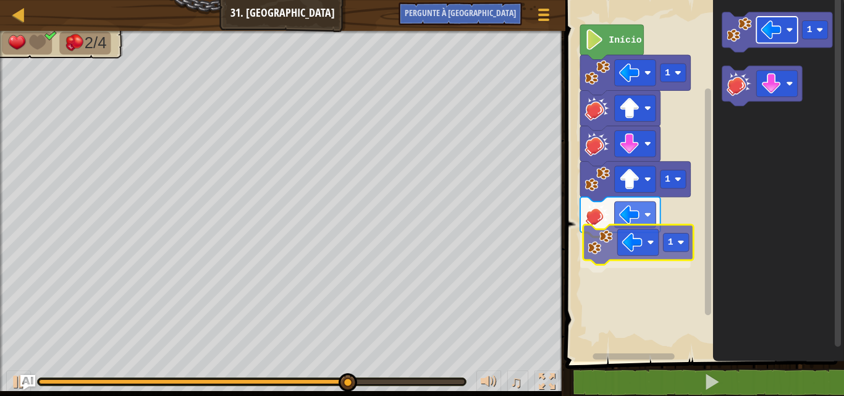
click at [634, 245] on div "Início 1 1 1 1 1" at bounding box center [703, 178] width 282 height 368
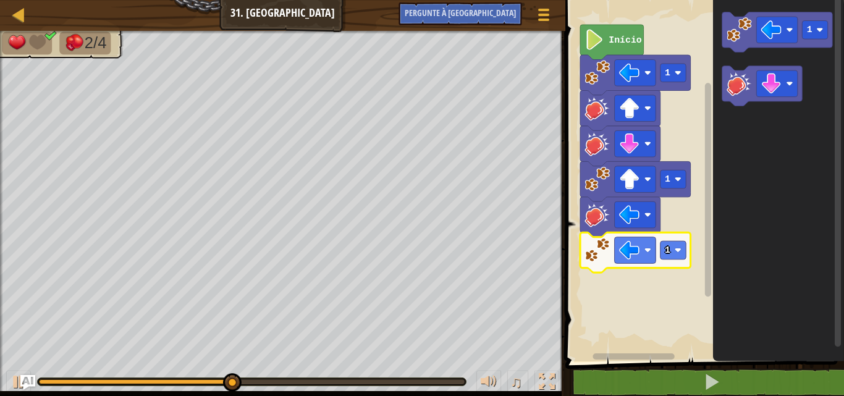
click at [634, 245] on image "Espaço de trabalho do Blockly" at bounding box center [629, 250] width 20 height 20
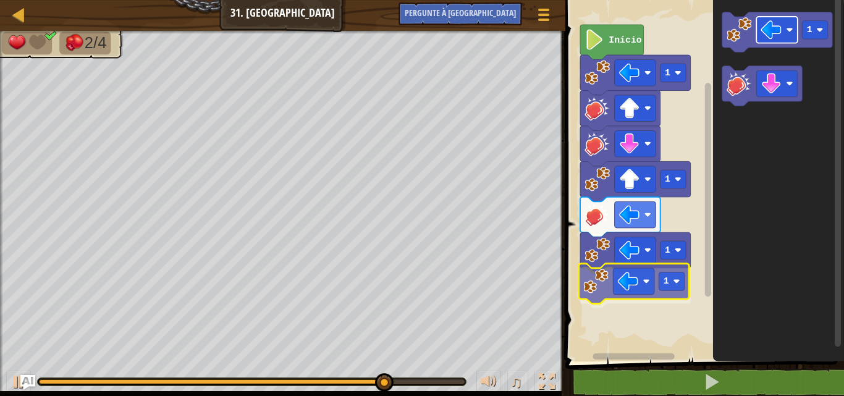
click at [635, 290] on div "Início 1 1 1 1 1 1" at bounding box center [703, 178] width 282 height 368
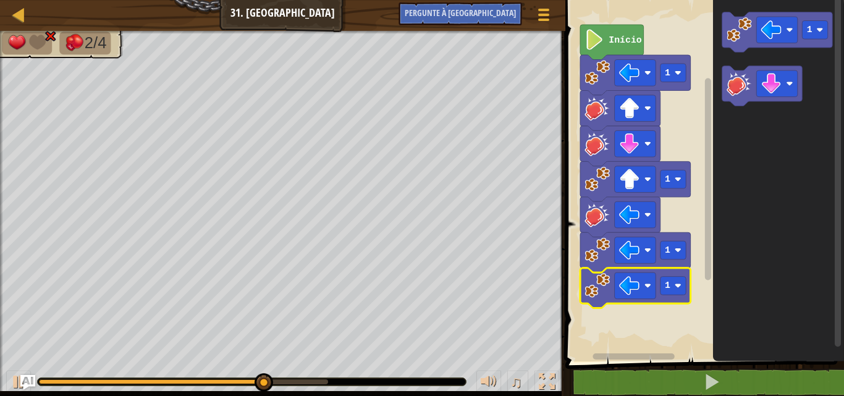
click at [635, 290] on image "Espaço de trabalho do Blockly" at bounding box center [629, 286] width 20 height 20
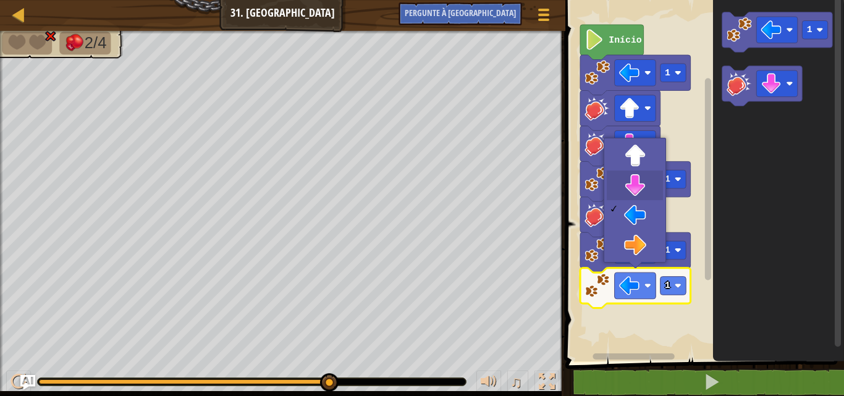
drag, startPoint x: 642, startPoint y: 174, endPoint x: 721, endPoint y: 141, distance: 85.9
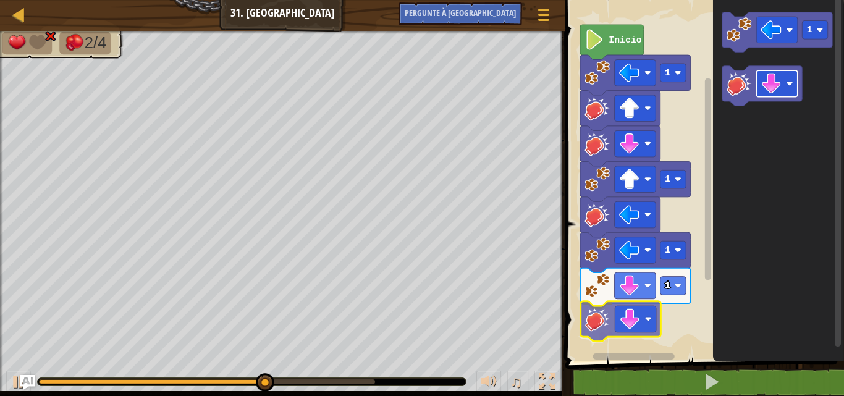
click at [618, 319] on div "Início 1 1 1 1 1" at bounding box center [703, 178] width 282 height 368
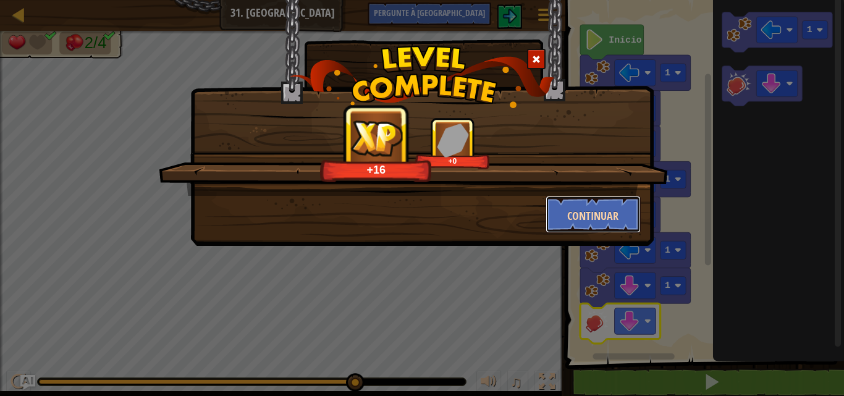
click at [577, 218] on font "Continuar" at bounding box center [592, 215] width 51 height 15
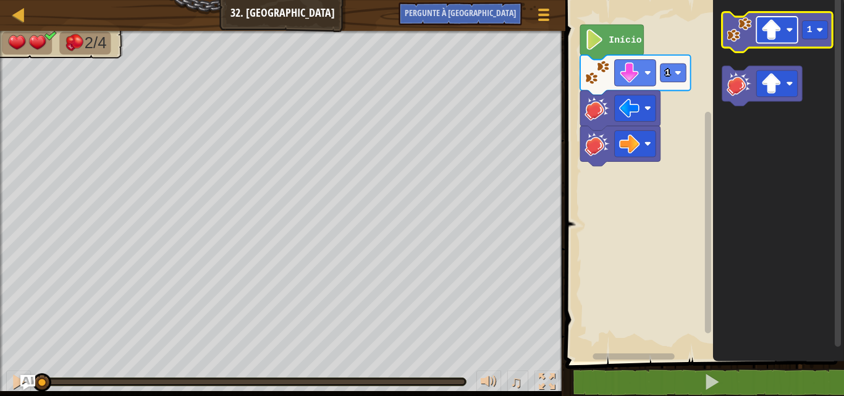
click at [775, 22] on image "Espaço de trabalho do Blockly" at bounding box center [771, 30] width 20 height 20
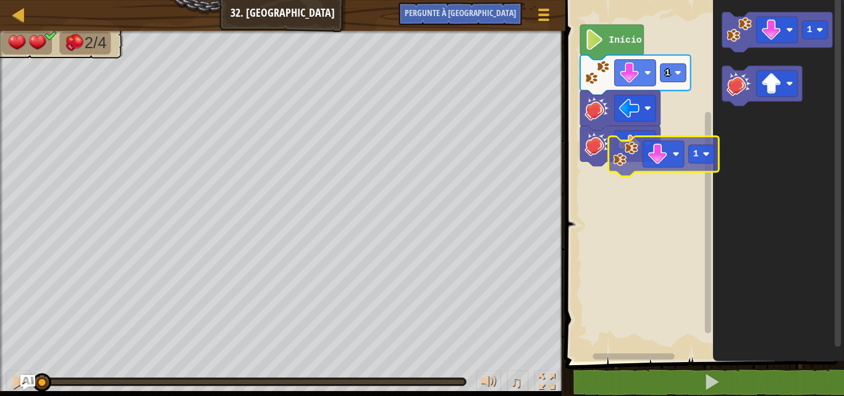
click at [622, 159] on div "1 Início 1 1 1" at bounding box center [703, 178] width 282 height 368
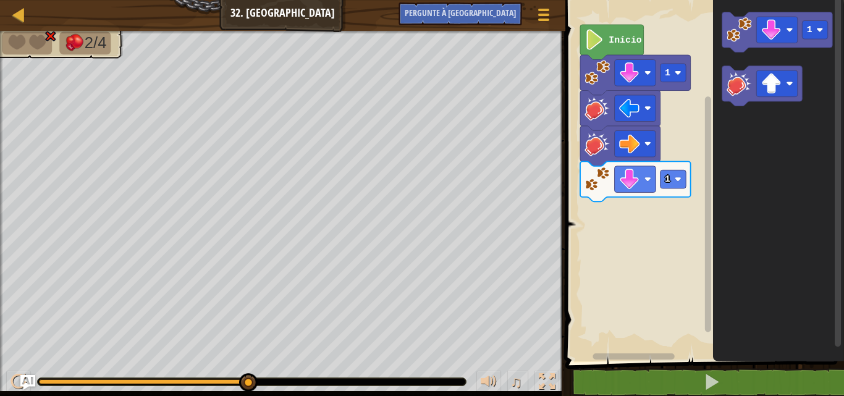
click at [717, 81] on icon "1" at bounding box center [778, 178] width 131 height 368
click at [771, 86] on image "Espaço de trabalho do Blockly" at bounding box center [771, 84] width 20 height 20
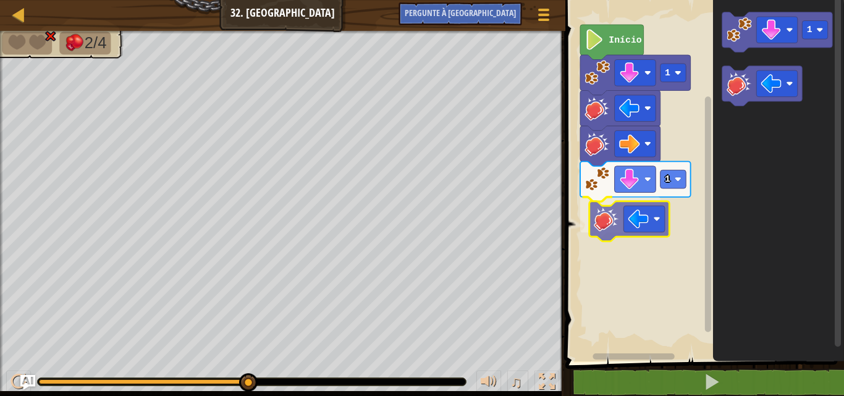
click at [611, 227] on div "1 1 Início 1" at bounding box center [703, 178] width 282 height 368
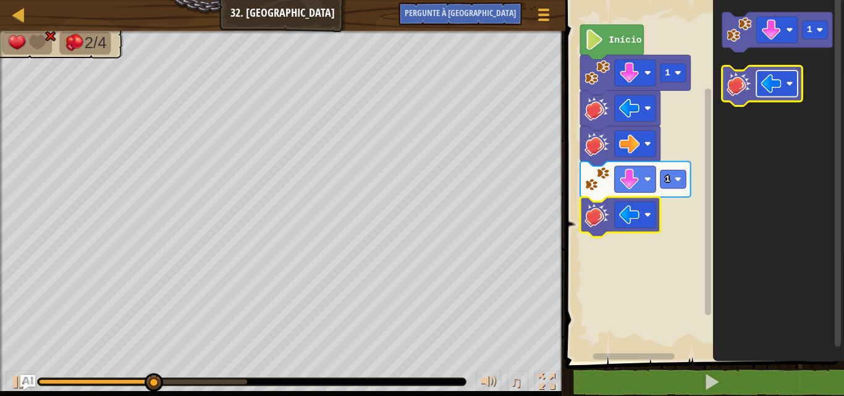
click at [774, 87] on image "Espaço de trabalho do Blockly" at bounding box center [771, 84] width 20 height 20
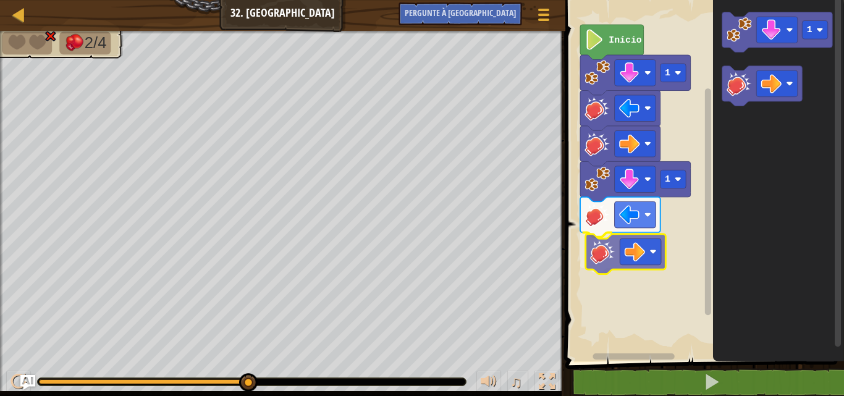
click at [595, 262] on div "1 1 Início 1" at bounding box center [703, 178] width 282 height 368
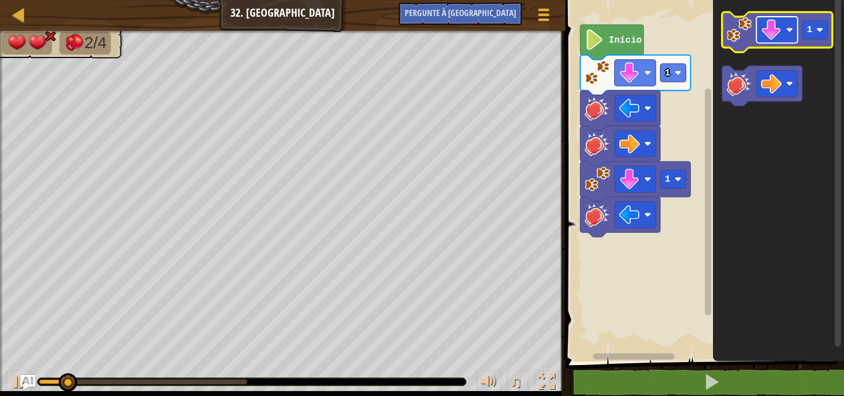
click at [766, 27] on image "Espaço de trabalho do Blockly" at bounding box center [771, 30] width 20 height 20
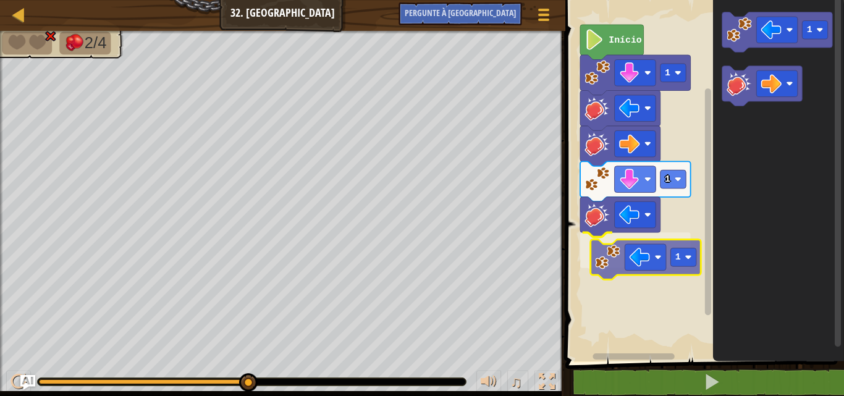
click at [601, 258] on div "1 1 1 Início 1 1" at bounding box center [703, 178] width 282 height 368
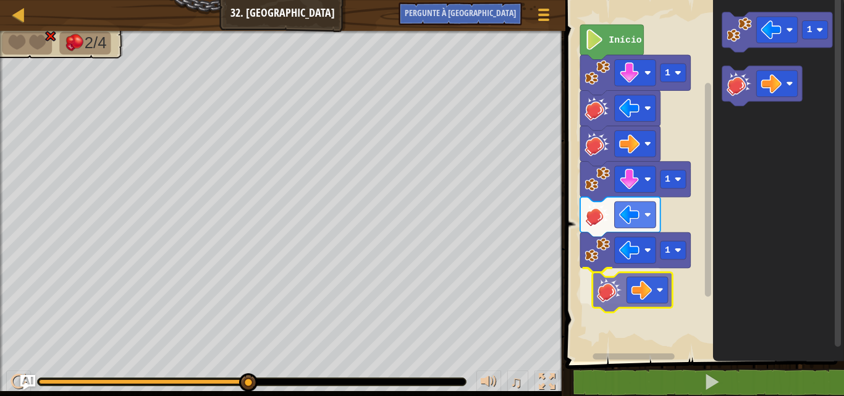
click at [609, 299] on div "1 1 1 Início 1" at bounding box center [703, 178] width 282 height 368
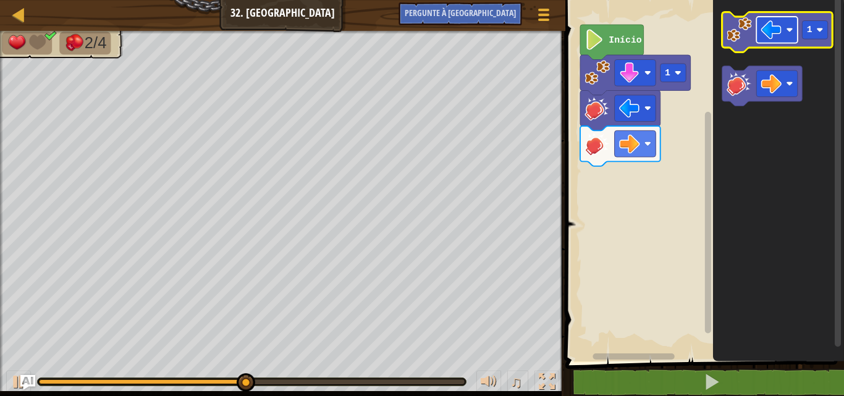
click at [782, 28] on rect "Espaço de trabalho do Blockly" at bounding box center [777, 30] width 41 height 27
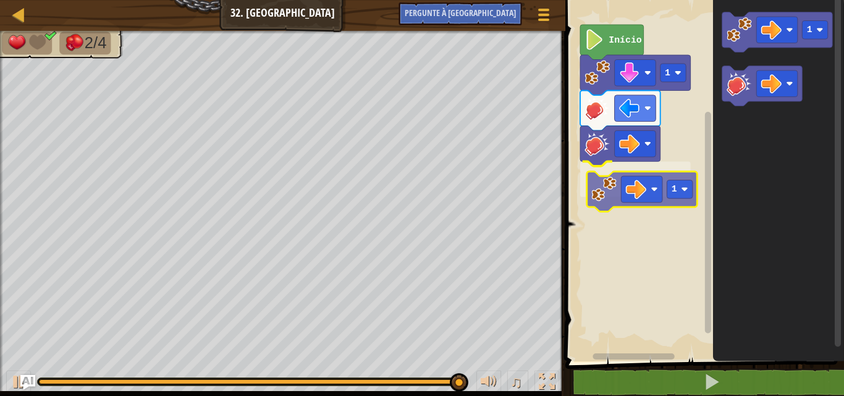
click at [609, 190] on div "1 1 Início 1 1" at bounding box center [703, 178] width 282 height 368
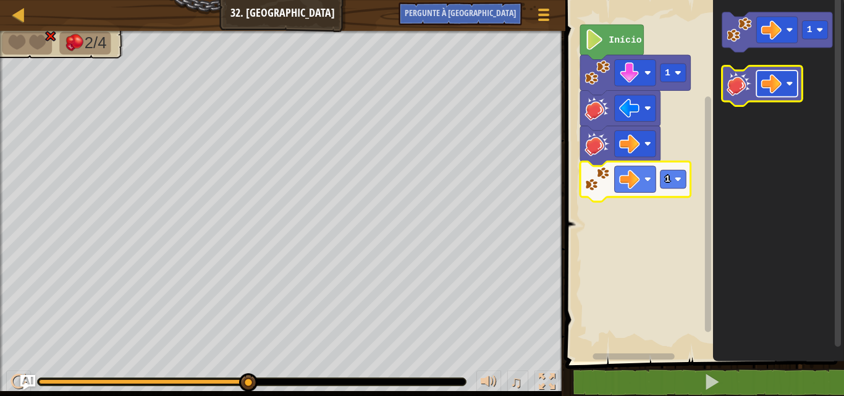
click at [779, 87] on image "Espaço de trabalho do Blockly" at bounding box center [771, 84] width 20 height 20
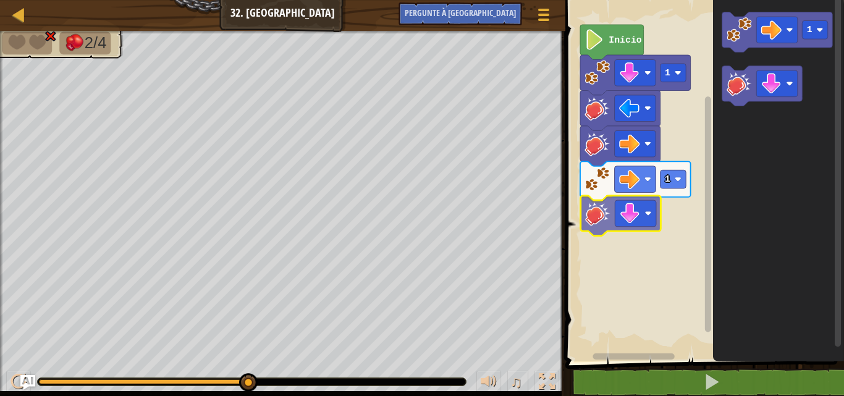
click at [595, 225] on div "1 1 Início 1" at bounding box center [703, 178] width 282 height 368
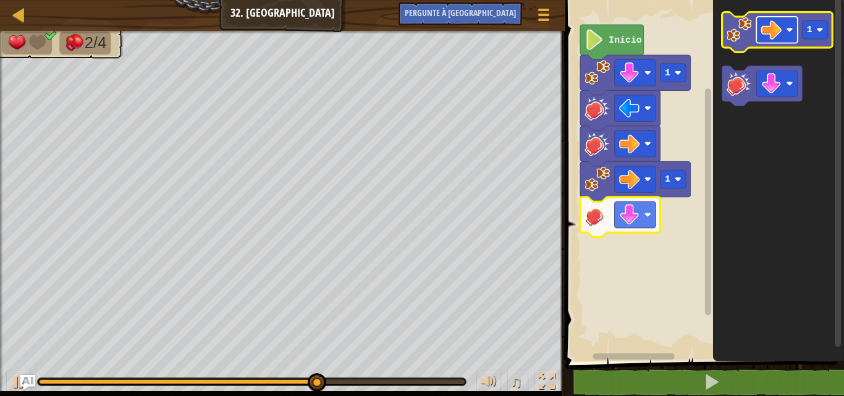
click at [777, 40] on image "Espaço de trabalho do Blockly" at bounding box center [771, 30] width 20 height 20
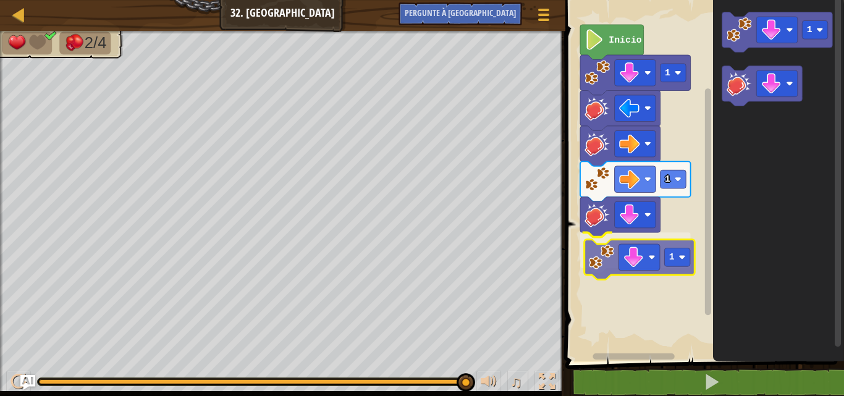
click at [606, 274] on div "1 1 1 Início 1 1" at bounding box center [703, 178] width 282 height 368
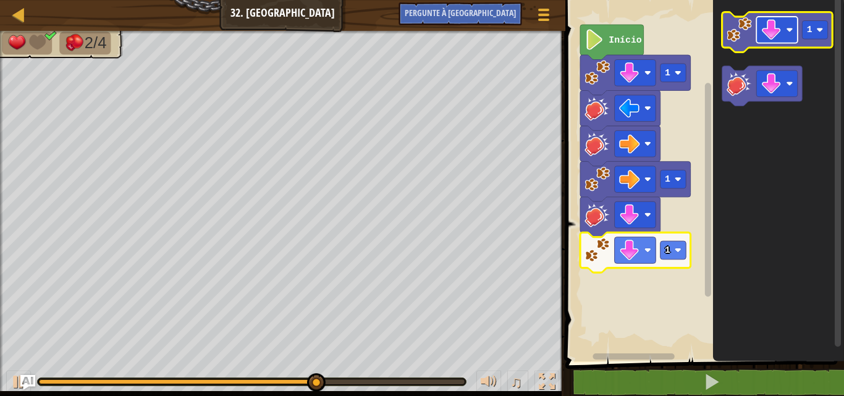
click at [759, 33] on rect "Espaço de trabalho do Blockly" at bounding box center [777, 30] width 41 height 27
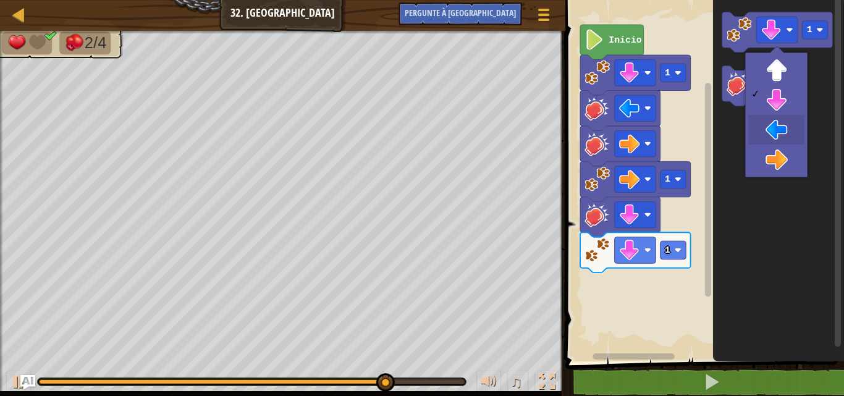
drag, startPoint x: 780, startPoint y: 128, endPoint x: 718, endPoint y: 69, distance: 85.3
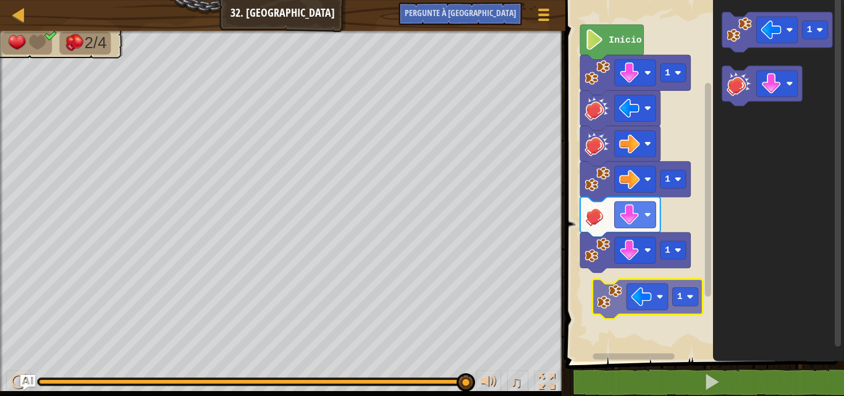
click at [601, 302] on div "1 1 1 Início 1 1" at bounding box center [703, 178] width 282 height 368
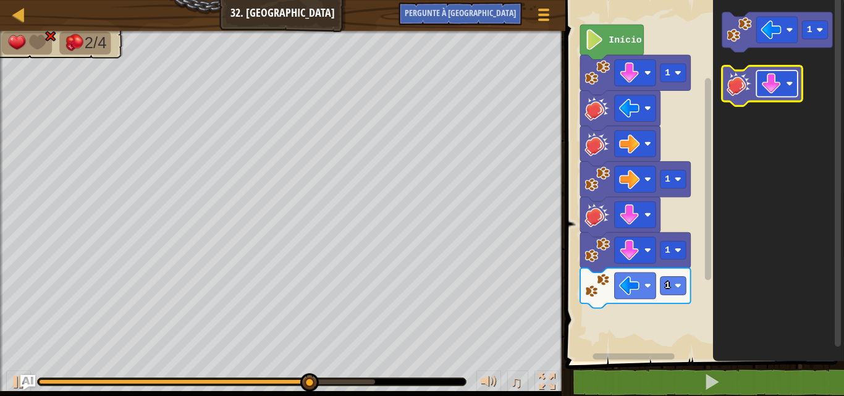
click at [782, 82] on rect "Espaço de trabalho do Blockly" at bounding box center [777, 83] width 41 height 27
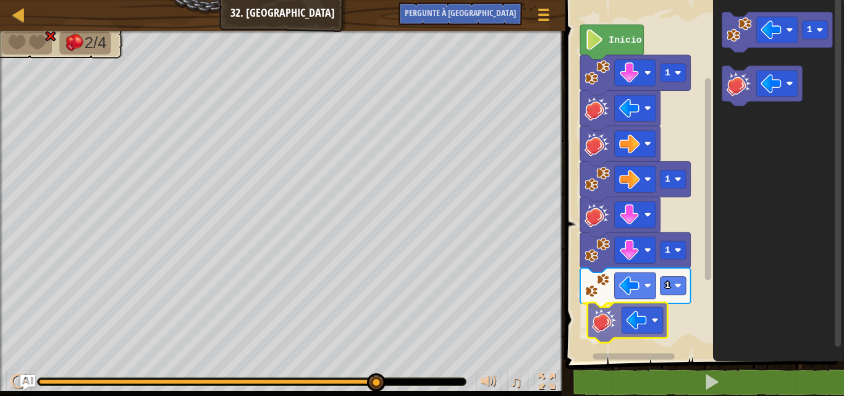
click at [603, 326] on div "1 1 1 1 Início 1" at bounding box center [703, 178] width 282 height 368
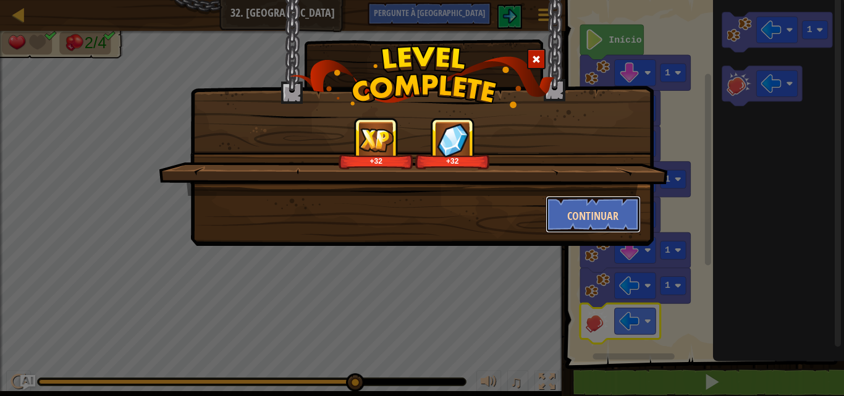
click at [558, 212] on button "Continuar" at bounding box center [594, 214] width 96 height 37
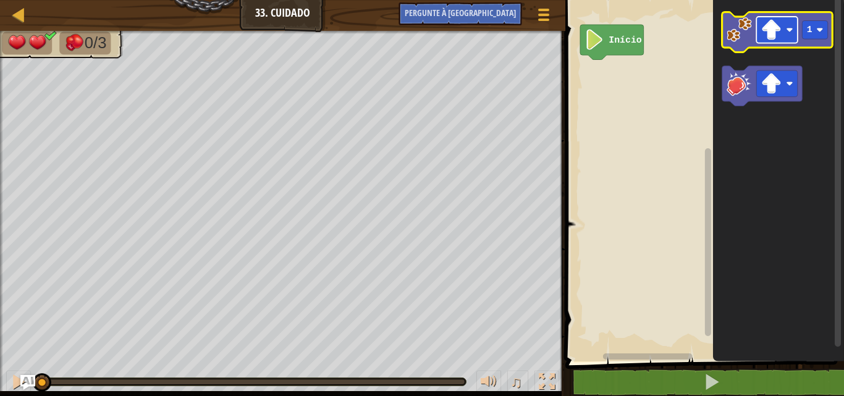
click at [778, 19] on rect "Espaço de trabalho do Blockly" at bounding box center [777, 30] width 41 height 27
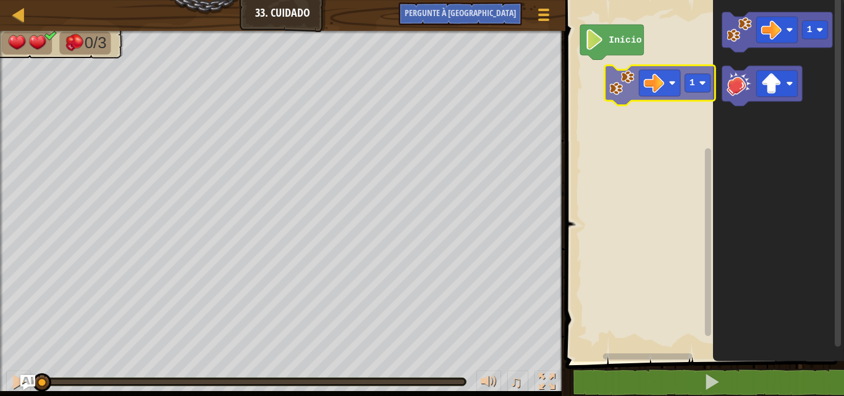
click at [601, 88] on div "Início 1 1" at bounding box center [703, 178] width 282 height 368
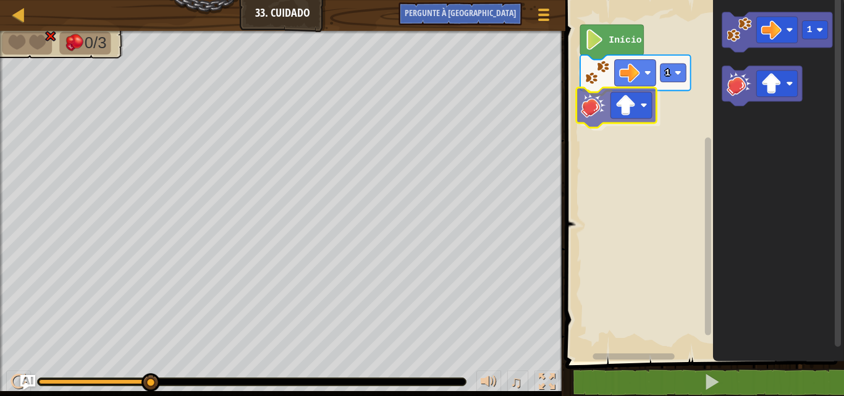
click at [581, 111] on div "Início 1 1" at bounding box center [703, 178] width 282 height 368
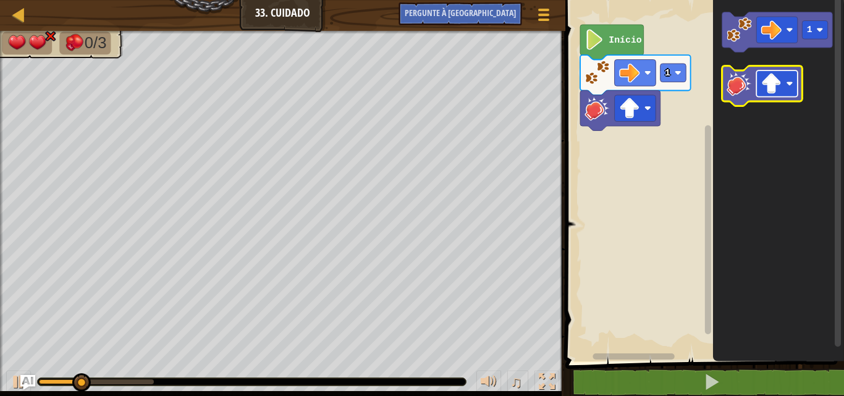
click at [775, 80] on image "Espaço de trabalho do Blockly" at bounding box center [771, 84] width 20 height 20
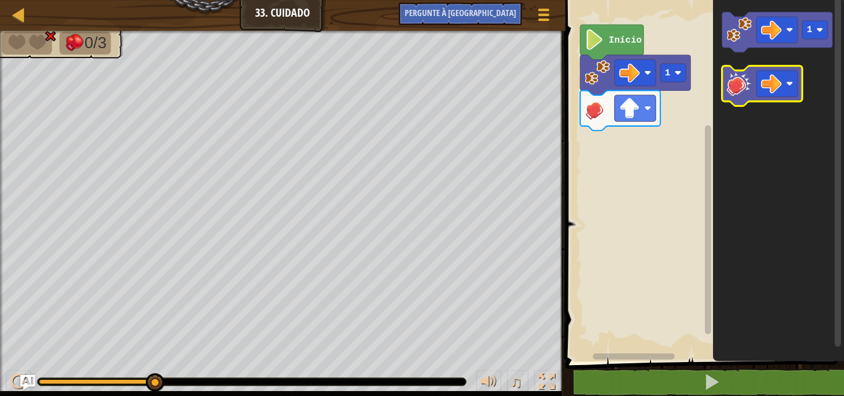
click at [749, 83] on image "Espaço de trabalho do Blockly" at bounding box center [739, 83] width 25 height 25
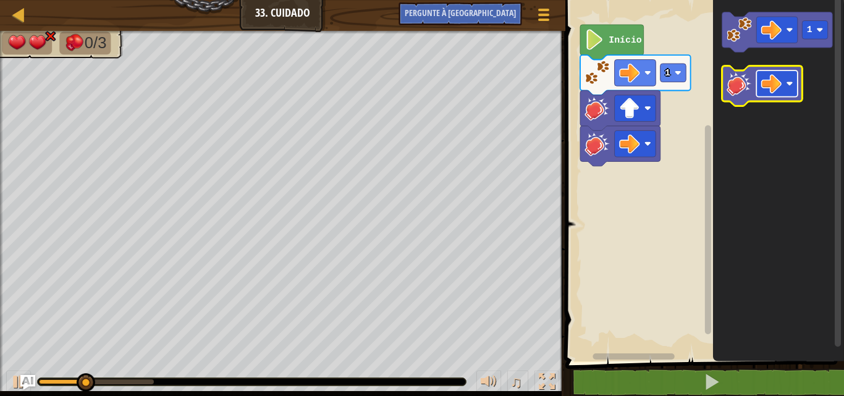
click at [782, 85] on rect "Espaço de trabalho do Blockly" at bounding box center [777, 83] width 41 height 27
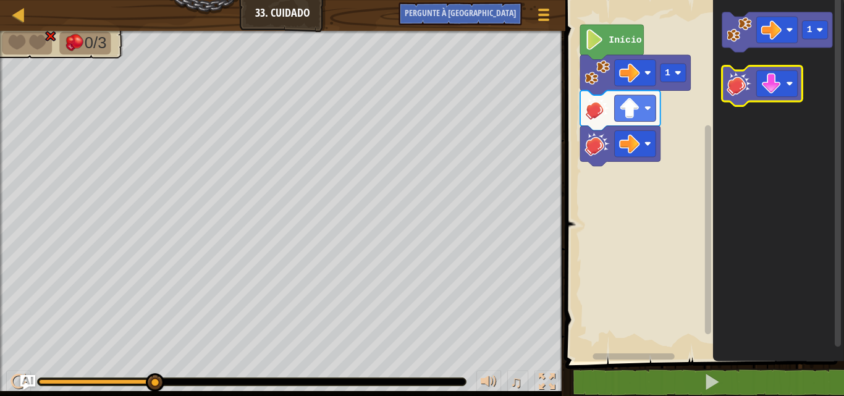
click at [741, 87] on image "Espaço de trabalho do Blockly" at bounding box center [739, 83] width 25 height 25
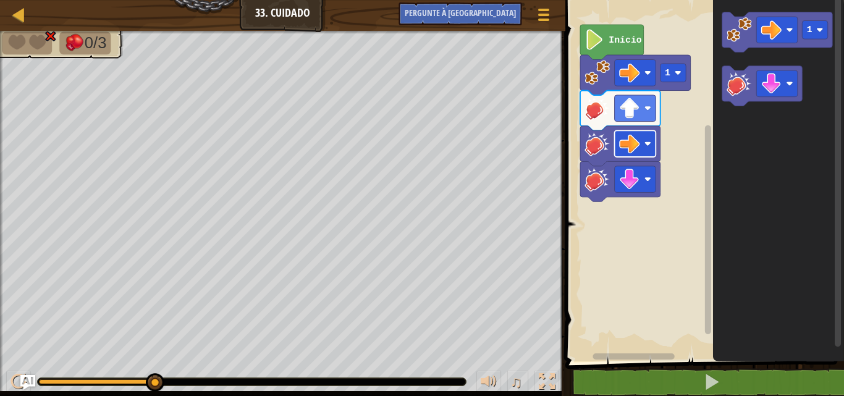
click at [618, 143] on rect "Espaço de trabalho do Blockly" at bounding box center [634, 143] width 41 height 27
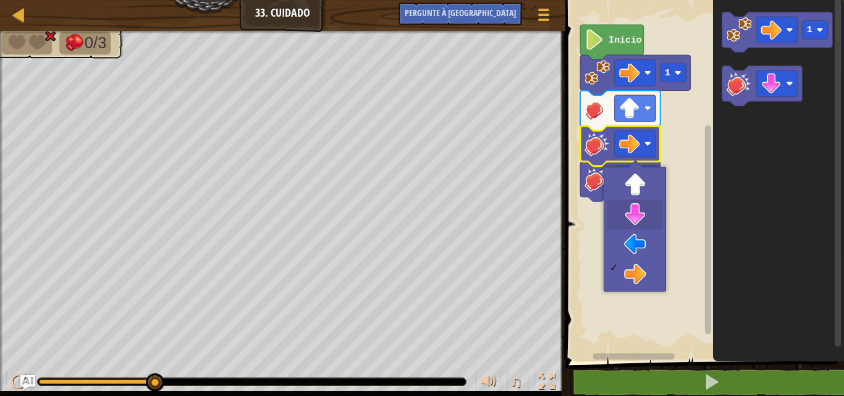
drag, startPoint x: 654, startPoint y: 206, endPoint x: 653, endPoint y: 198, distance: 8.1
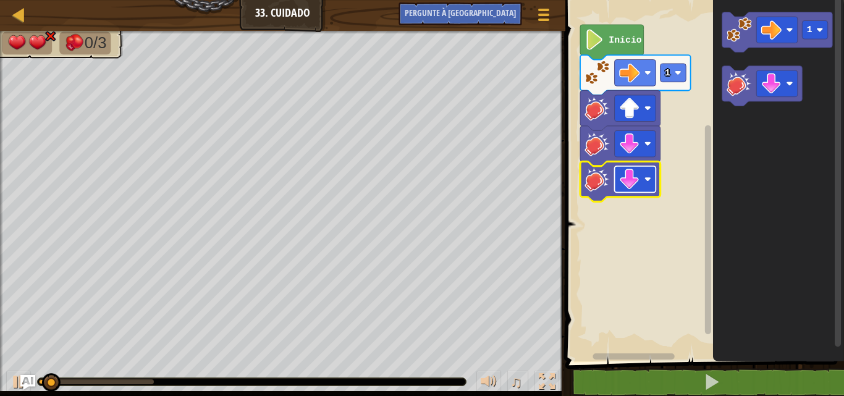
click at [637, 178] on image "Espaço de trabalho do Blockly" at bounding box center [629, 179] width 20 height 20
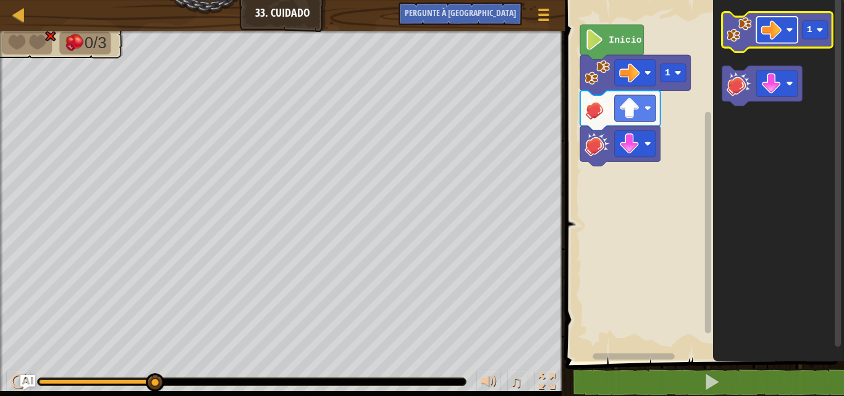
click at [770, 28] on image "Espaço de trabalho do Blockly" at bounding box center [771, 30] width 20 height 20
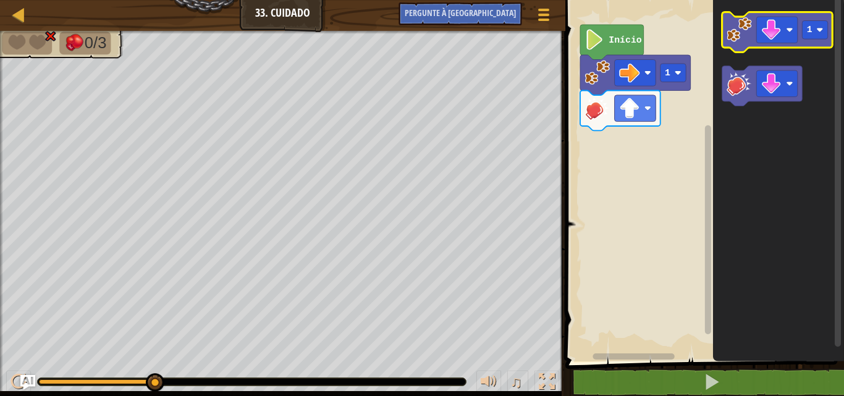
click at [744, 38] on image "Espaço de trabalho do Blockly" at bounding box center [739, 29] width 25 height 25
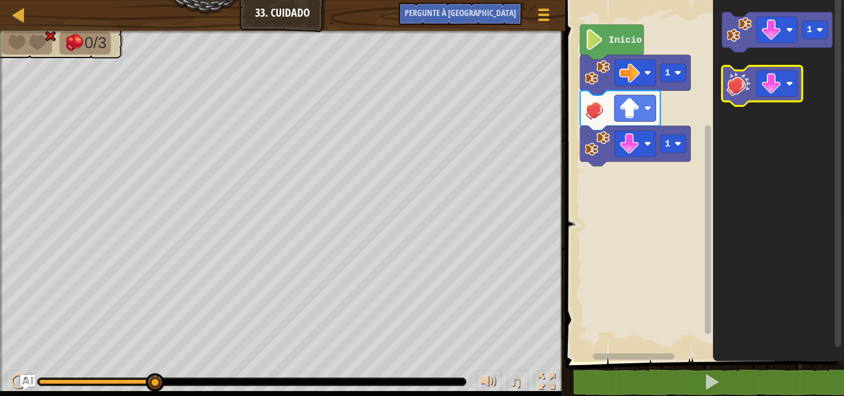
click at [749, 90] on image "Espaço de trabalho do Blockly" at bounding box center [739, 83] width 25 height 25
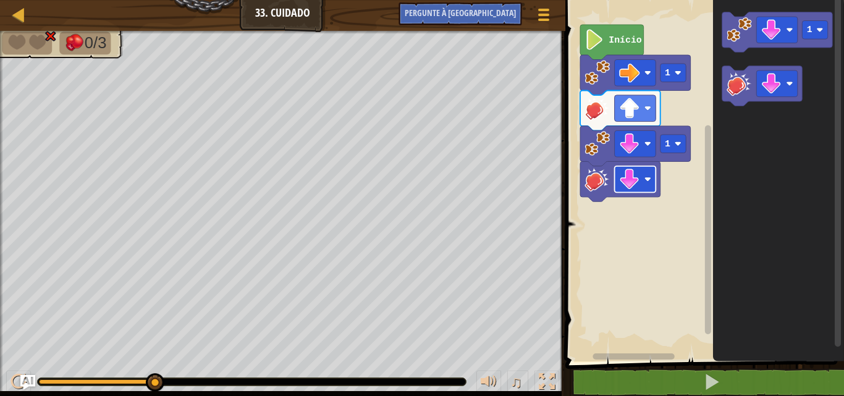
click at [638, 180] on image "Espaço de trabalho do Blockly" at bounding box center [629, 179] width 20 height 20
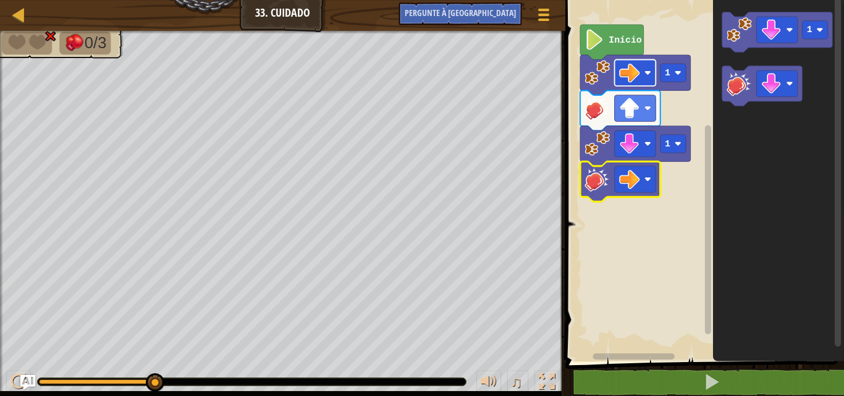
click at [627, 69] on image "Espaço de trabalho do Blockly" at bounding box center [629, 72] width 20 height 20
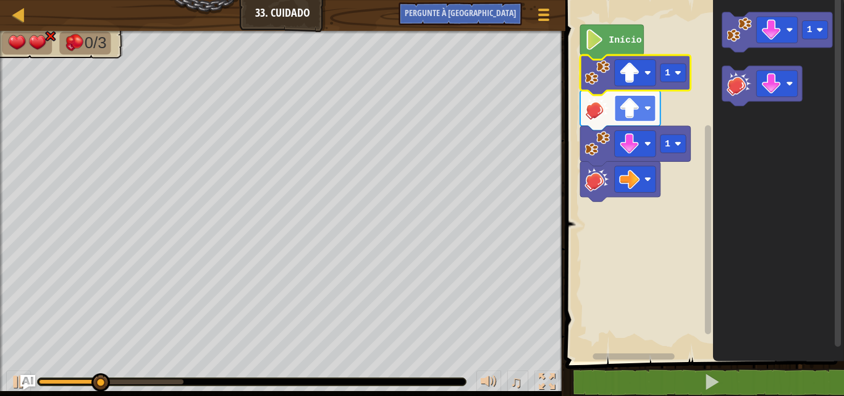
click at [630, 111] on image "Espaço de trabalho do Blockly" at bounding box center [629, 108] width 20 height 20
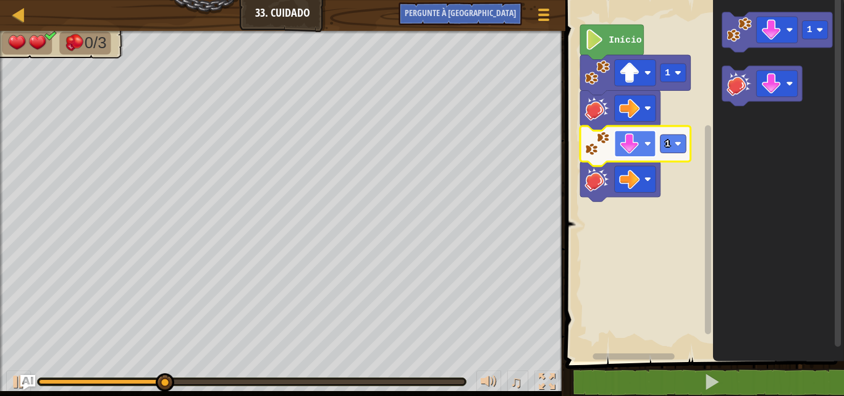
click at [627, 142] on image "Espaço de trabalho do Blockly" at bounding box center [629, 144] width 20 height 20
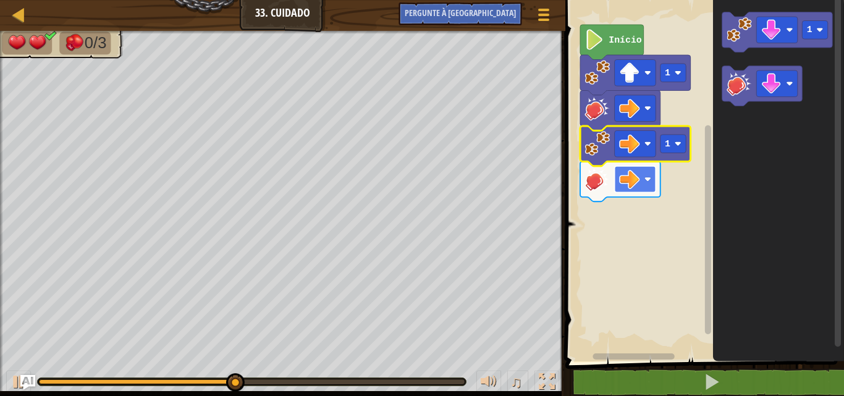
click at [630, 180] on image "Espaço de trabalho do Blockly" at bounding box center [629, 179] width 20 height 20
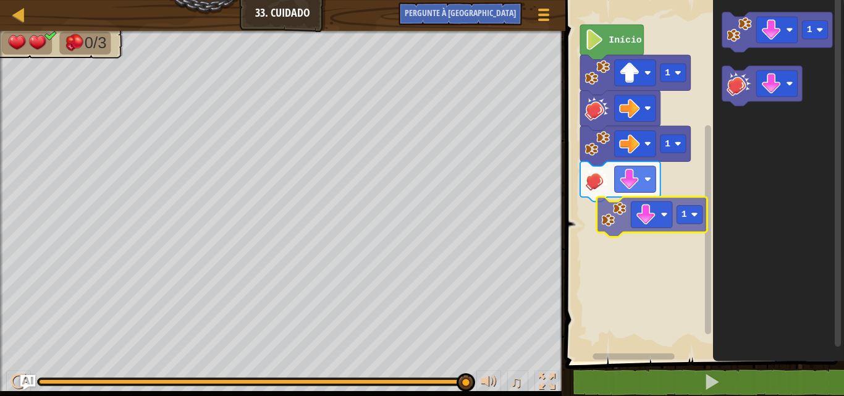
click at [609, 223] on div "Início 1 1 1 1" at bounding box center [703, 178] width 282 height 368
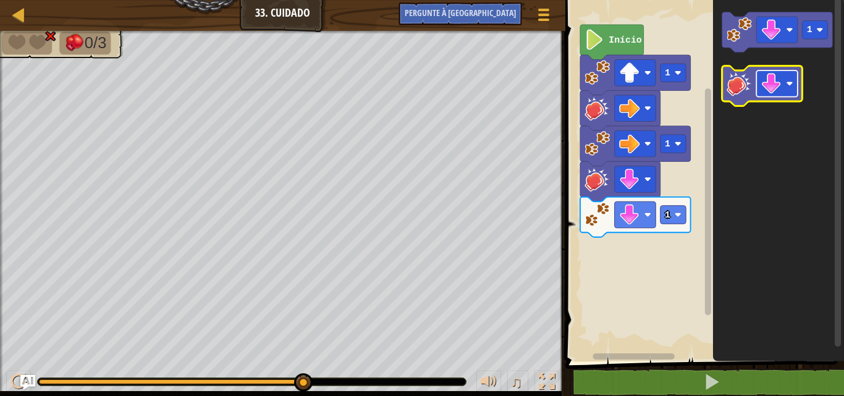
click at [771, 85] on image "Espaço de trabalho do Blockly" at bounding box center [771, 84] width 20 height 20
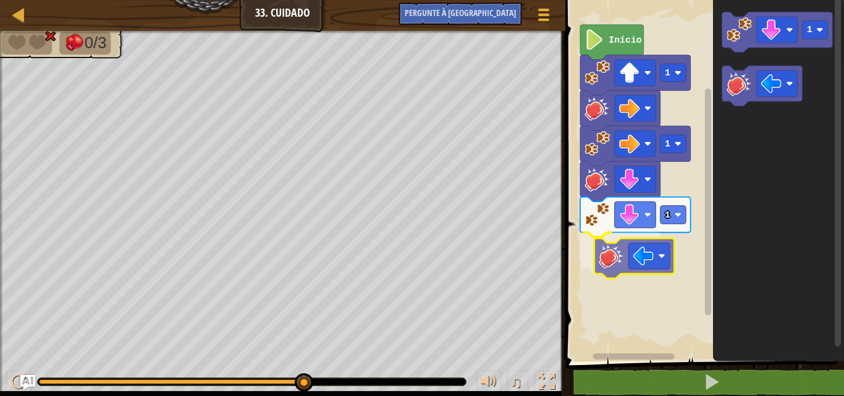
click at [603, 265] on div "1 1 1 Início 1" at bounding box center [703, 178] width 282 height 368
